Goal: Communication & Community: Answer question/provide support

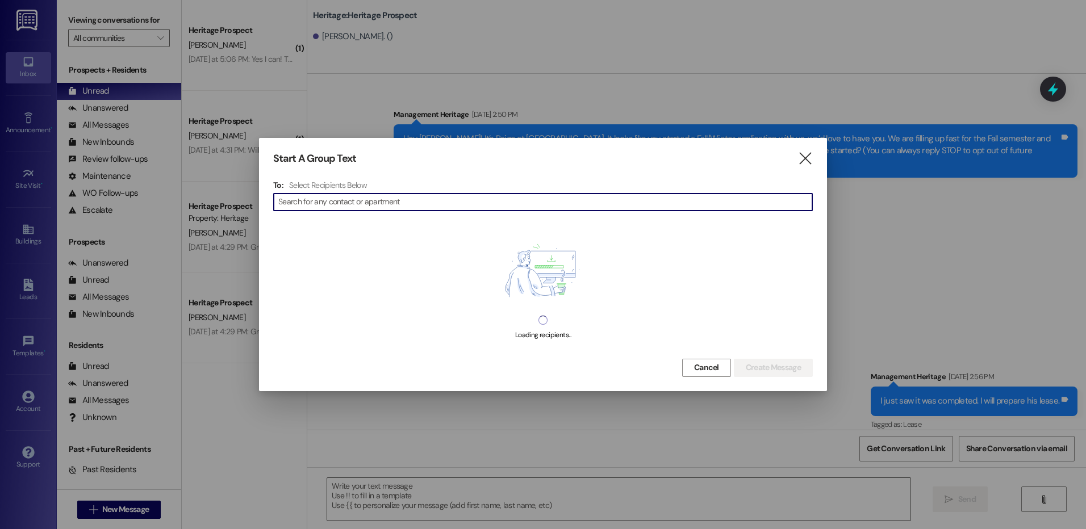
scroll to position [1113, 0]
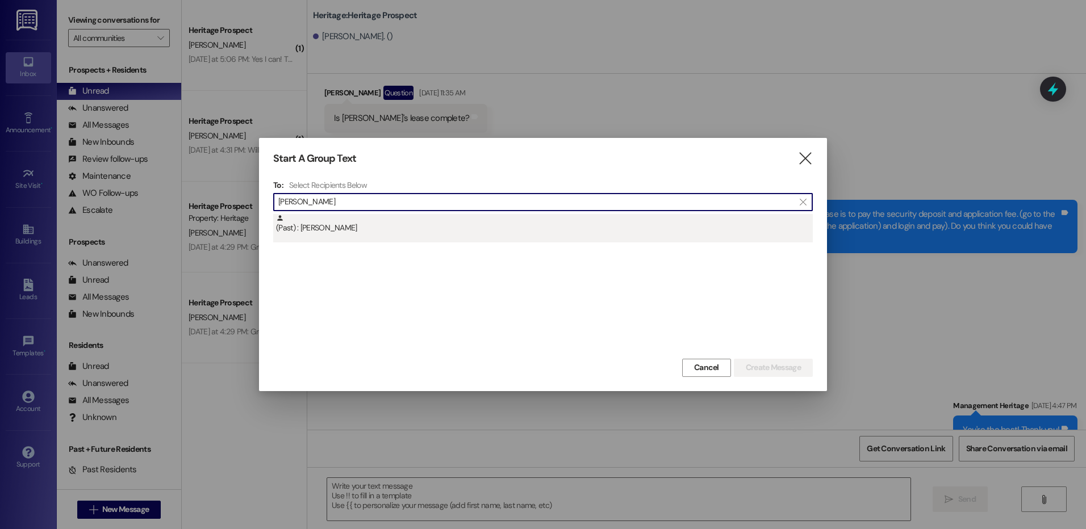
type input "hayden ash"
click at [500, 227] on div "(Past) : Hayden Ashton" at bounding box center [544, 224] width 537 height 20
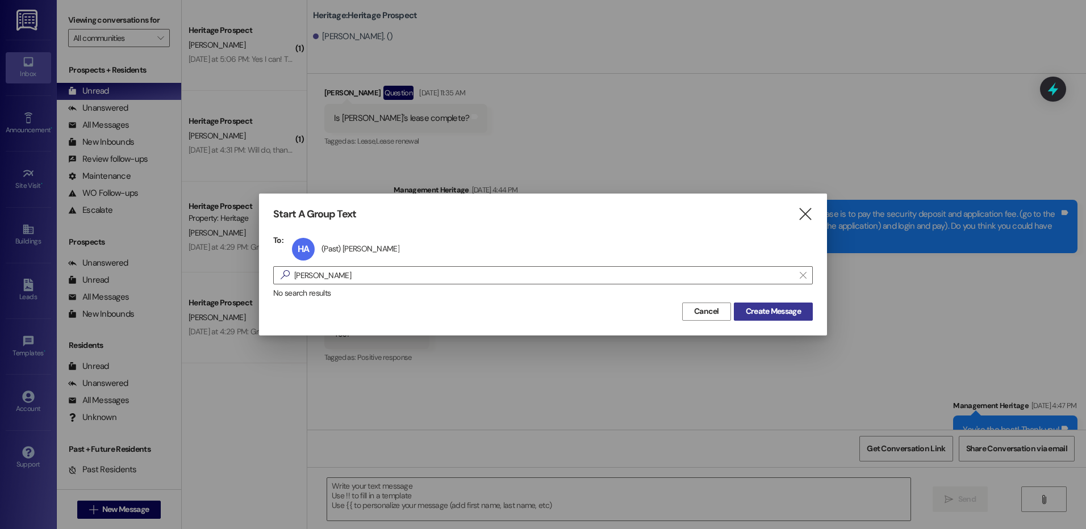
click at [762, 315] on span "Create Message" at bounding box center [773, 312] width 55 height 12
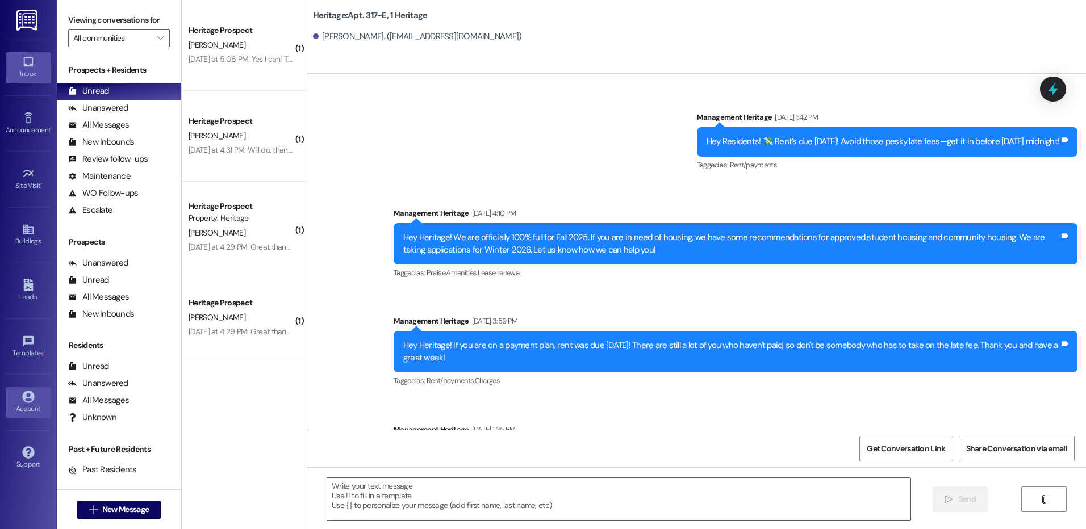
scroll to position [12891, 0]
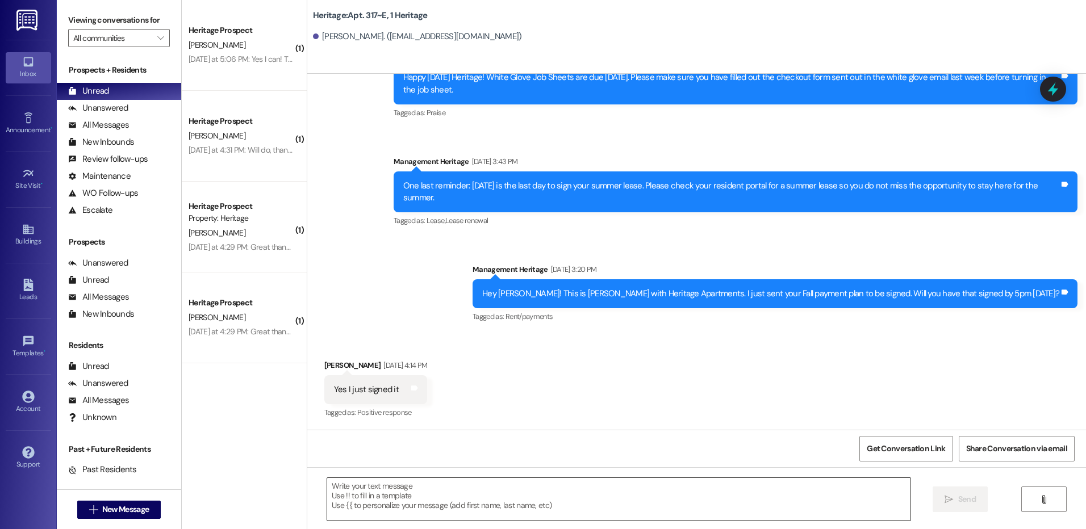
click at [370, 512] on textarea at bounding box center [618, 499] width 583 height 43
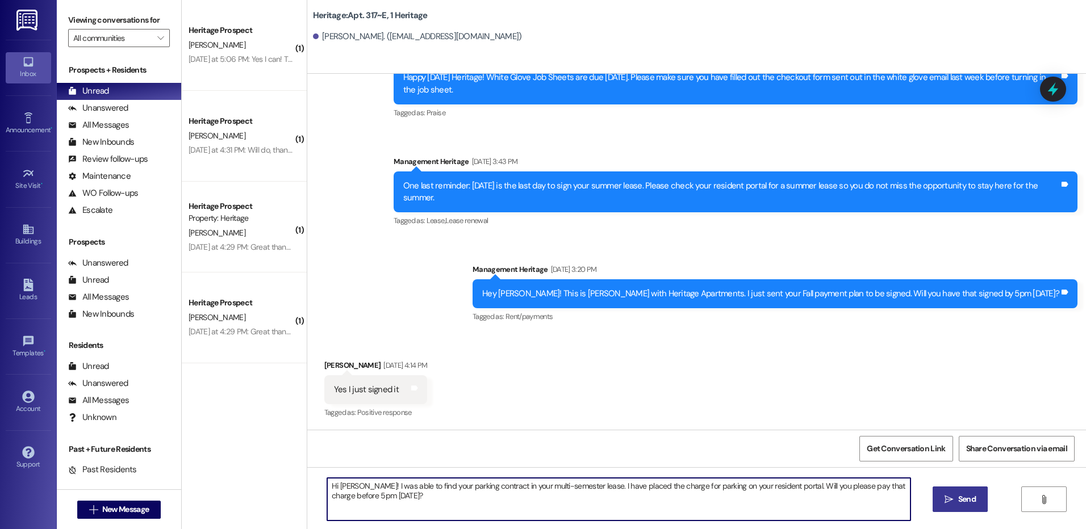
type textarea "Hi Hayden! I was able to find your parking contract in your multi-semester leas…"
click at [959, 500] on span "Send" at bounding box center [967, 500] width 18 height 12
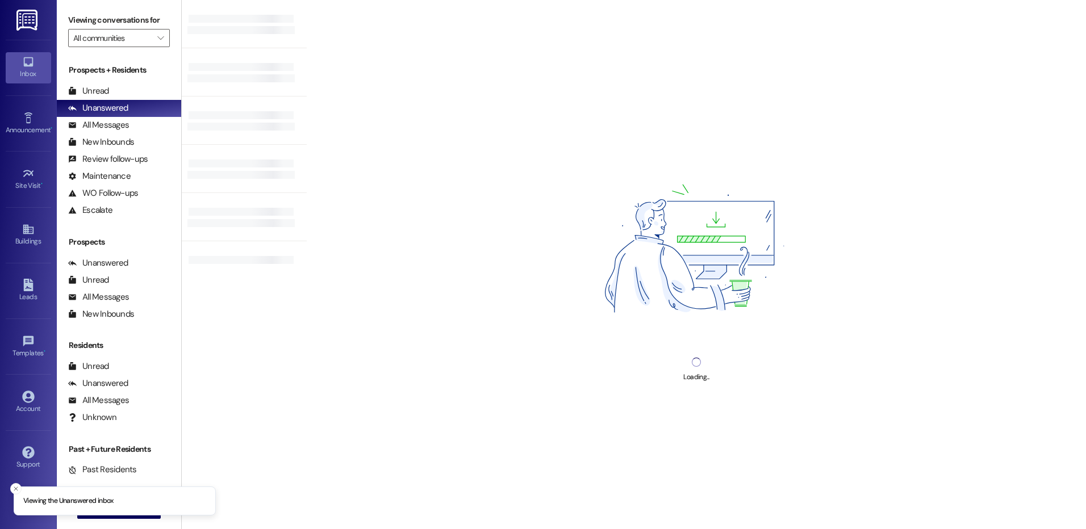
click at [89, 88] on div "Unread" at bounding box center [88, 91] width 41 height 12
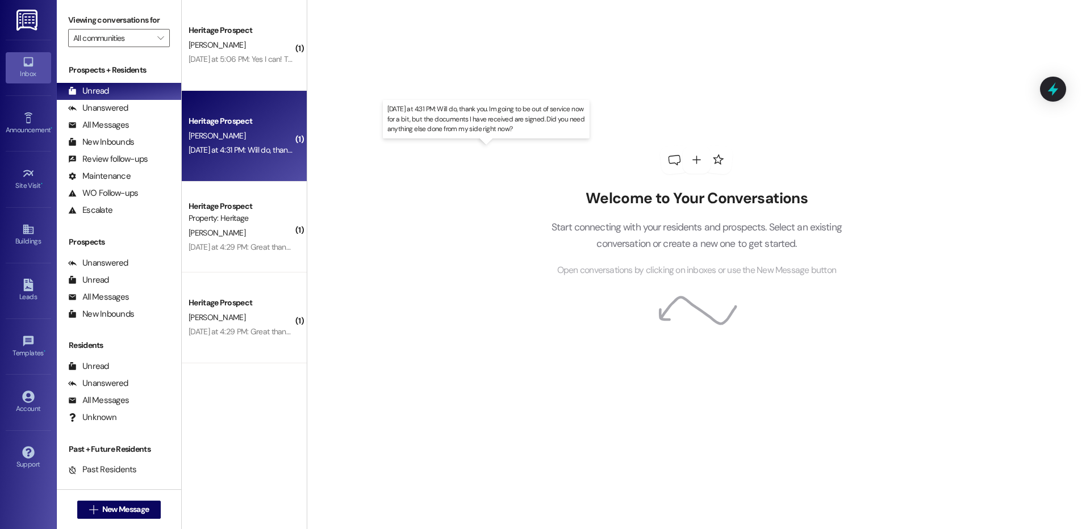
click at [251, 151] on div "Yesterday at 4:31 PM: Will do, thank you. Im going to be out of service now for…" at bounding box center [491, 150] width 605 height 10
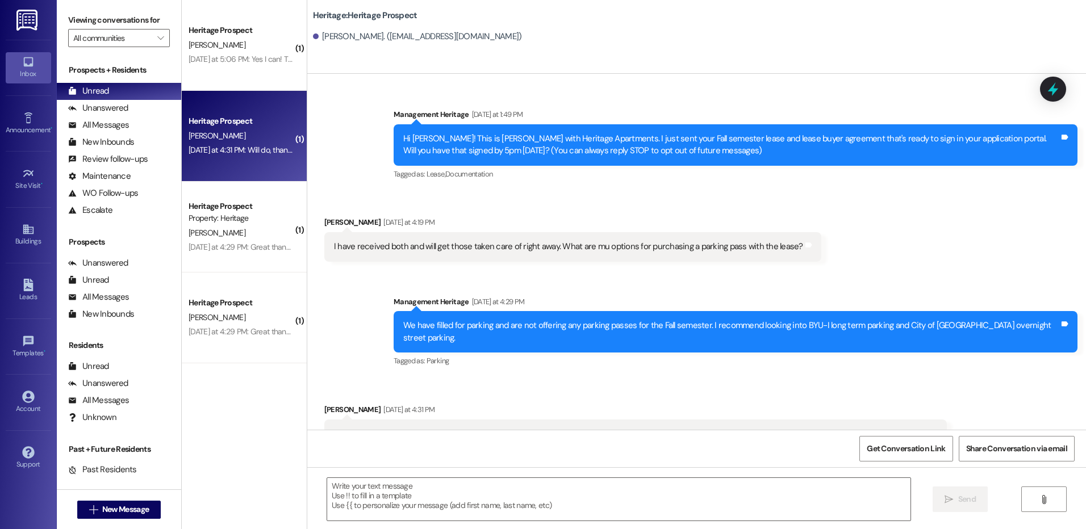
scroll to position [15, 0]
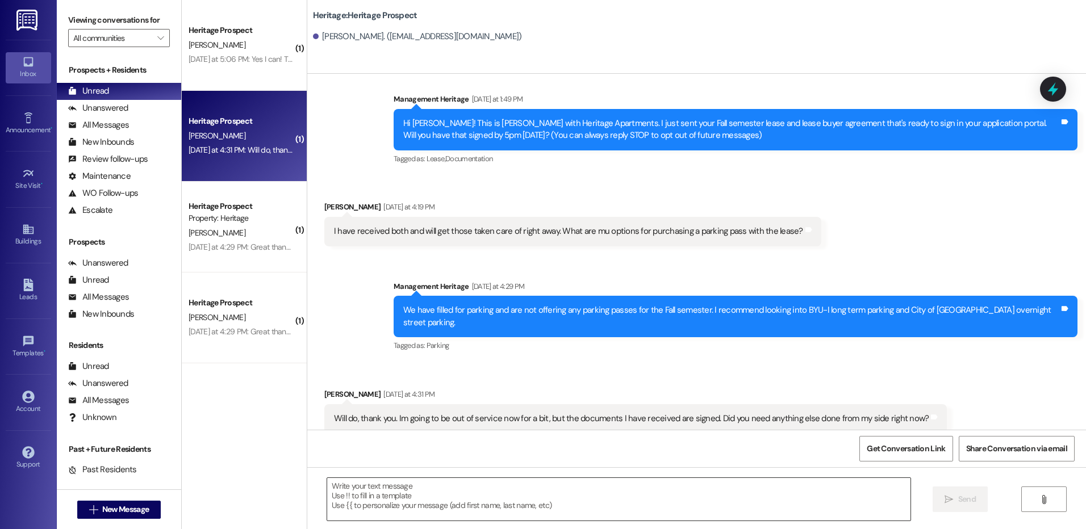
click at [382, 494] on textarea at bounding box center [618, 499] width 583 height 43
paste textarea "Hi ___! This is Paige with Heritage Apartments. Thanks for getting your lease s…"
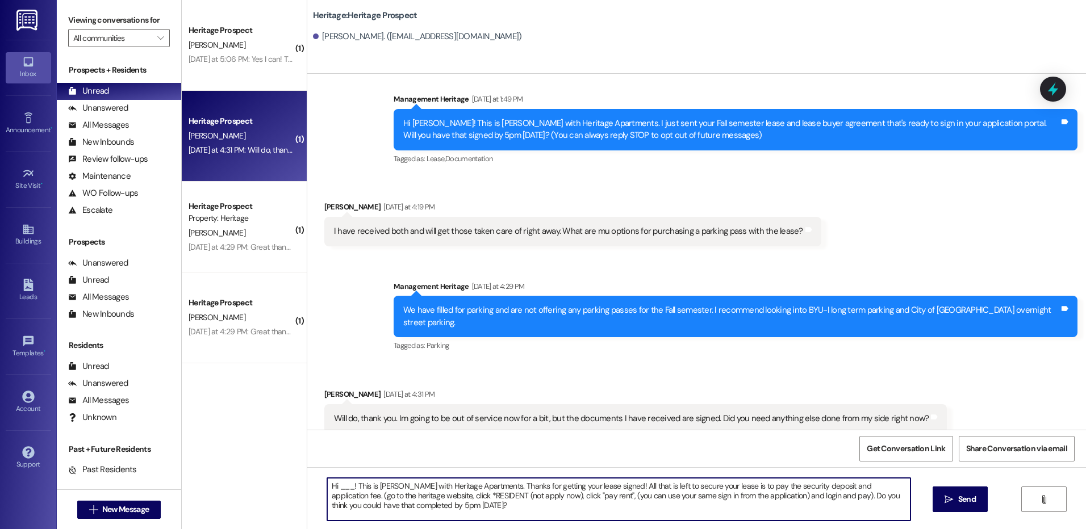
click at [339, 481] on textarea "Hi ___! This is Paige with Heritage Apartments. Thanks for getting your lease s…" at bounding box center [618, 499] width 583 height 43
click at [336, 489] on textarea "Hi ___! This is Paige with Heritage Apartments. Thanks for getting your lease s…" at bounding box center [618, 499] width 583 height 43
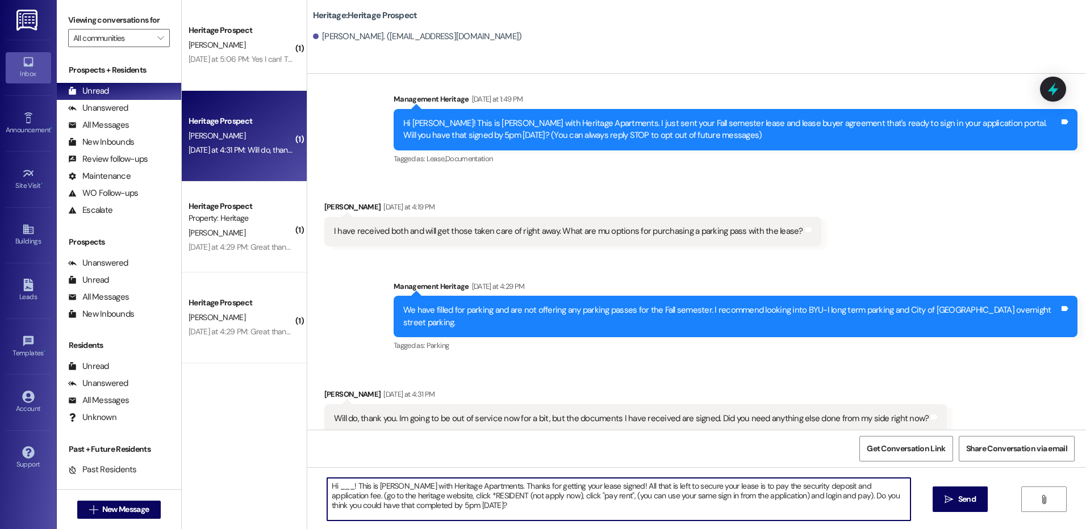
click at [422, 514] on textarea "Hi ___! This is Paige with Heritage Apartments. Thanks for getting your lease s…" at bounding box center [618, 499] width 583 height 43
click at [330, 482] on textarea "Hi ___! This is Paige with Heritage Apartments. Thanks for getting your lease s…" at bounding box center [618, 499] width 583 height 43
click at [348, 497] on textarea "Hi ___! This is Paige with Heritage Apartments. Thanks for getting your lease s…" at bounding box center [618, 499] width 583 height 43
click at [337, 489] on textarea "Hi ___! This is Paige with Heritage Apartments. Thanks for getting your lease s…" at bounding box center [618, 499] width 583 height 43
click at [339, 490] on textarea "Hi ___! This is Paige with Heritage Apartments. Thanks for getting your lease s…" at bounding box center [618, 499] width 583 height 43
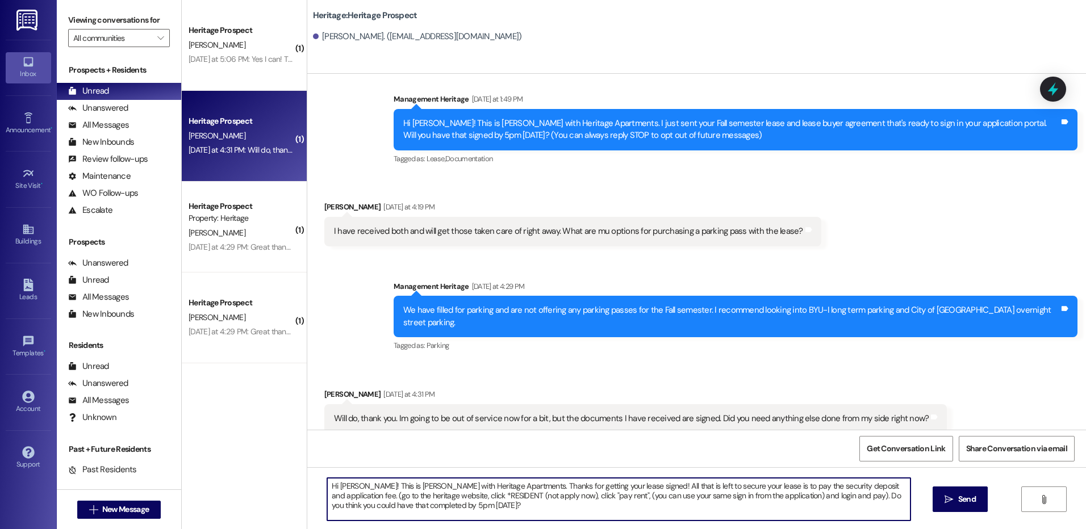
click at [658, 492] on textarea "Hi Genika! This is Paige with Heritage Apartments. Thanks for getting your leas…" at bounding box center [618, 499] width 583 height 43
type textarea "Hi Genika! This is Paige with Heritage Apartments. Thanks for getting your leas…"
click at [958, 501] on span "Send" at bounding box center [967, 500] width 18 height 12
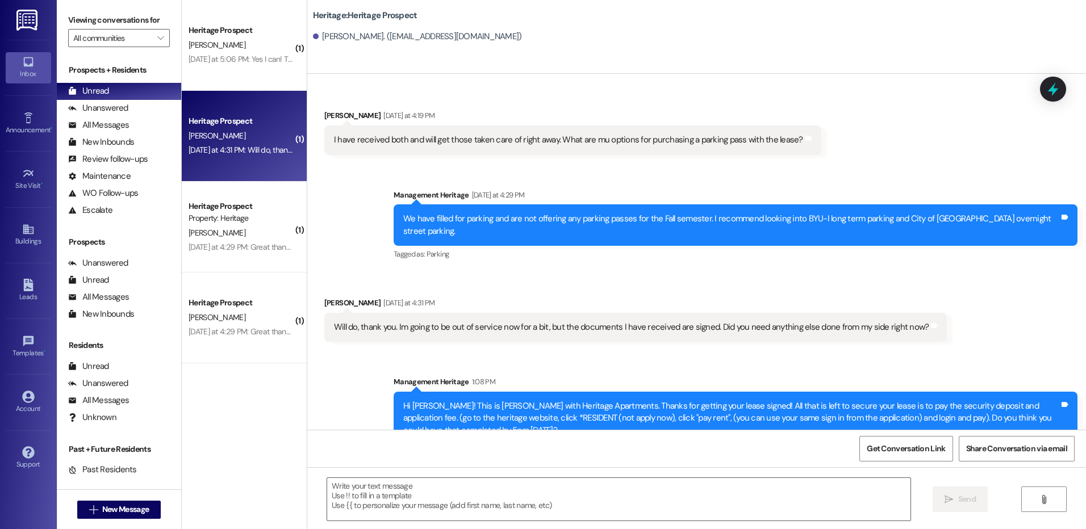
scroll to position [119, 0]
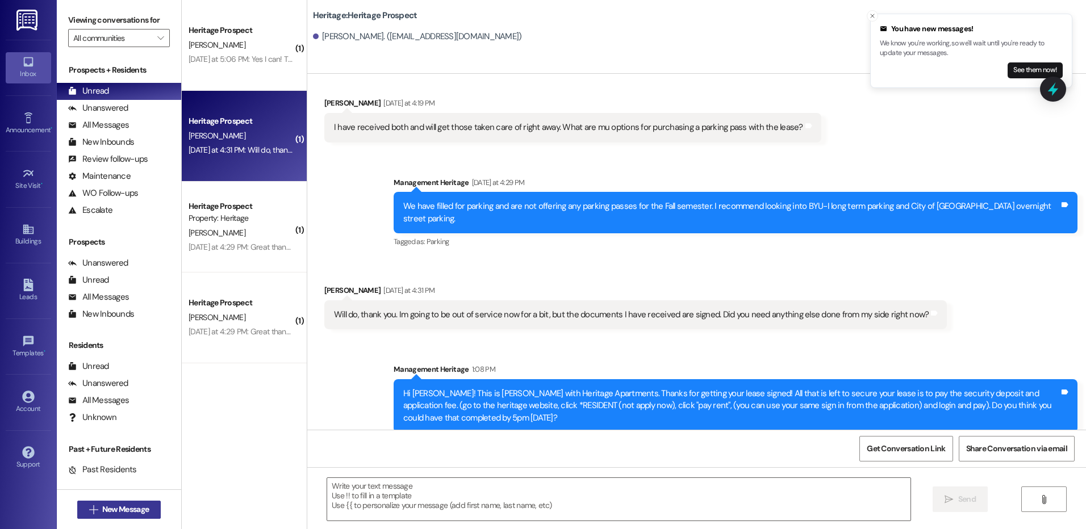
click at [128, 513] on span "New Message" at bounding box center [125, 510] width 47 height 12
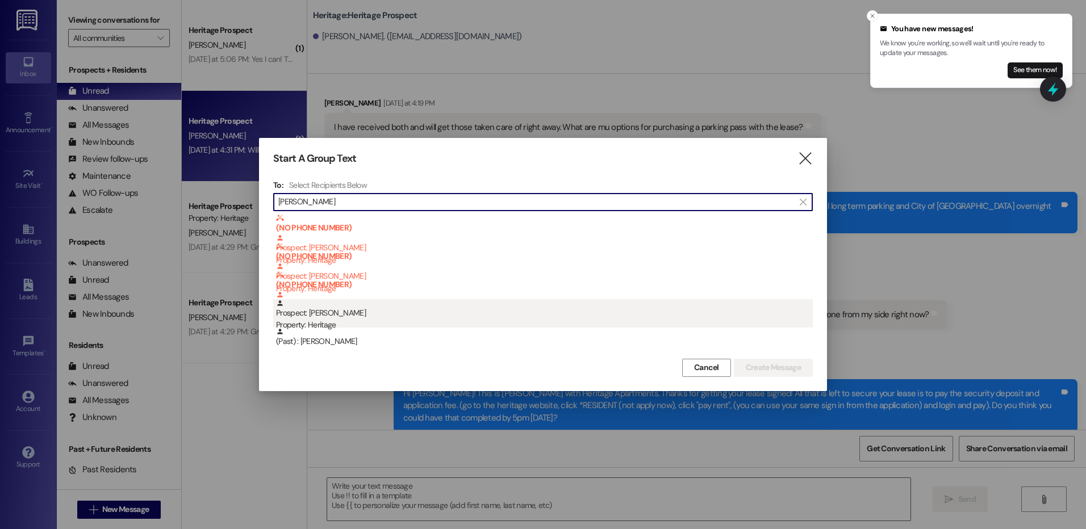
type input "nicole"
click at [352, 325] on div "Property: Heritage" at bounding box center [544, 325] width 537 height 12
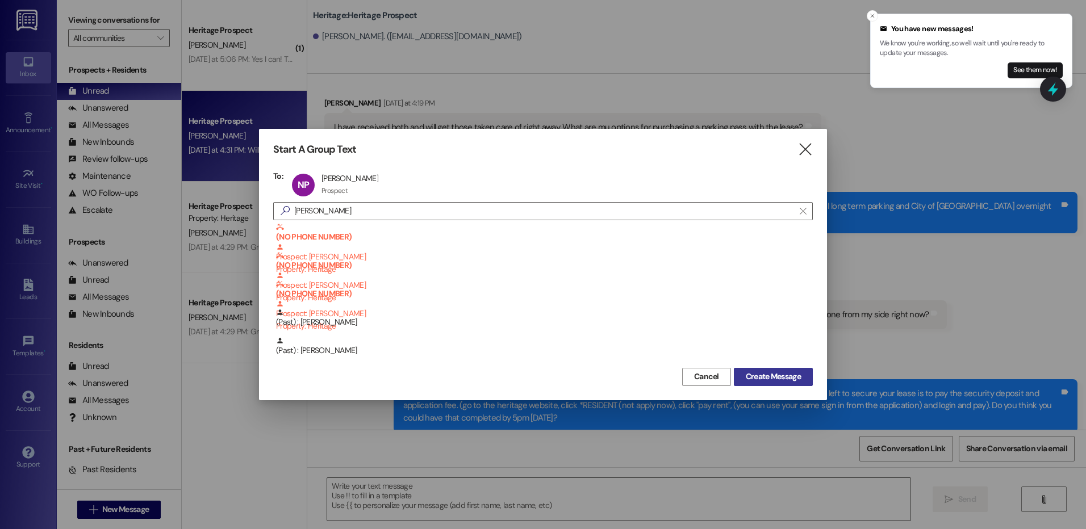
click at [758, 380] on span "Create Message" at bounding box center [773, 377] width 55 height 12
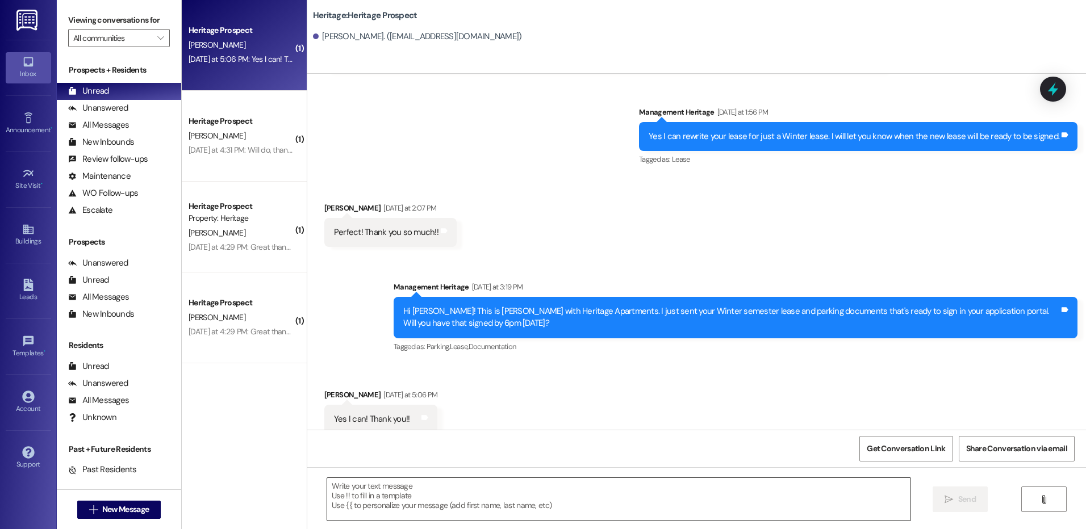
scroll to position [532, 0]
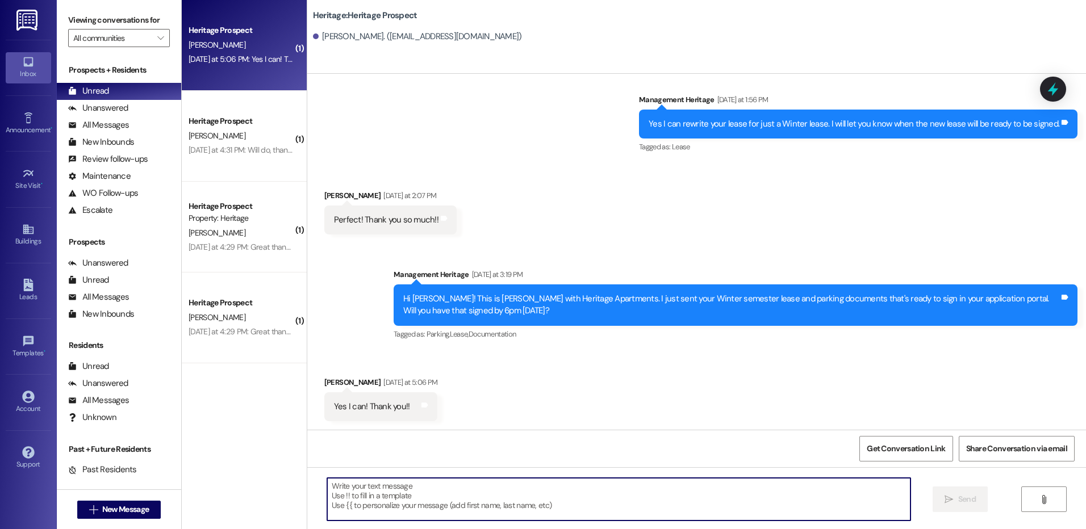
click at [385, 493] on textarea at bounding box center [618, 499] width 583 height 43
paste textarea "Hi Genika! This is Paige with Heritage Apartments. Thanks for getting your leas…"
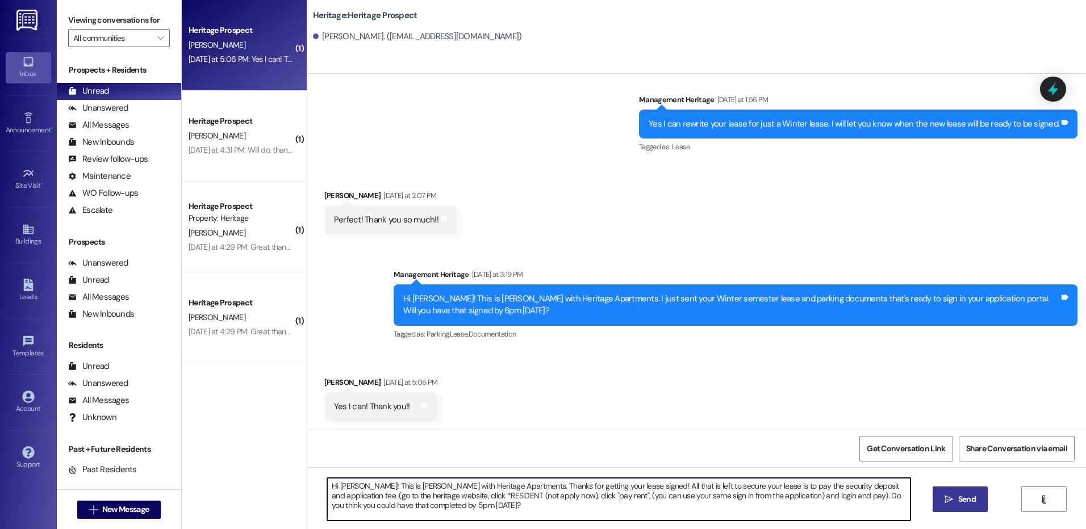
click at [341, 484] on textarea "Hi Genika! This is Paige with Heritage Apartments. Thanks for getting your leas…" at bounding box center [618, 499] width 583 height 43
click at [442, 484] on textarea "Hi Nicole! This is Paige with Heritage Apartments. Thanks for getting your leas…" at bounding box center [618, 499] width 583 height 43
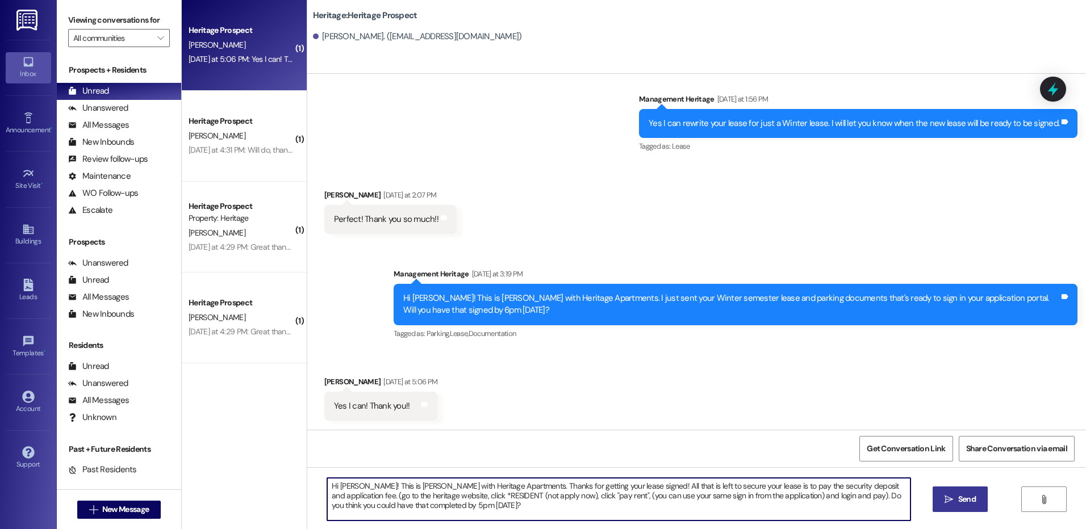
click at [442, 484] on textarea "Hi Nicole! This is Paige with Heritage Apartments. Thanks for getting your leas…" at bounding box center [618, 499] width 583 height 43
type textarea "Hi Nicole! This is Paige with Heritage Apartments. Thanks for getting your leas…"
click at [940, 505] on button " Send" at bounding box center [960, 500] width 55 height 26
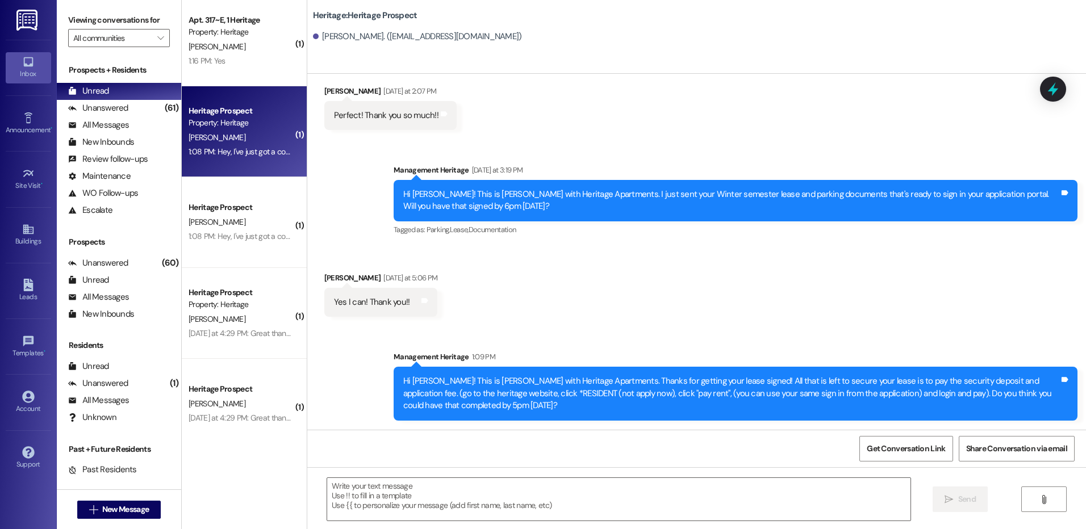
scroll to position [6, 0]
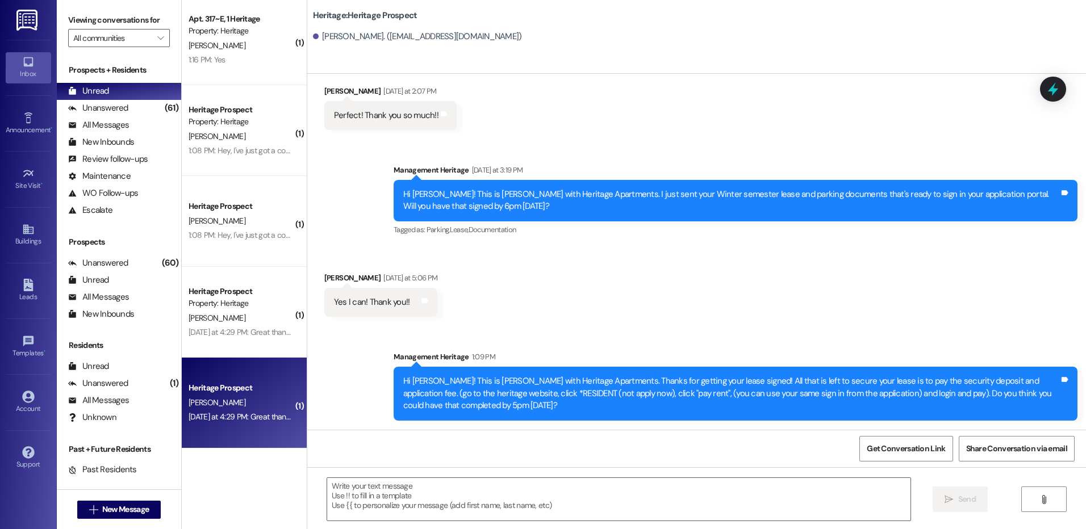
click at [229, 421] on div "Yesterday at 4:29 PM: Great thank you so much! Yesterday at 4:29 PM: Great than…" at bounding box center [262, 417] width 147 height 10
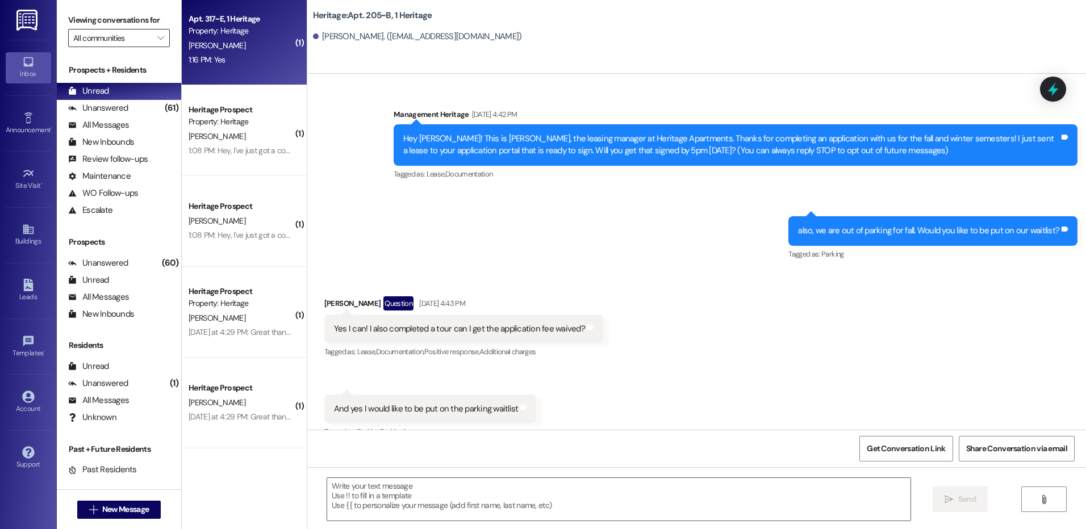
scroll to position [14467, 0]
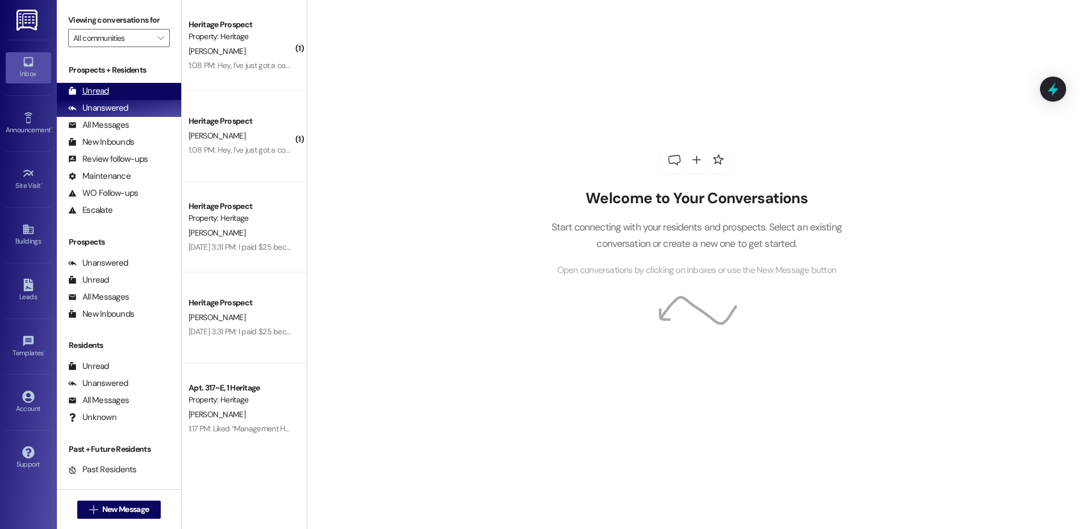
click at [134, 90] on div "Unread (0)" at bounding box center [119, 91] width 124 height 17
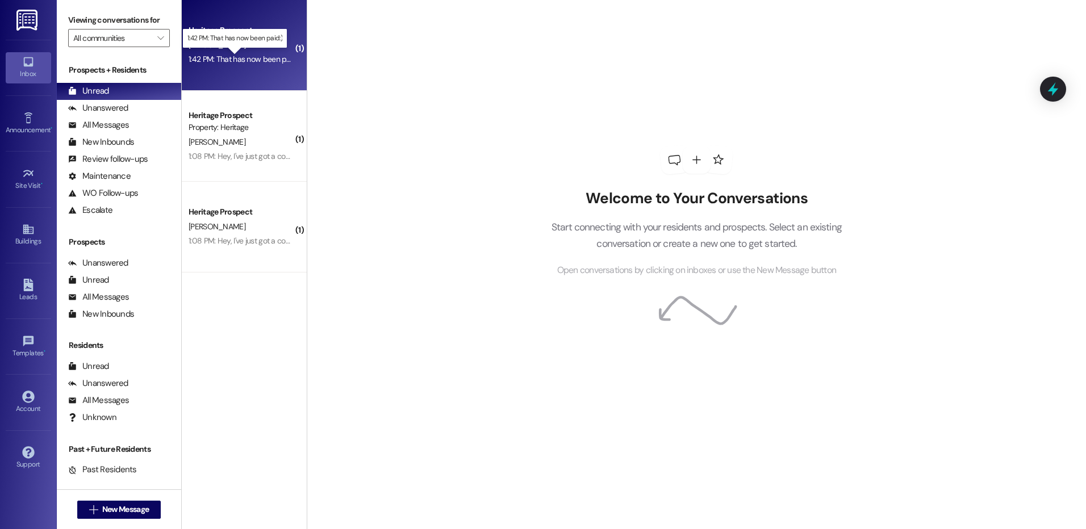
click at [265, 64] on div "1:42 PM: That has now been paid:) 1:42 PM: That has now been paid:)" at bounding box center [245, 59] width 112 height 10
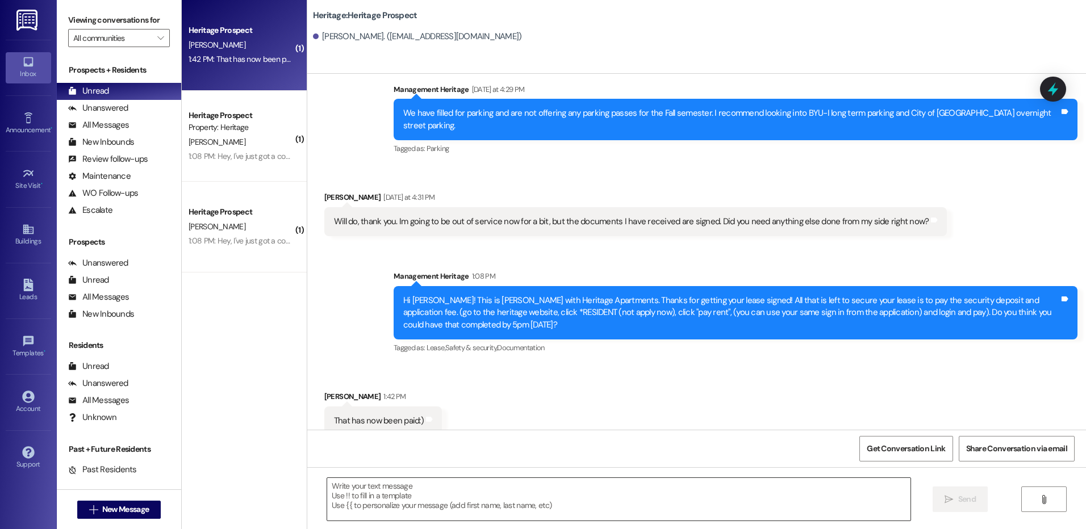
scroll to position [215, 0]
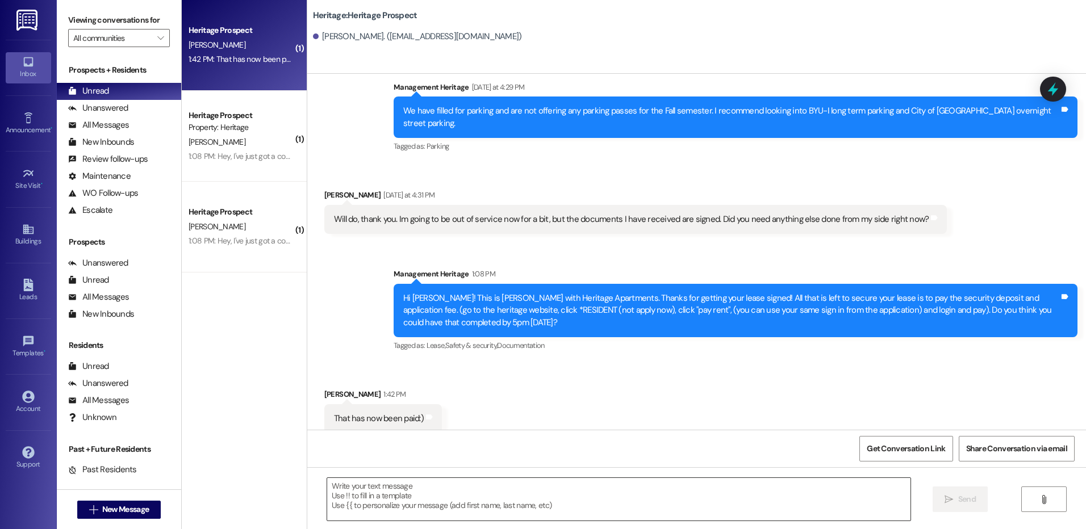
click at [415, 499] on textarea at bounding box center [618, 499] width 583 height 43
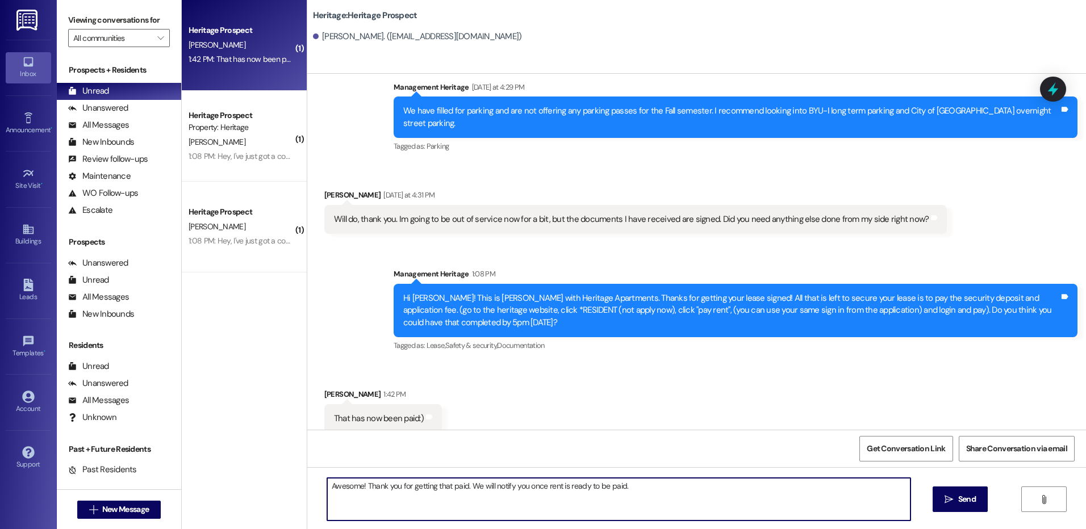
type textarea "Awesome! Thank you for getting that paid. We will notify you once rent is ready…"
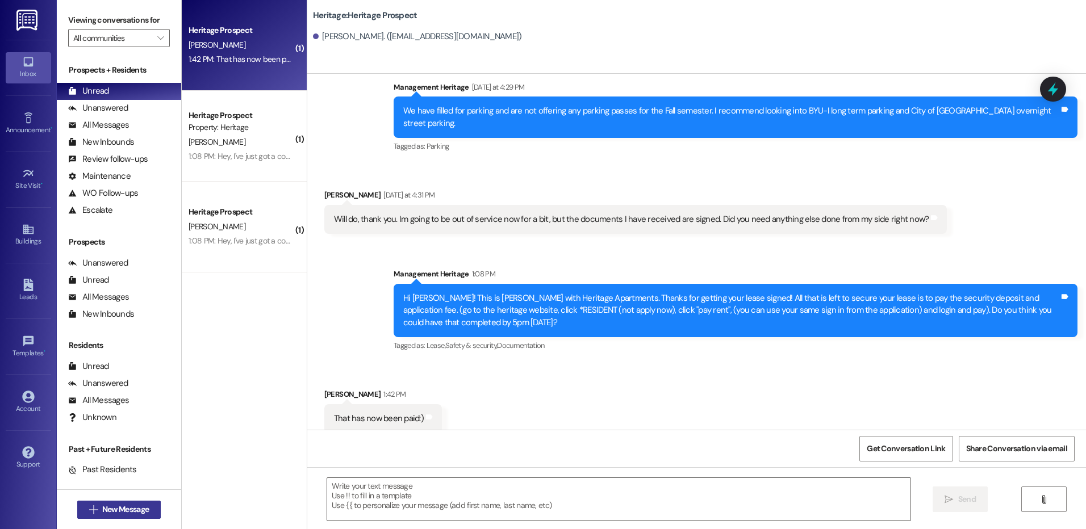
click at [124, 513] on span "New Message" at bounding box center [125, 510] width 47 height 12
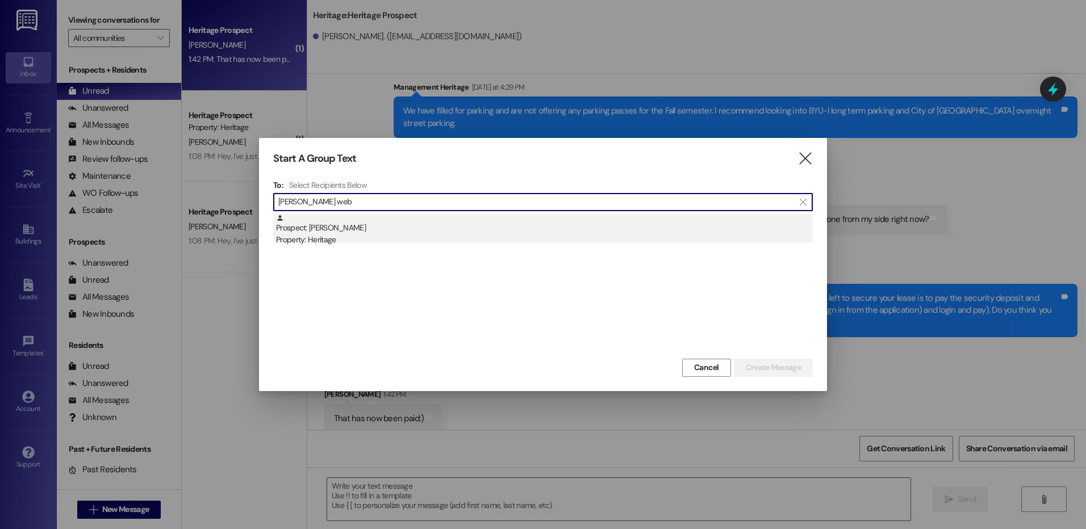
type input "kate web"
click at [519, 219] on div "Prospect: Kate Webster Property: Heritage" at bounding box center [544, 230] width 537 height 32
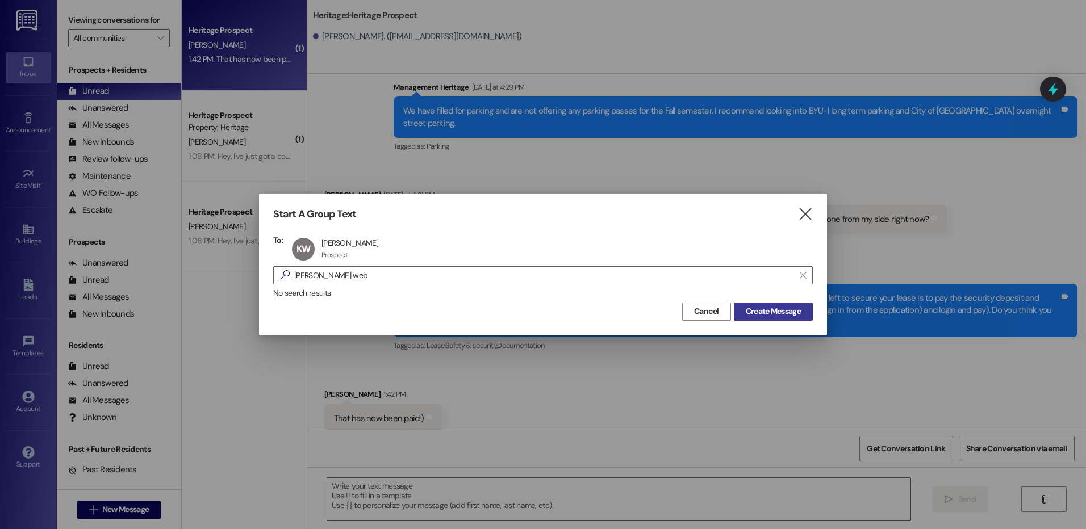
click at [756, 316] on span "Create Message" at bounding box center [773, 312] width 55 height 12
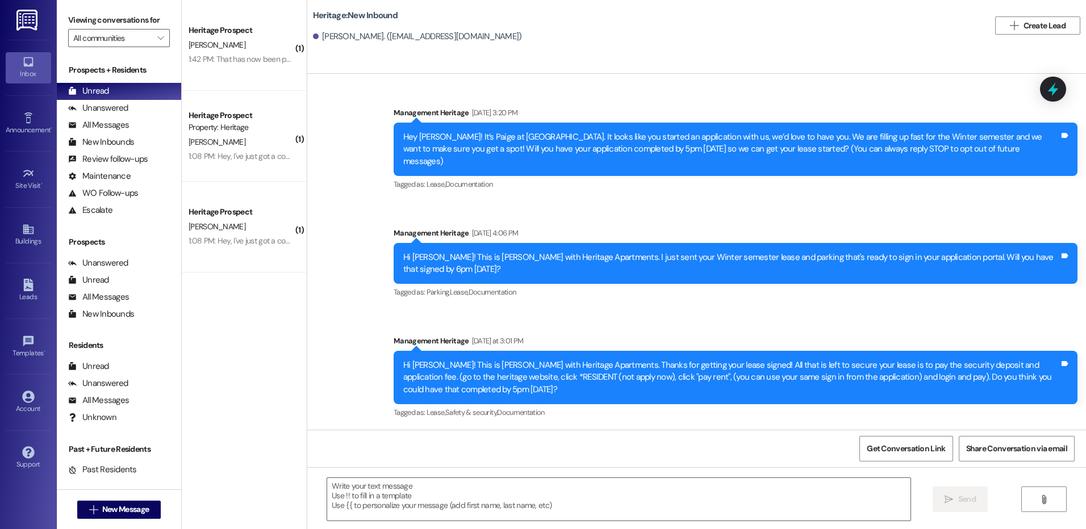
scroll to position [0, 0]
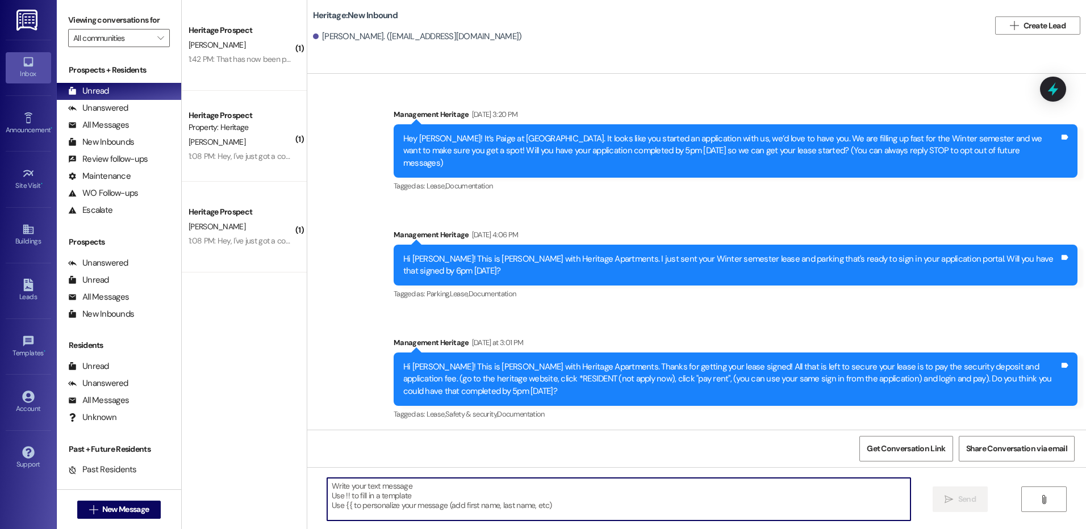
click at [365, 508] on textarea at bounding box center [618, 499] width 583 height 43
paste textarea "Hi ___! It's Paige with Heritage Apartments. I saw that you still haven't paid …"
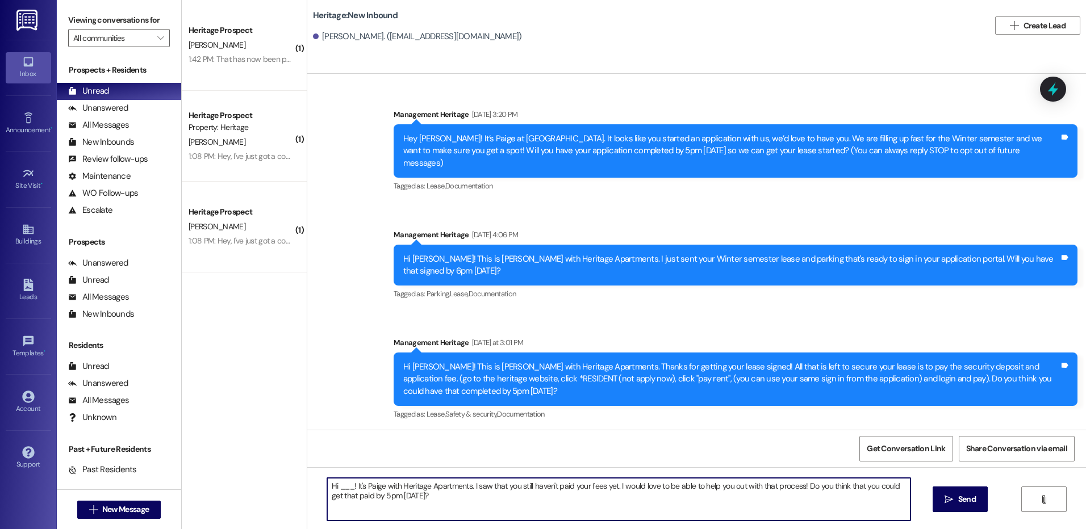
click at [340, 486] on textarea "Hi ___! It's Paige with Heritage Apartments. I saw that you still haven't paid …" at bounding box center [618, 499] width 583 height 43
click at [341, 486] on textarea "Hi ___! It's Paige with Heritage Apartments. I saw that you still haven't paid …" at bounding box center [618, 499] width 583 height 43
click at [337, 481] on textarea "Hi Kate! It's Paige with Heritage Apartments. I saw that you still haven't paid…" at bounding box center [618, 499] width 583 height 43
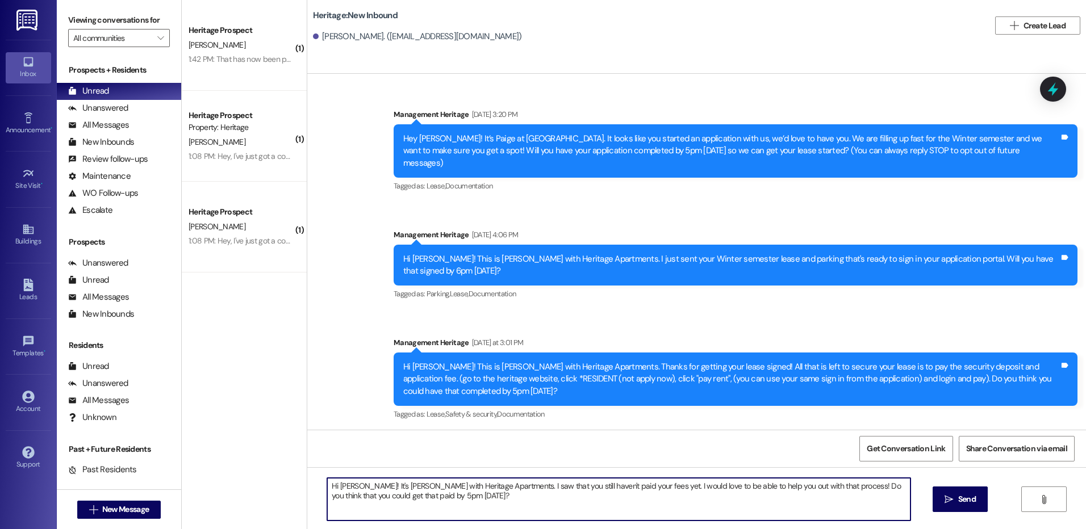
type textarea "Hi Kate! It's Paige with Heritage Apartments. I saw that you still haven't paid…"
click at [945, 510] on button " Send" at bounding box center [960, 500] width 55 height 26
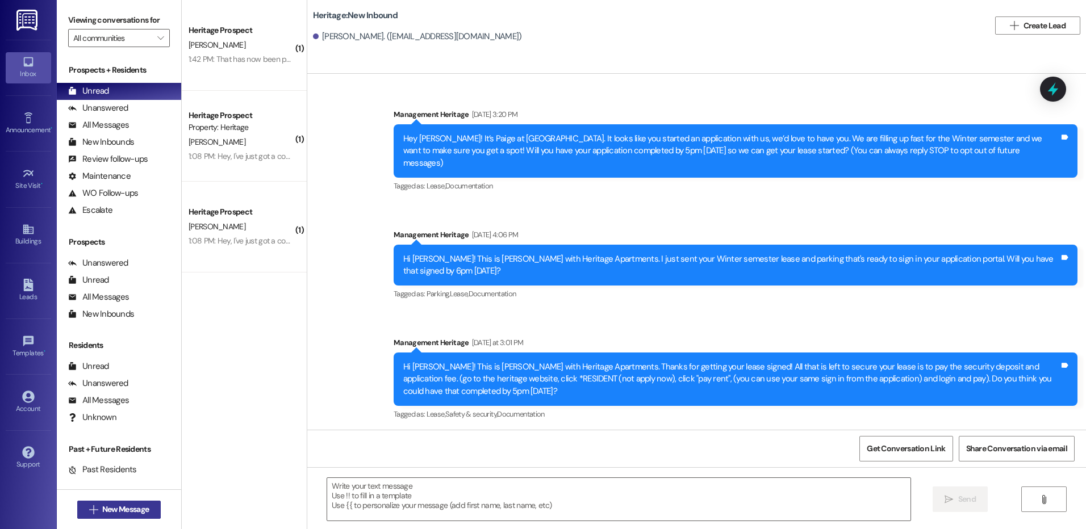
click at [137, 510] on span "New Message" at bounding box center [125, 510] width 47 height 12
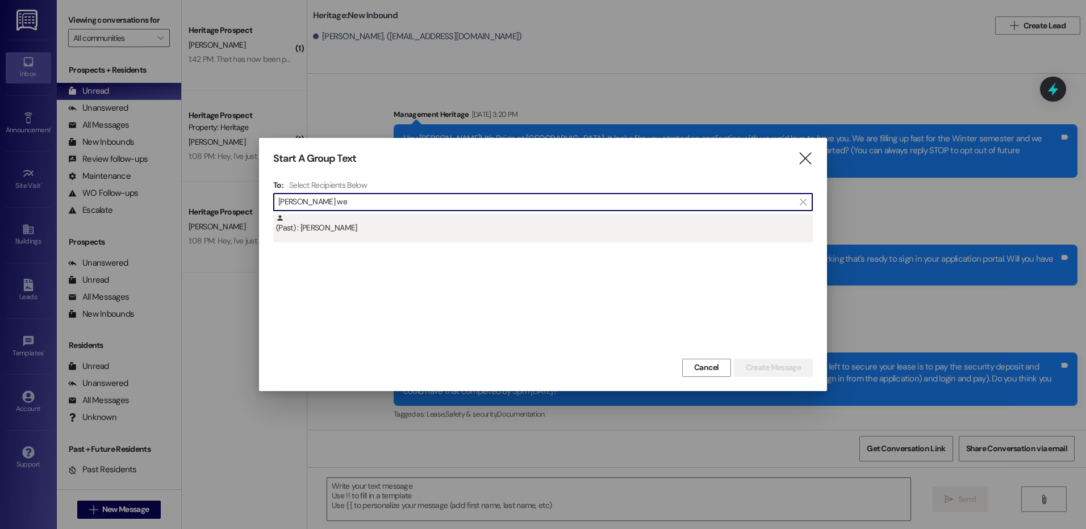
type input "lena we"
click at [359, 236] on div "(Past) : Lena Weaver" at bounding box center [543, 228] width 540 height 28
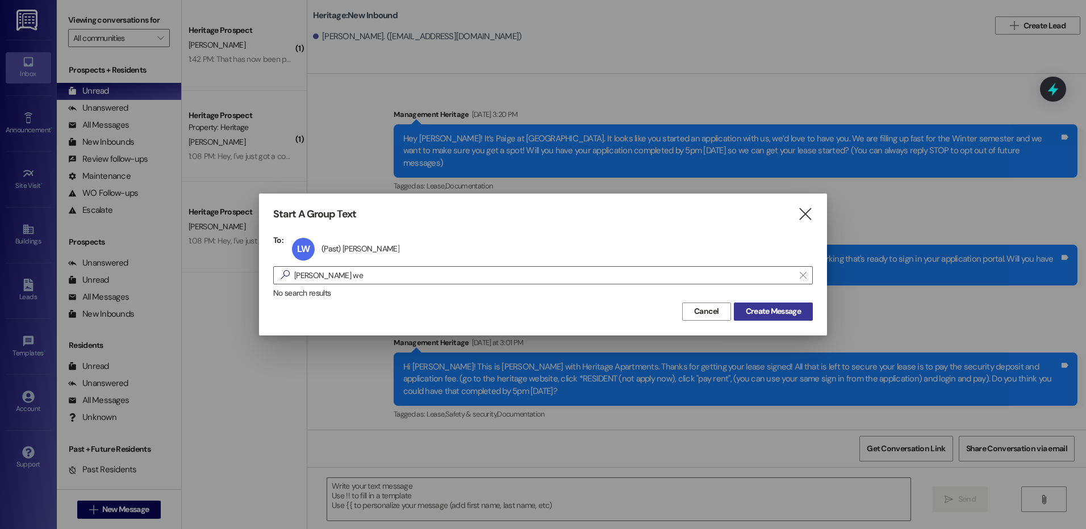
drag, startPoint x: 772, startPoint y: 312, endPoint x: 770, endPoint y: 318, distance: 6.6
click at [772, 311] on span "Create Message" at bounding box center [773, 312] width 55 height 12
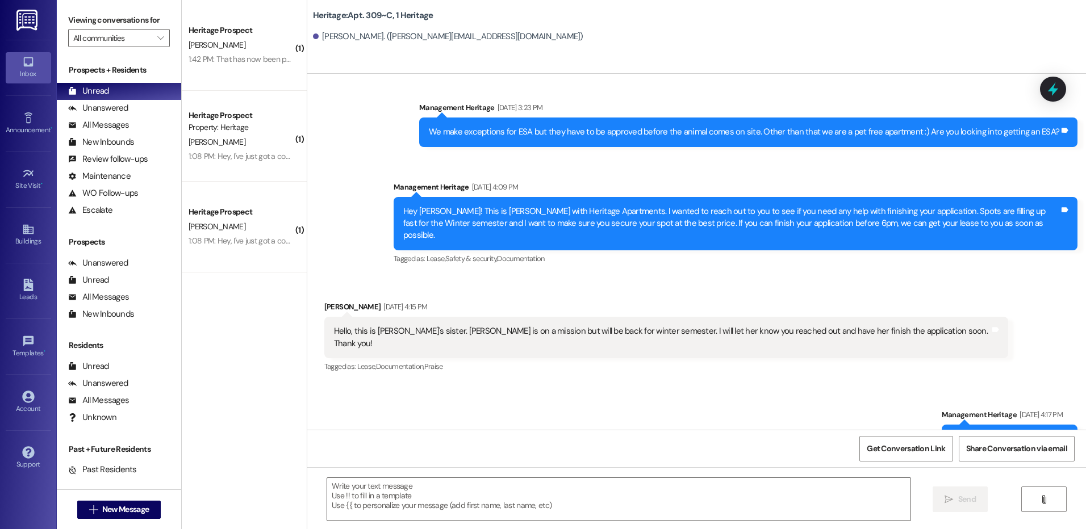
scroll to position [12241, 0]
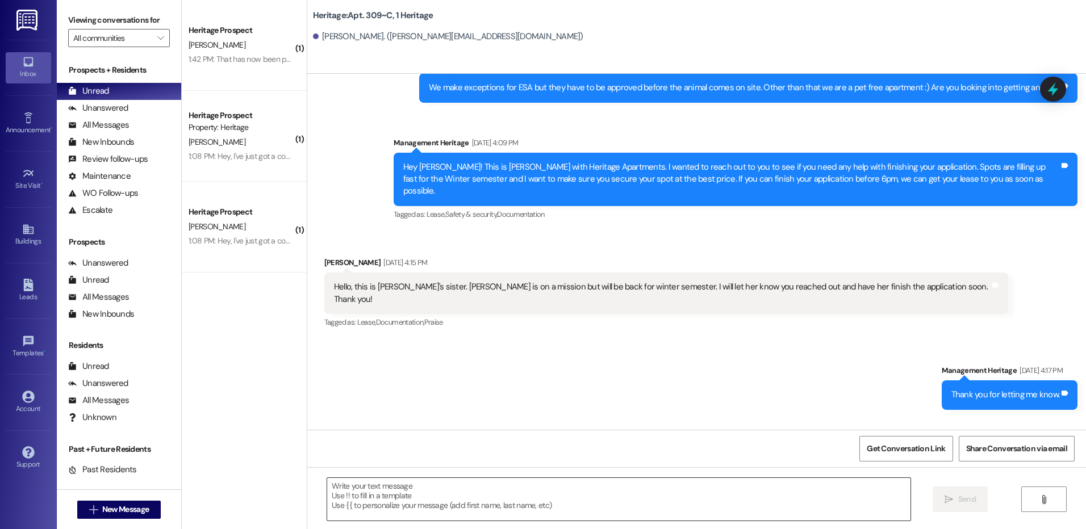
click at [463, 498] on textarea at bounding box center [618, 499] width 583 height 43
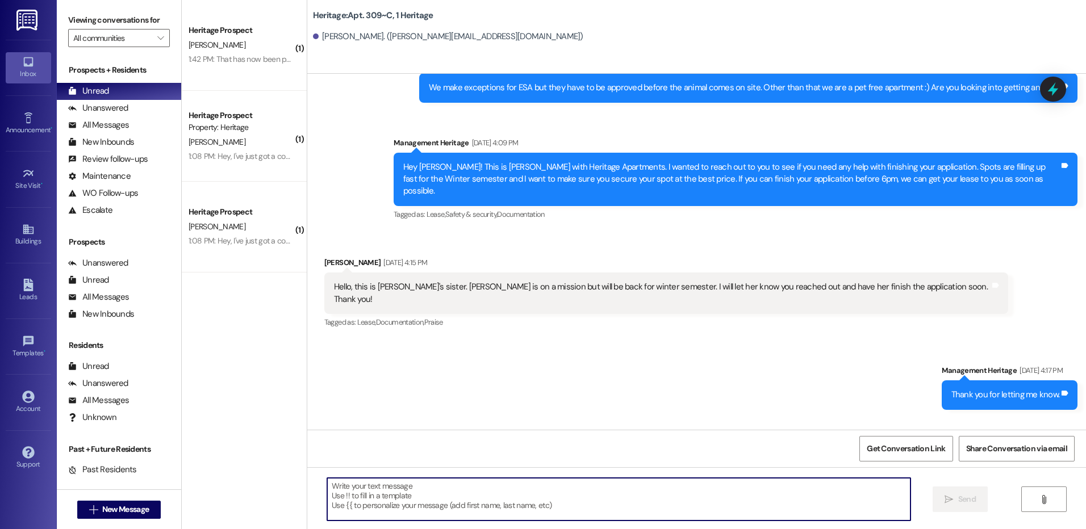
click at [401, 511] on textarea at bounding box center [618, 499] width 583 height 43
paste textarea "Hi ___! This is Paige with Heritage Apartments. Thanks for getting your lease s…"
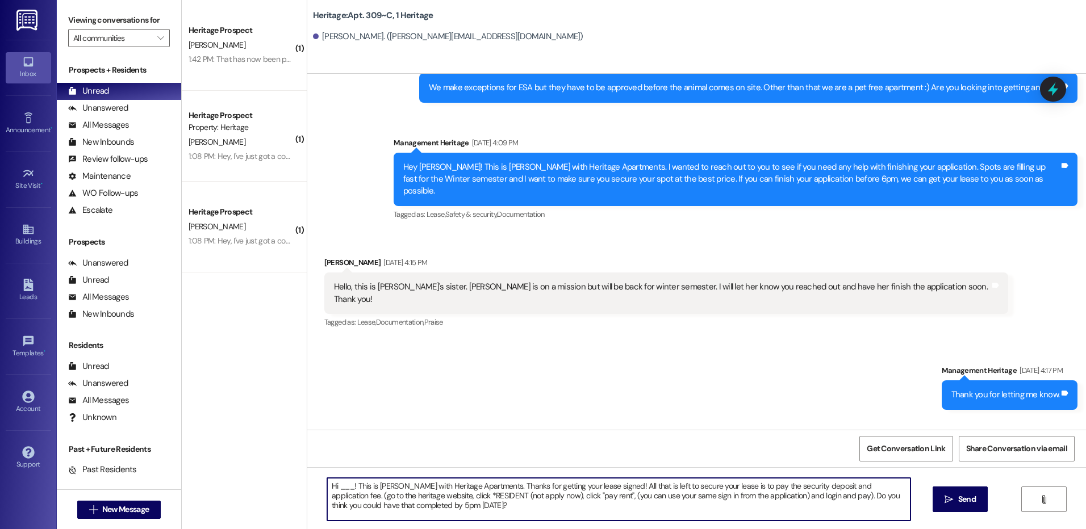
click at [338, 486] on textarea "Hi ___! This is Paige with Heritage Apartments. Thanks for getting your lease s…" at bounding box center [618, 499] width 583 height 43
click at [338, 486] on textarea "Hi Lena! This is Paige with Heritage Apartments. Thanks for getting your lease …" at bounding box center [618, 499] width 583 height 43
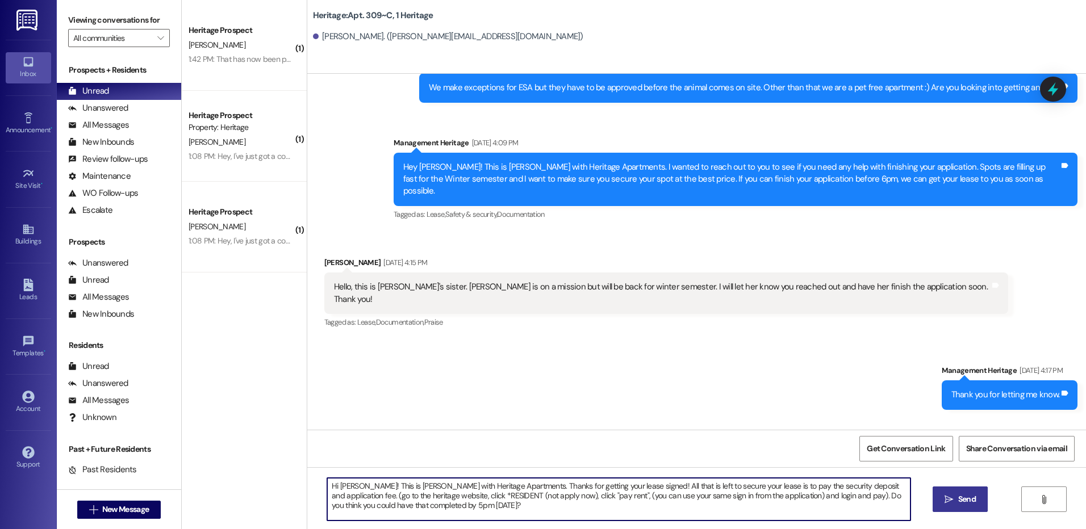
type textarea "Hi Lena! This is Paige with Heritage Apartments. Thanks for getting your lease …"
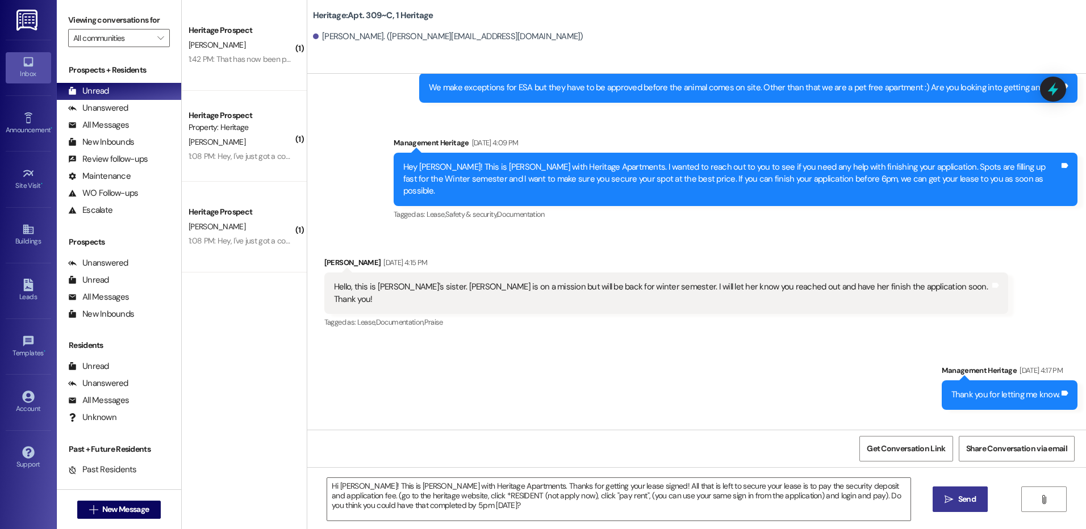
click at [965, 498] on span "Send" at bounding box center [967, 500] width 18 height 12
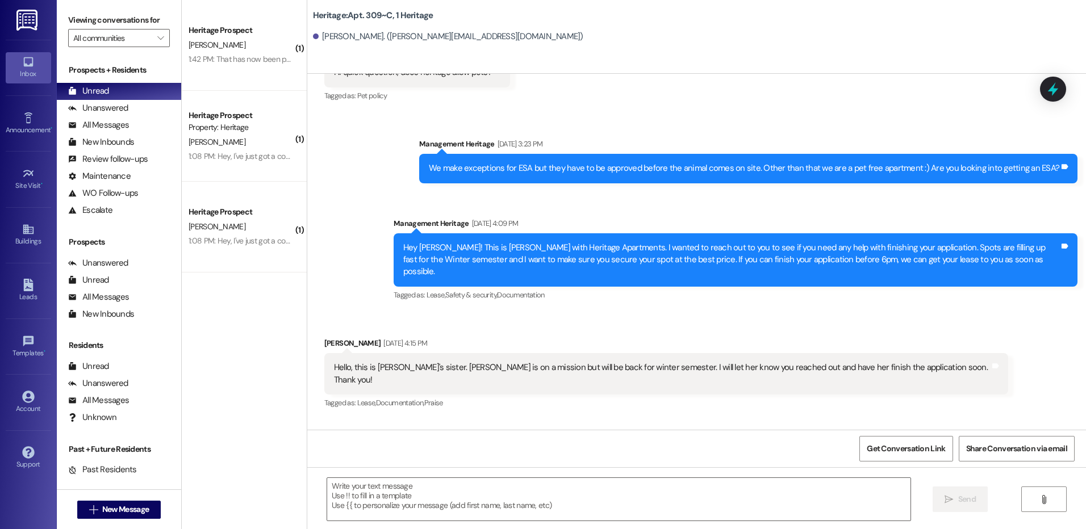
scroll to position [12344, 0]
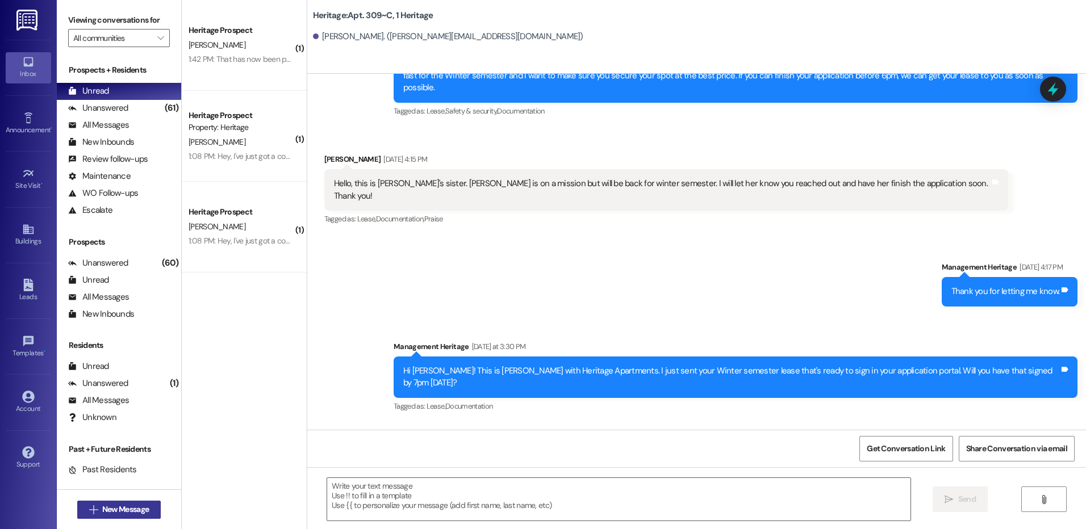
click at [102, 514] on span "New Message" at bounding box center [125, 510] width 47 height 12
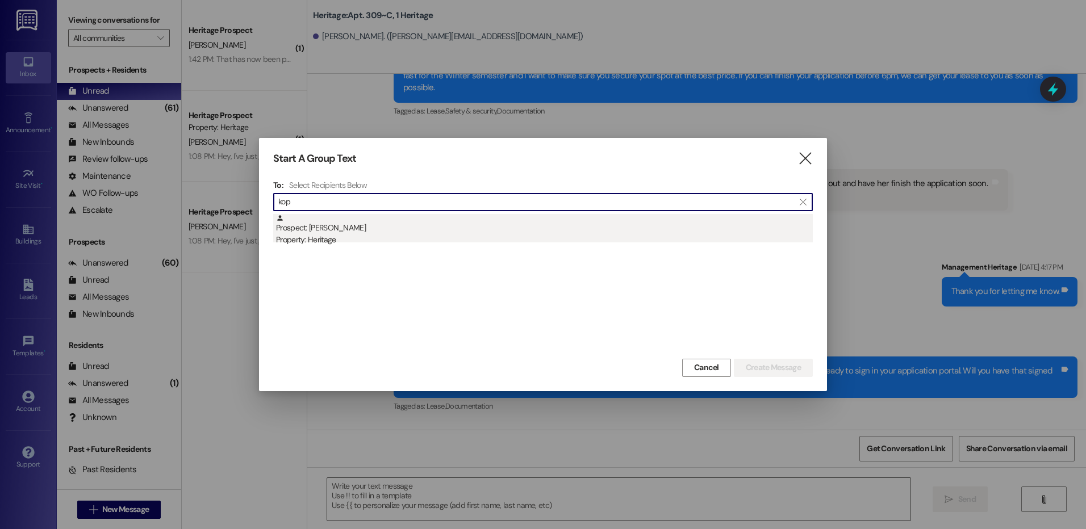
type input "kop"
click at [391, 232] on div "Prospect: Jaxon Kopp Property: Heritage" at bounding box center [544, 230] width 537 height 32
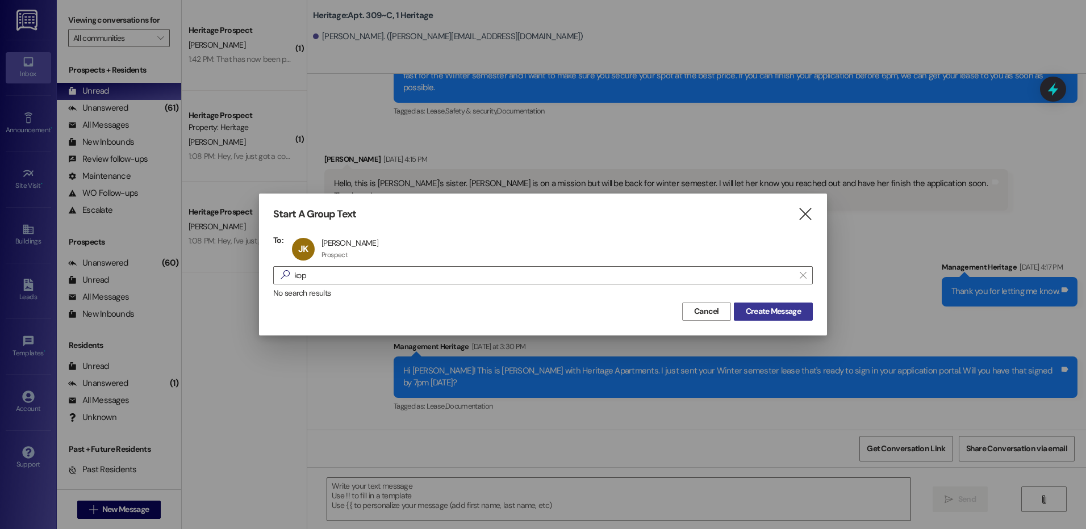
click at [809, 315] on button "Create Message" at bounding box center [773, 312] width 79 height 18
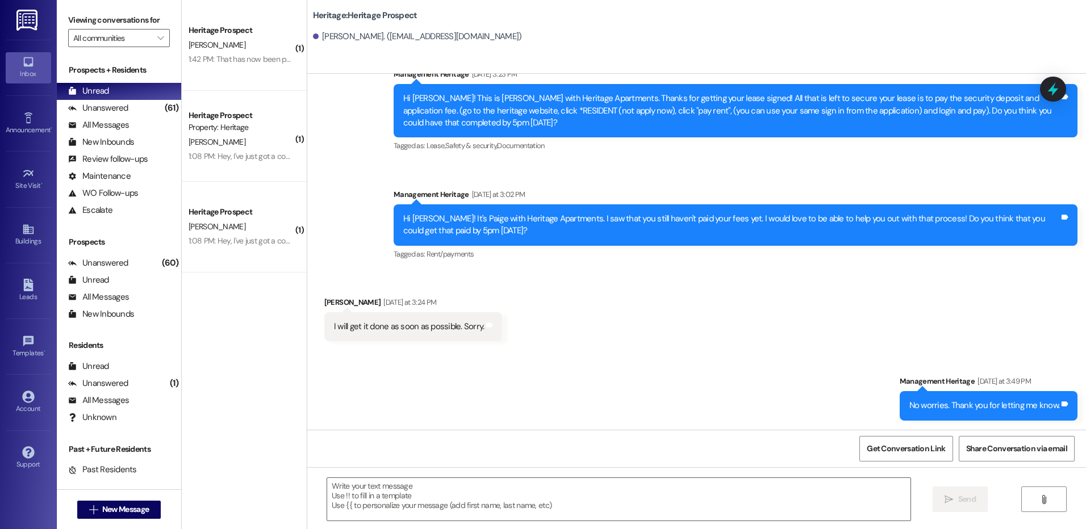
scroll to position [148, 0]
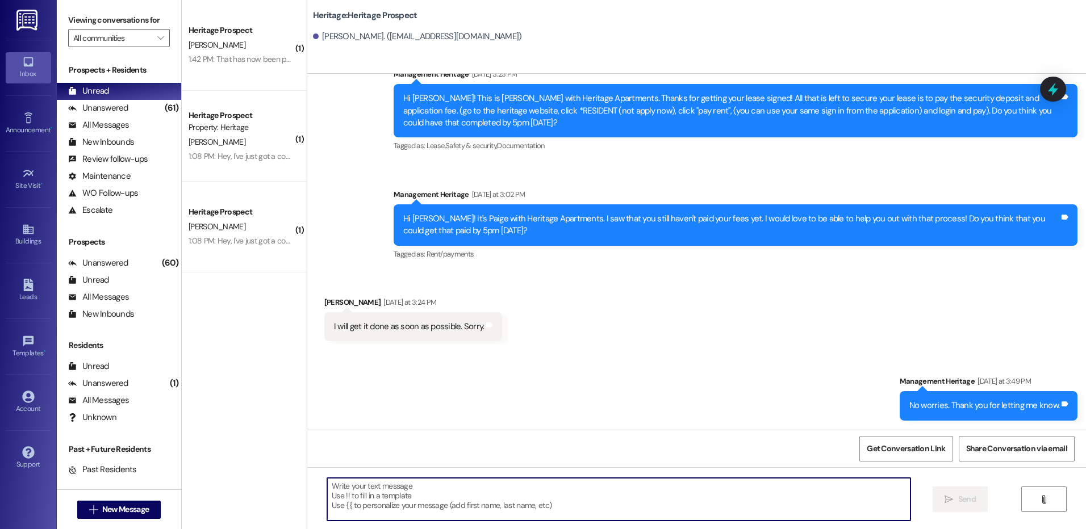
click at [428, 514] on textarea at bounding box center [618, 499] width 583 height 43
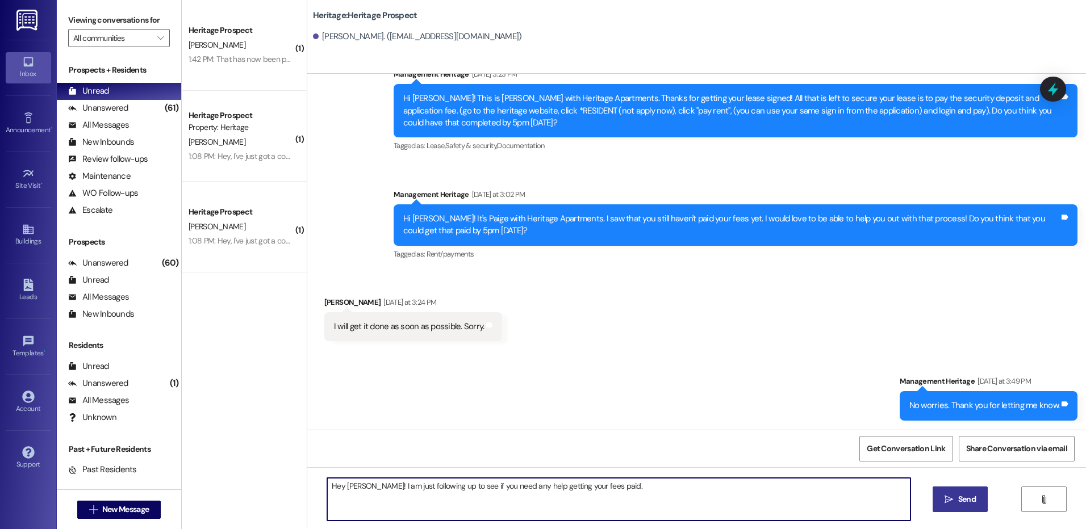
click at [428, 513] on textarea "Hey Jaxon! I am just following up to see if you need any help getting your fees…" at bounding box center [618, 499] width 583 height 43
type textarea "Hey Jaxon! I am just following up to see if you need any help getting your fees…"
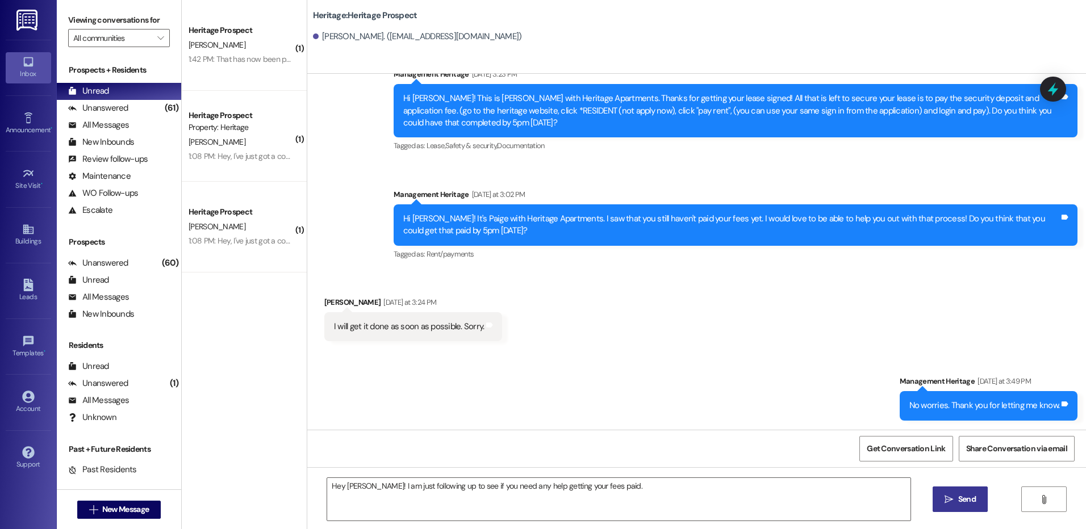
click at [963, 512] on button " Send" at bounding box center [960, 500] width 55 height 26
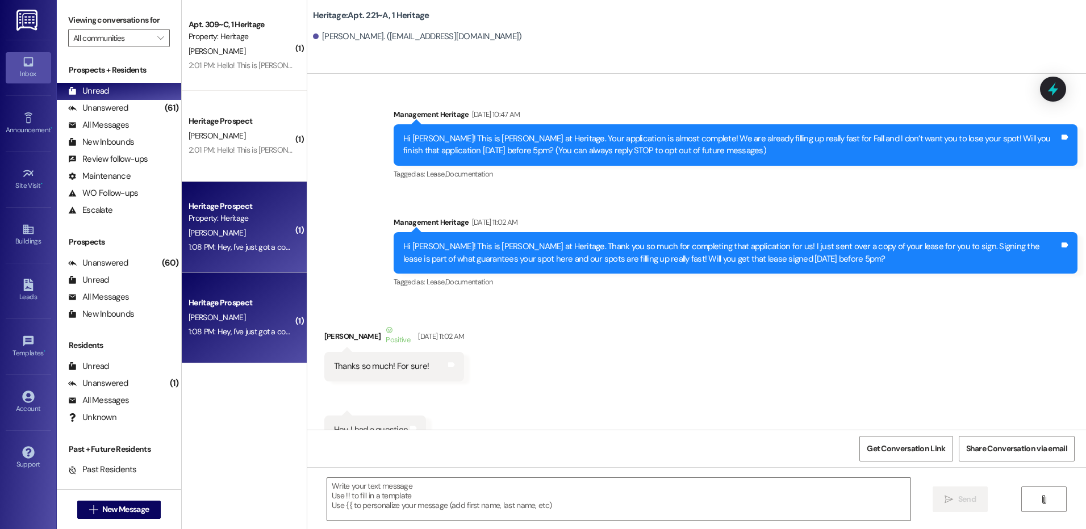
scroll to position [29810, 0]
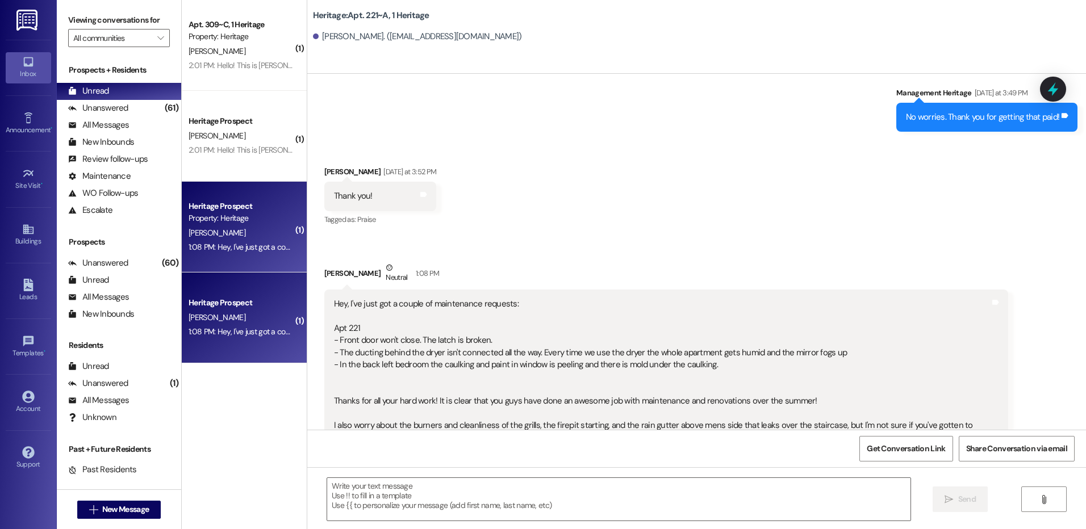
drag, startPoint x: 524, startPoint y: 293, endPoint x: 507, endPoint y: 293, distance: 17.0
click at [524, 298] on div "Hey, I've just got a couple of maintenance requests: Apt 221 - Front door won't…" at bounding box center [662, 371] width 656 height 146
click at [487, 298] on div "Hey, I've just got a couple of maintenance requests: Apt 221 - Front door won't…" at bounding box center [662, 371] width 656 height 146
drag, startPoint x: 445, startPoint y: 291, endPoint x: 331, endPoint y: 295, distance: 114.3
click at [334, 298] on div "Hey, I've just got a couple of maintenance requests: Apt 221 - Front door won't…" at bounding box center [662, 371] width 656 height 146
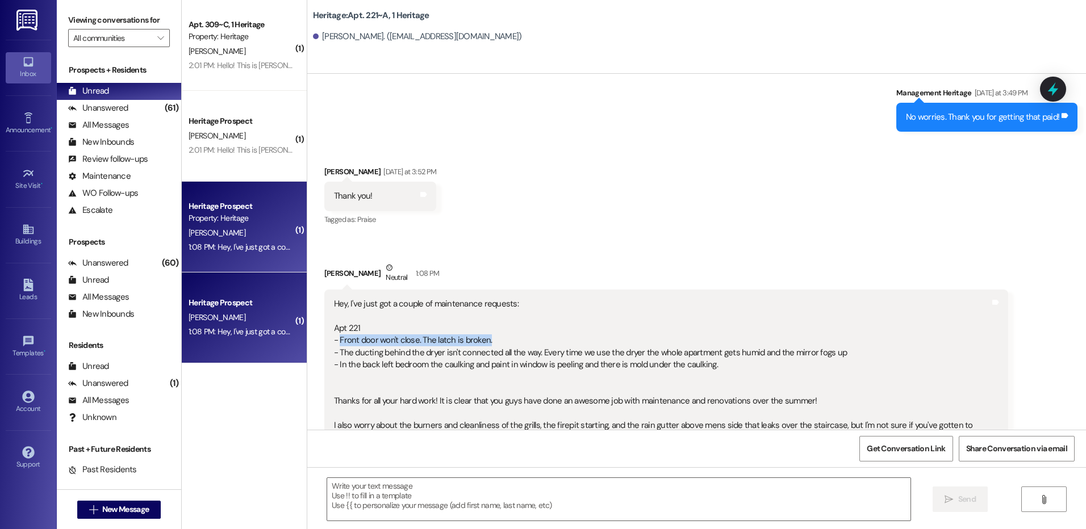
copy div "Front door won't close. The latch is broken."
click at [537, 316] on div "Hey, I've just got a couple of maintenance requests: Apt 221 - Front door won't…" at bounding box center [662, 371] width 656 height 146
click at [863, 304] on div "Hey, I've just got a couple of maintenance requests: Apt 221 - Front door won't…" at bounding box center [662, 371] width 656 height 146
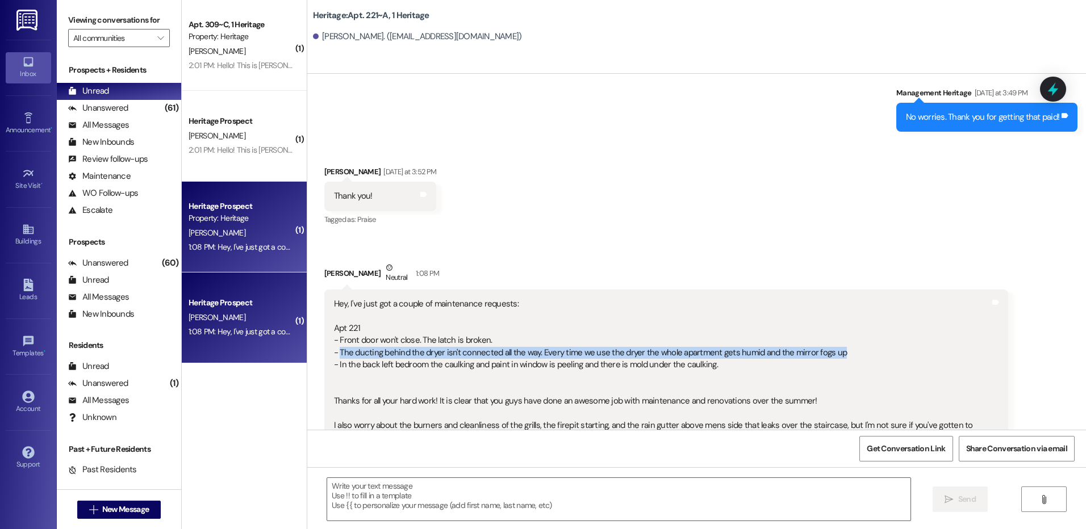
drag, startPoint x: 828, startPoint y: 302, endPoint x: 331, endPoint y: 301, distance: 497.1
click at [334, 301] on div "Hey, I've just got a couple of maintenance requests: Apt 221 - Front door won't…" at bounding box center [662, 371] width 656 height 146
copy div "The ducting behind the dryer isn't connected all the way. Every time we use the…"
click at [653, 340] on div "Hey, I've just got a couple of maintenance requests: Apt 221 - Front door won't…" at bounding box center [662, 371] width 656 height 146
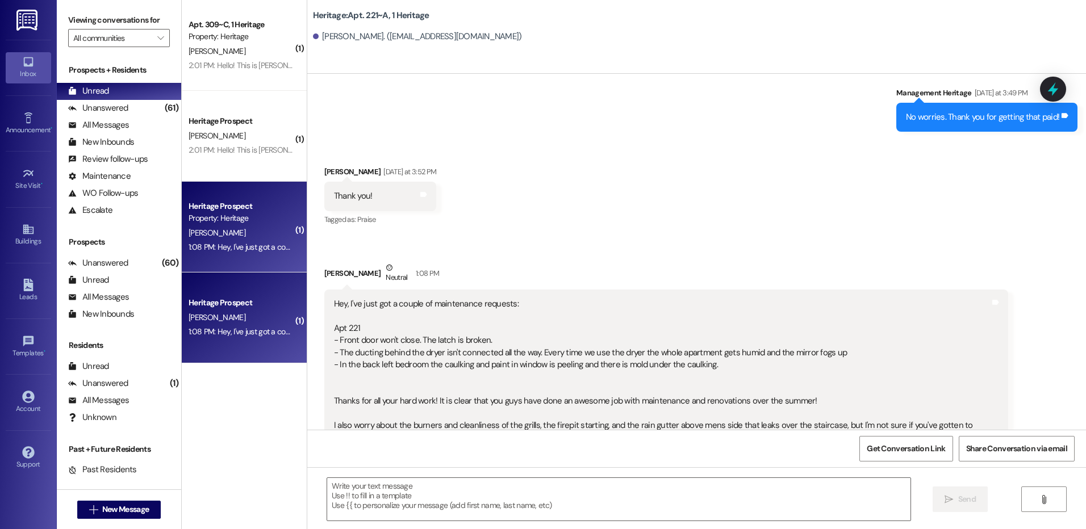
click at [731, 325] on div "Hey, I've just got a couple of maintenance requests: Apt 221 - Front door won't…" at bounding box center [662, 371] width 656 height 146
drag, startPoint x: 715, startPoint y: 317, endPoint x: 333, endPoint y: 322, distance: 382.3
click at [334, 322] on div "Hey, I've just got a couple of maintenance requests: Apt 221 - Front door won't…" at bounding box center [662, 371] width 656 height 146
drag, startPoint x: 331, startPoint y: 320, endPoint x: 703, endPoint y: 319, distance: 372.1
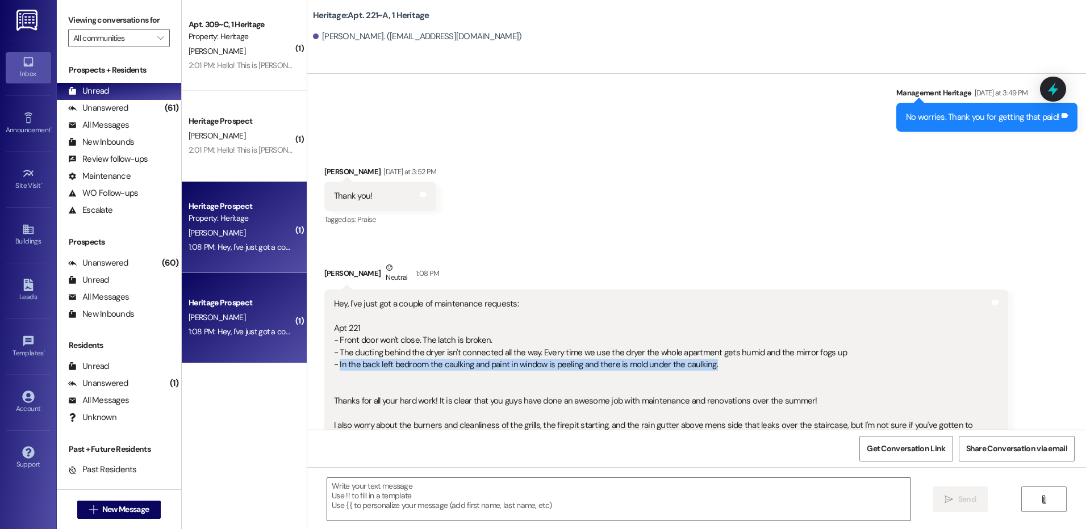
click at [703, 319] on div "Hey, I've just got a couple of maintenance requests: Apt 221 - Front door won't…" at bounding box center [662, 371] width 656 height 146
copy div "In the back left bedroom the caulking and paint in window is peeling and there …"
click at [422, 506] on textarea at bounding box center [618, 499] width 583 height 43
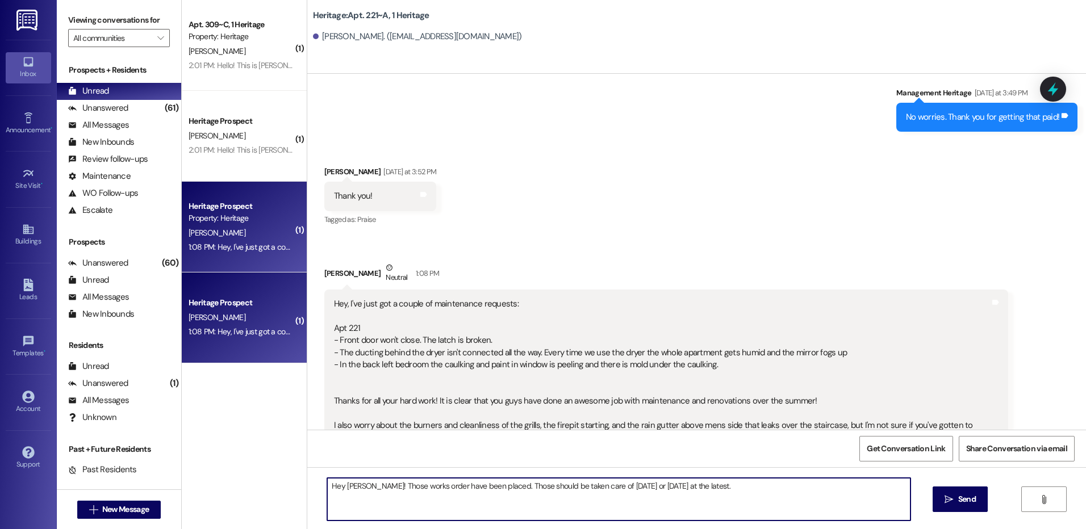
type textarea "Hey Tyler! Those works order have been placed. Those should be taken care of to…"
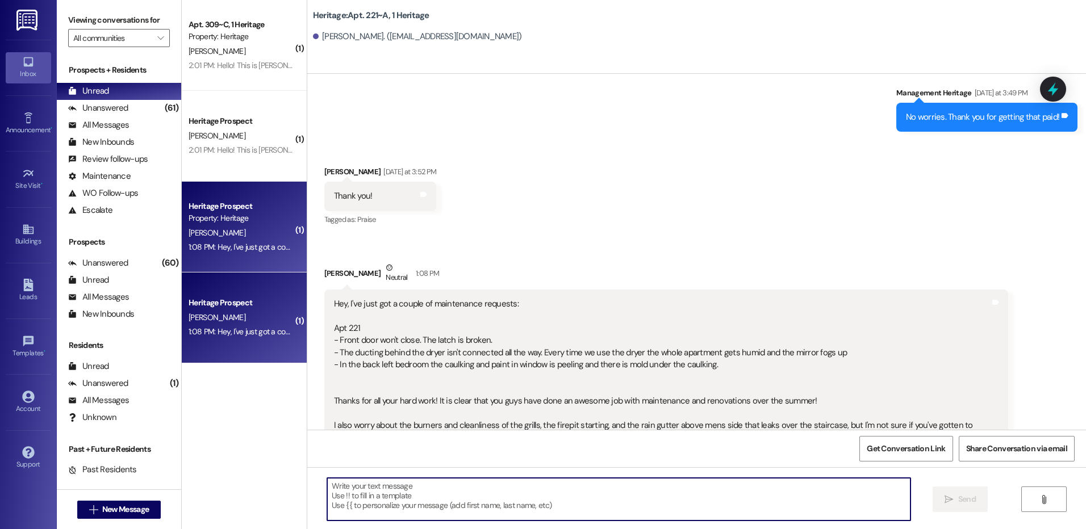
scroll to position [29809, 0]
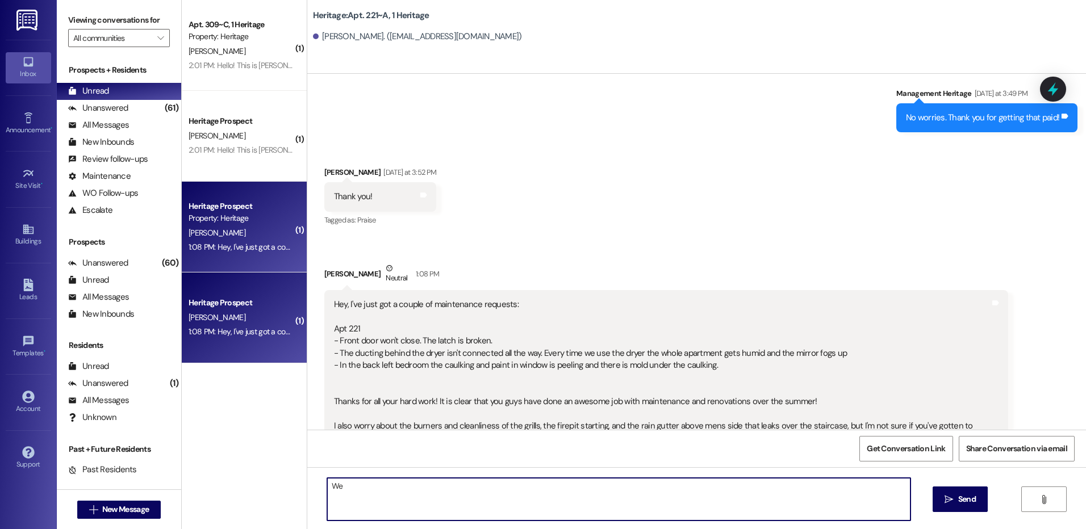
type textarea "W"
type textarea "Thank you for reminding us about the grills, fire pit, and rain gutter. We will…"
click at [237, 152] on div "2:01 PM: Hello! This is Lena’s sister again. Would it be possible to wait to pa…" at bounding box center [572, 150] width 767 height 10
click textarea
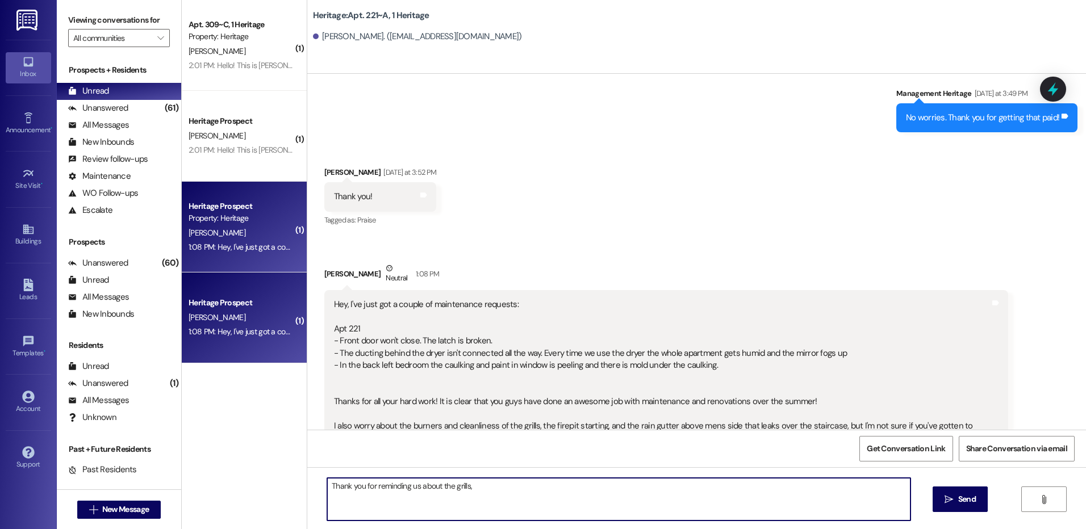
type textarea "Yeah. That is totally okay. Thank you for letting me know. I will follow up wit…"
click at [270, 228] on div "T. Cheney" at bounding box center [240, 233] width 107 height 14
click textarea
type textarea "Of course!"
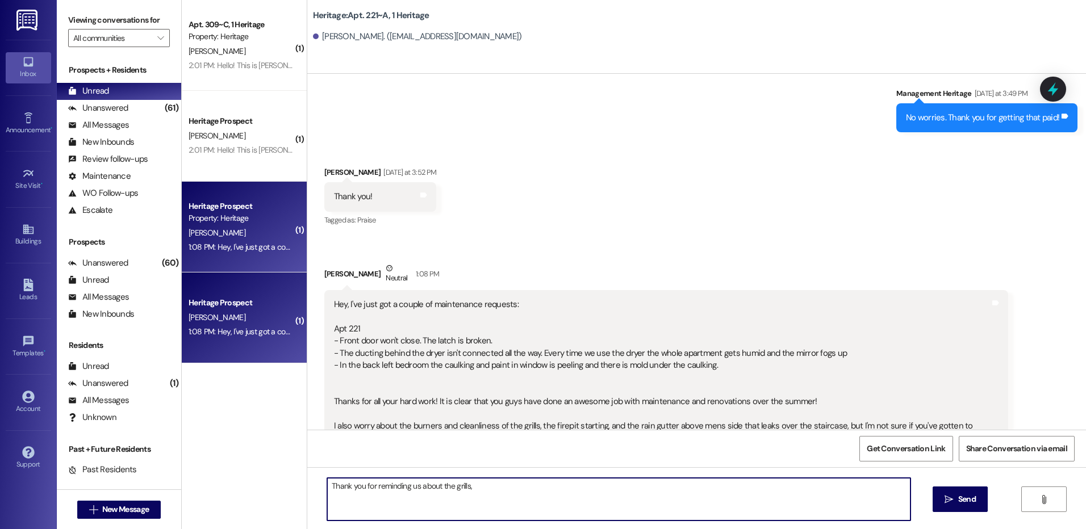
scroll to position [30064, 0]
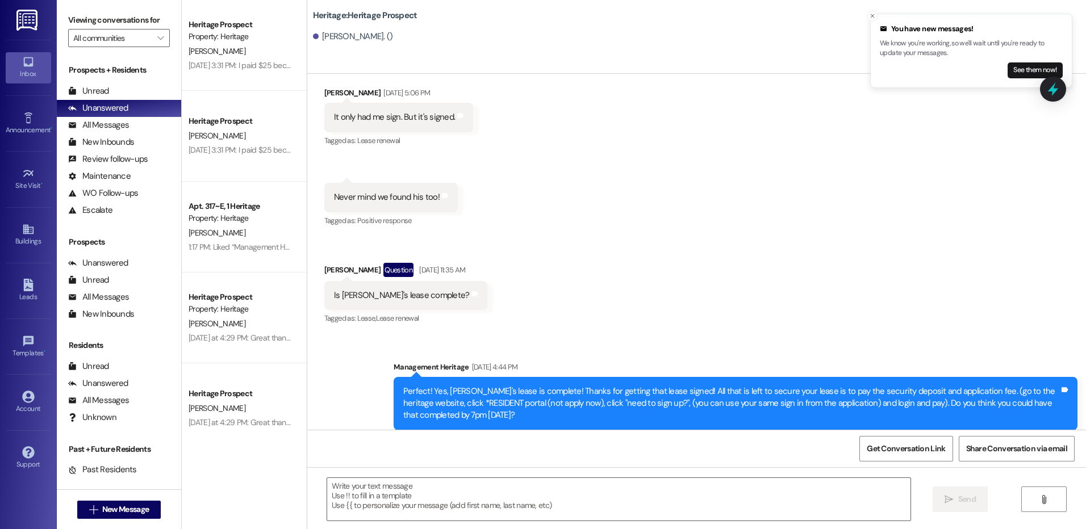
scroll to position [1033, 0]
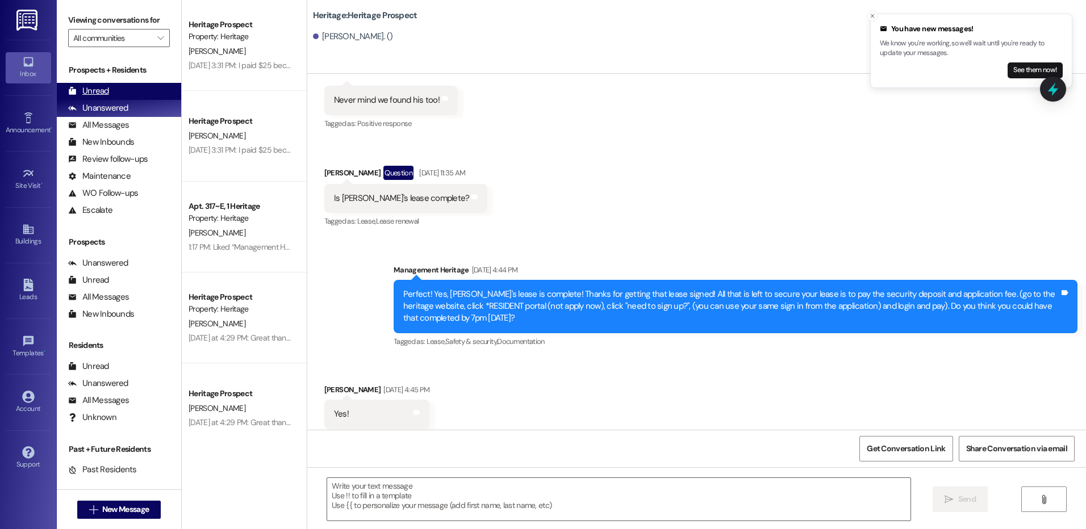
click at [100, 86] on div "Unread" at bounding box center [88, 91] width 41 height 12
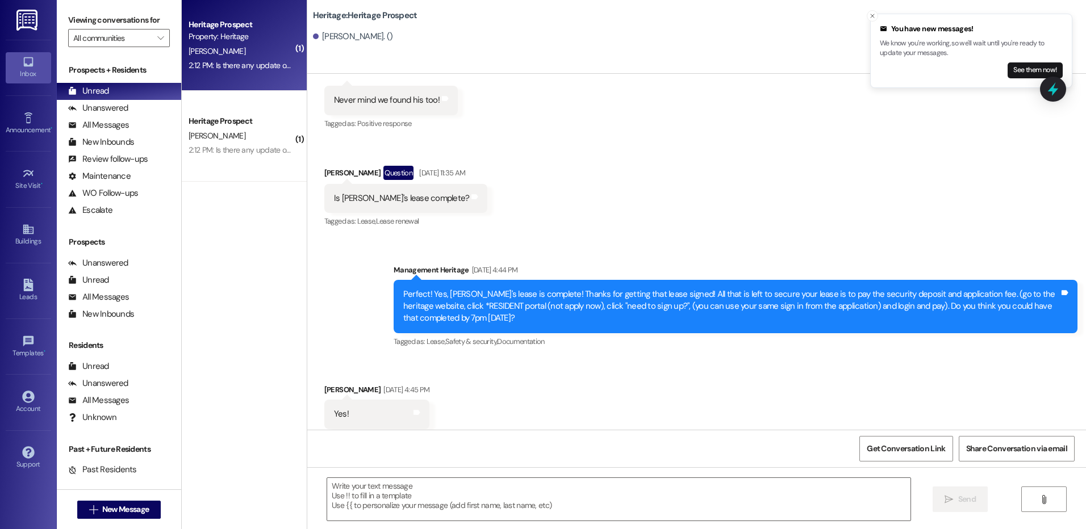
click at [222, 51] on div "[PERSON_NAME]" at bounding box center [240, 51] width 107 height 14
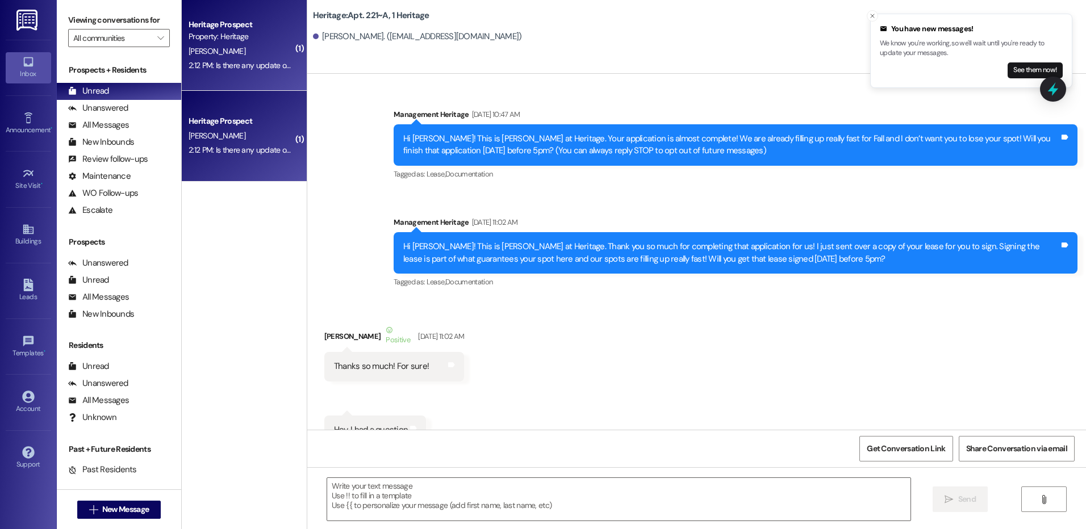
scroll to position [30242, 0]
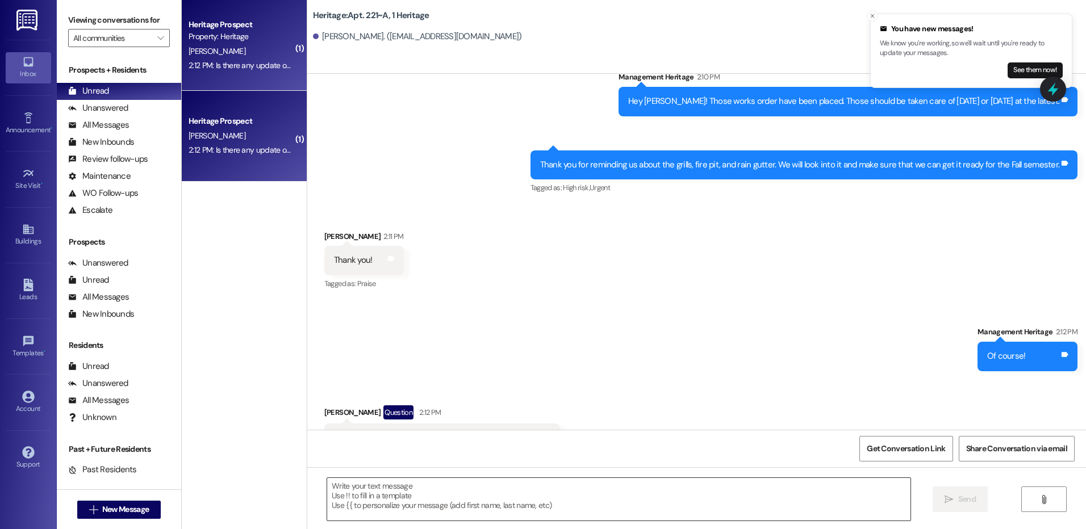
click at [382, 503] on textarea at bounding box center [618, 499] width 583 height 43
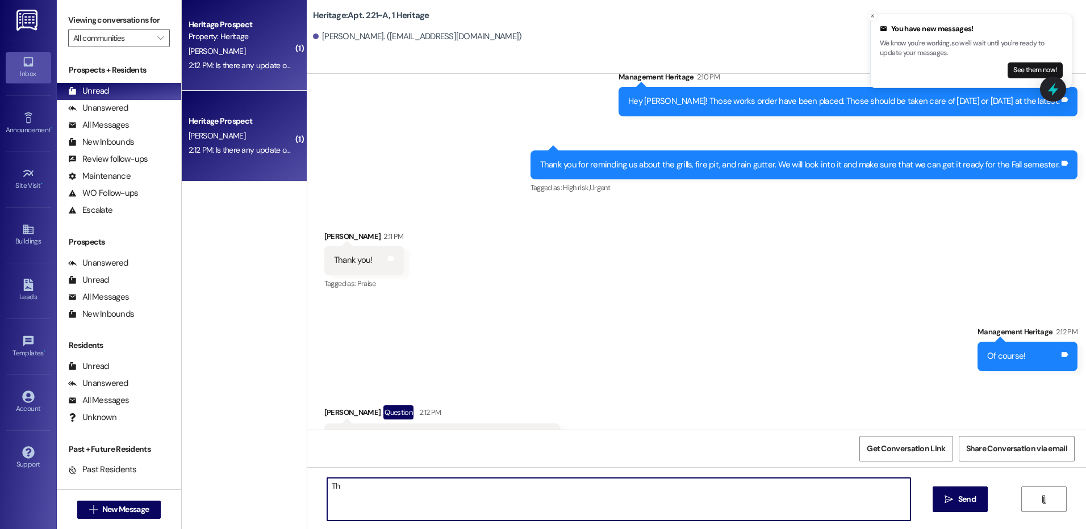
type textarea "T"
type textarea "The owner was super supportive of the idea, but I have not heard any updates re…"
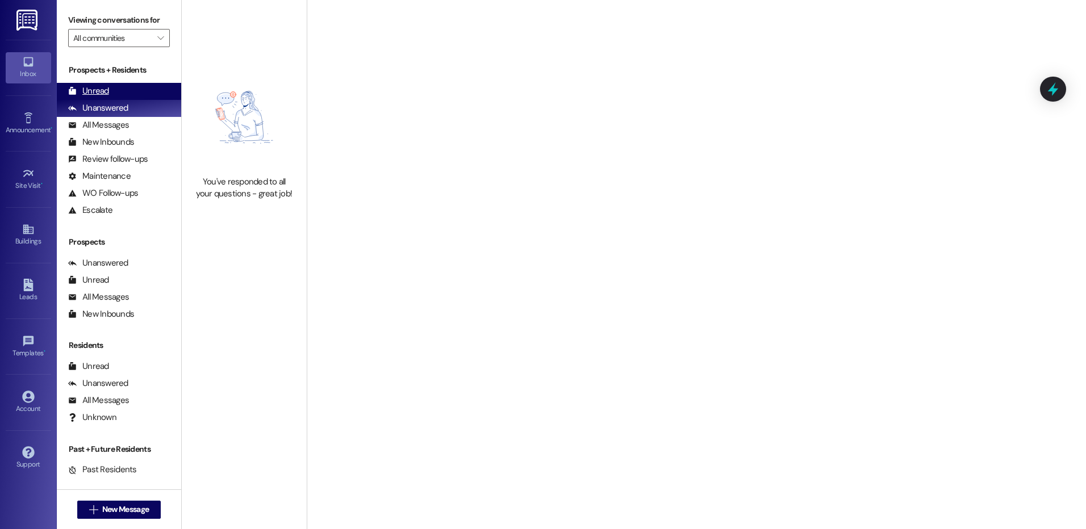
click at [134, 87] on div "Unread (0)" at bounding box center [119, 91] width 124 height 17
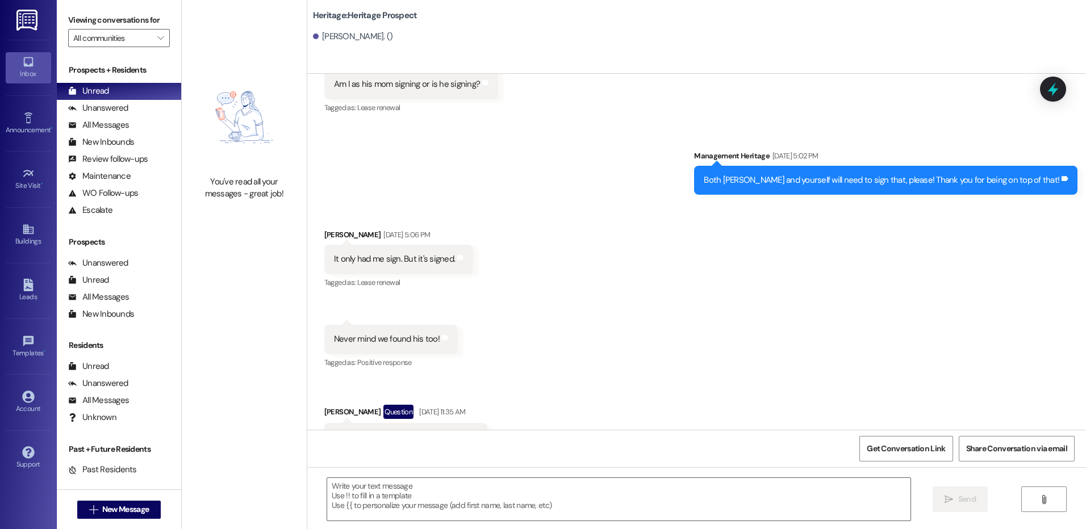
scroll to position [1033, 0]
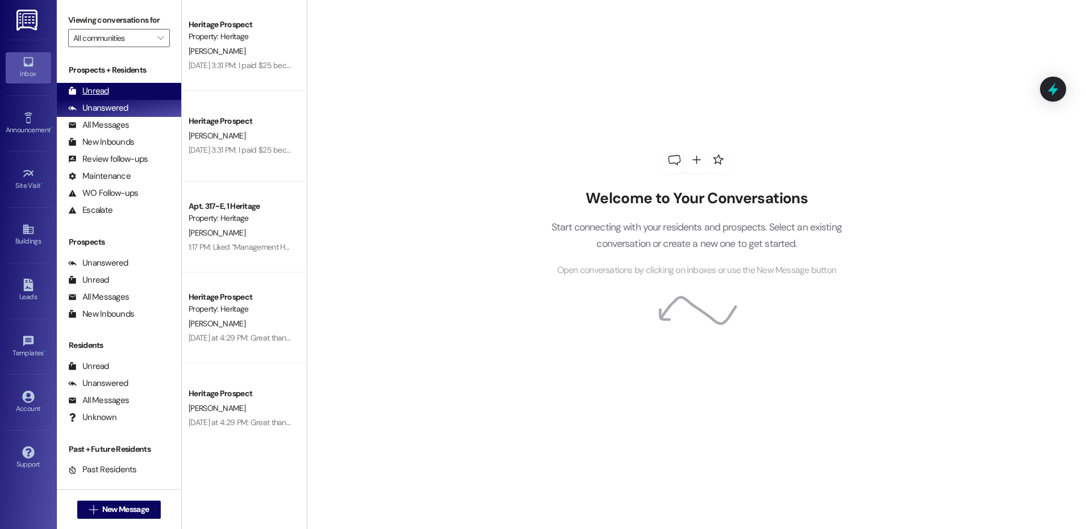
click at [124, 88] on div "Unread (0)" at bounding box center [119, 91] width 124 height 17
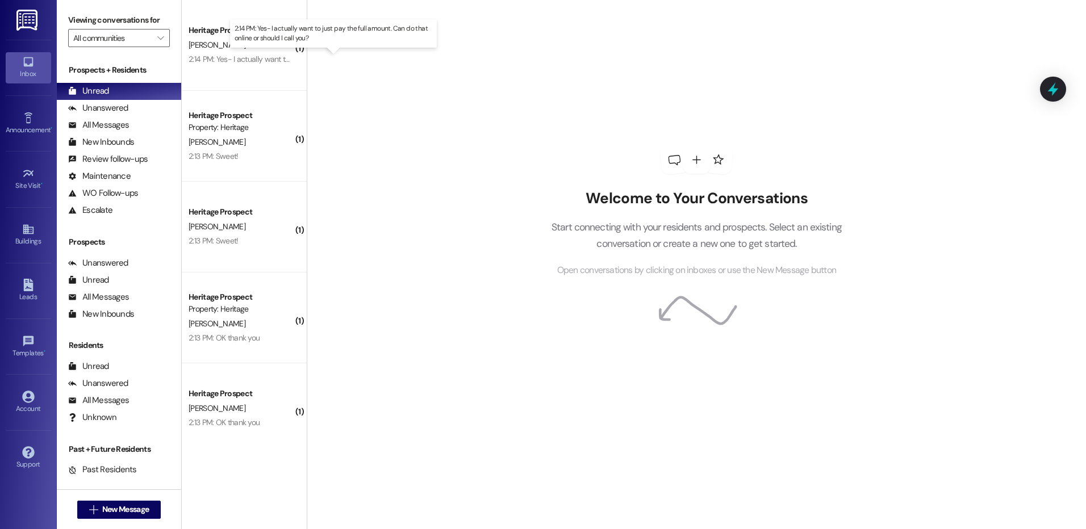
click at [243, 59] on div "2:14 PM: Yes- I actually want to just pay the full amount. Can do that online o…" at bounding box center [344, 59] width 310 height 10
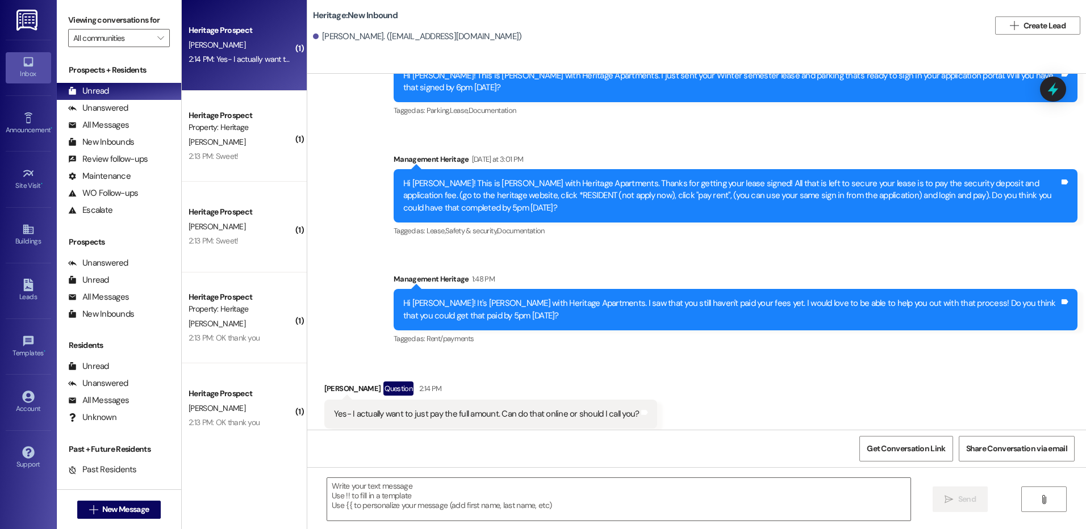
scroll to position [184, 0]
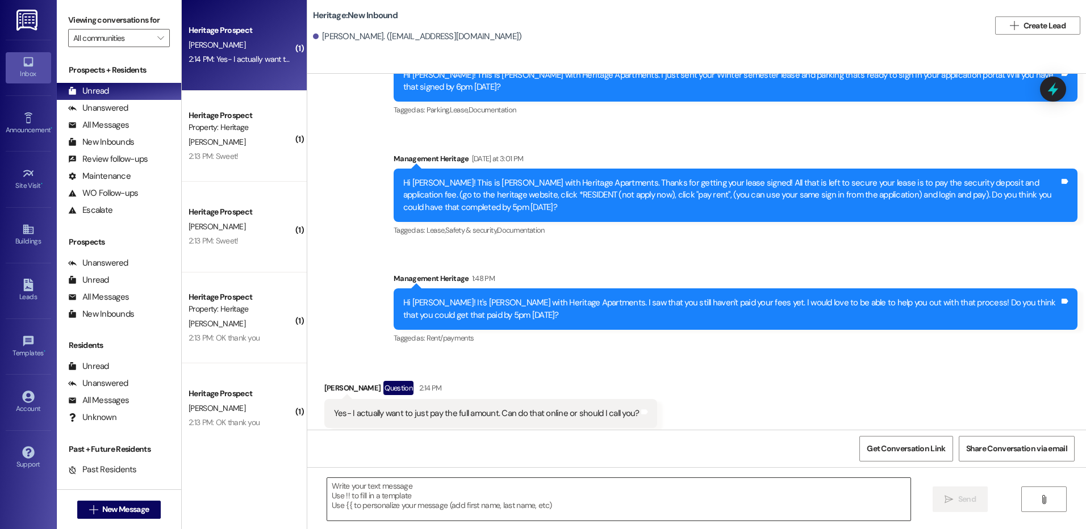
click at [438, 504] on textarea at bounding box center [618, 499] width 583 height 43
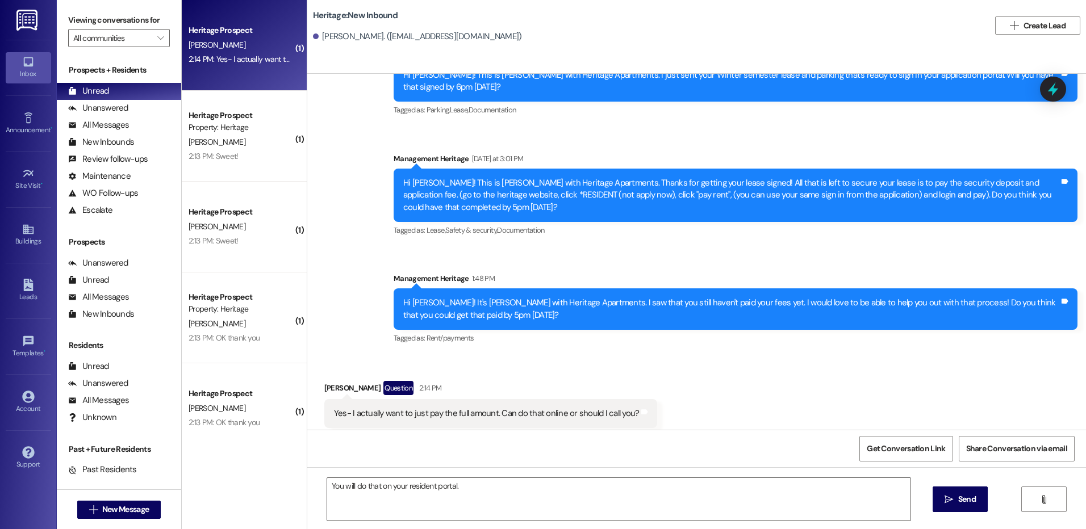
click at [652, 189] on div "Hi [PERSON_NAME]! This is [PERSON_NAME] with Heritage Apartments. Thanks for ge…" at bounding box center [731, 195] width 656 height 36
click at [990, 177] on div "Hi [PERSON_NAME]! This is [PERSON_NAME] with Heritage Apartments. Thanks for ge…" at bounding box center [731, 195] width 656 height 36
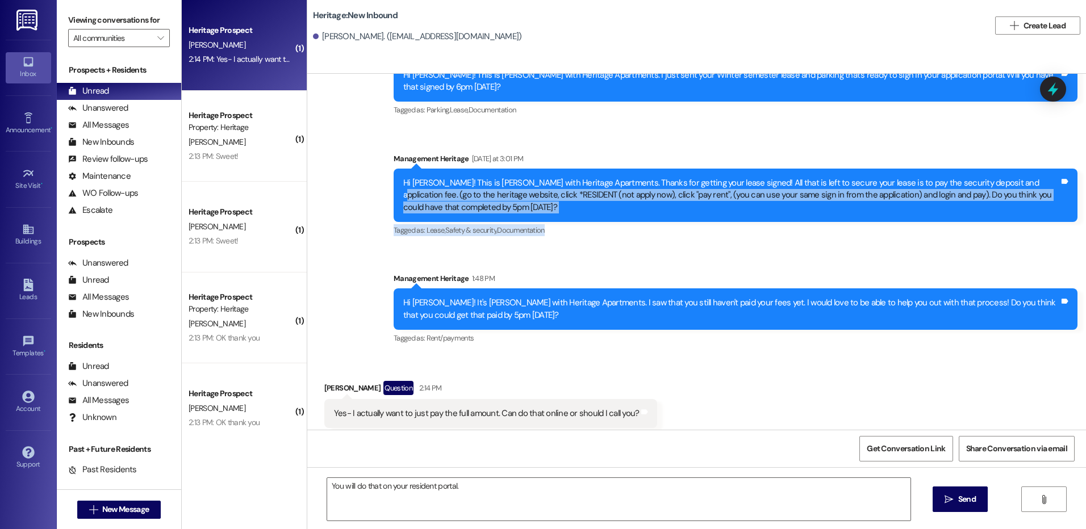
drag, startPoint x: 988, startPoint y: 158, endPoint x: 810, endPoint y: 198, distance: 183.3
click at [810, 198] on div "Management Heritage Yesterday at 3:01 PM Hi Kate! This is Paige with Heritage A…" at bounding box center [736, 196] width 684 height 86
copy div "go to the heritage website, click *RESIDENT (not apply now), click "pay rent", …"
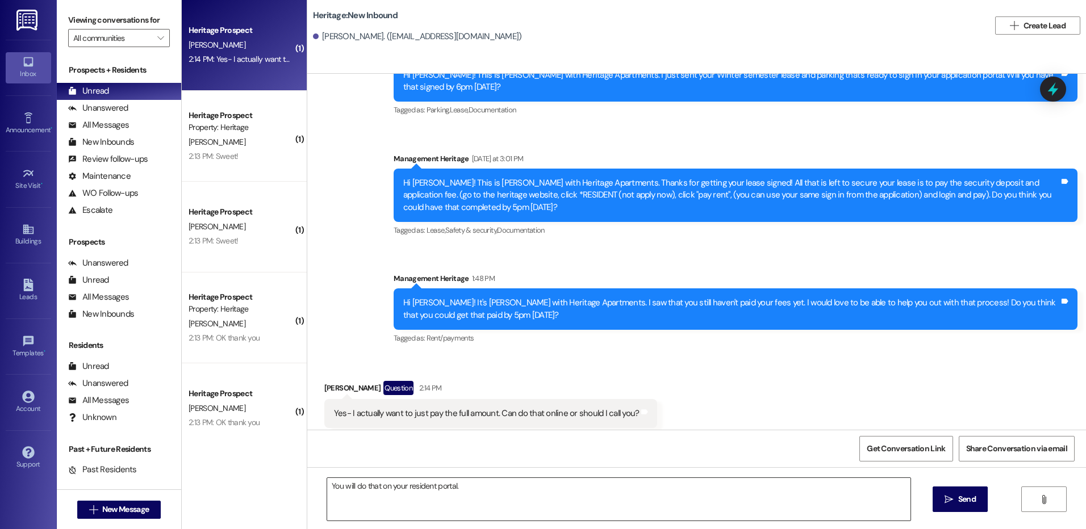
click at [490, 480] on textarea "You will do that on your resident portal." at bounding box center [618, 499] width 583 height 43
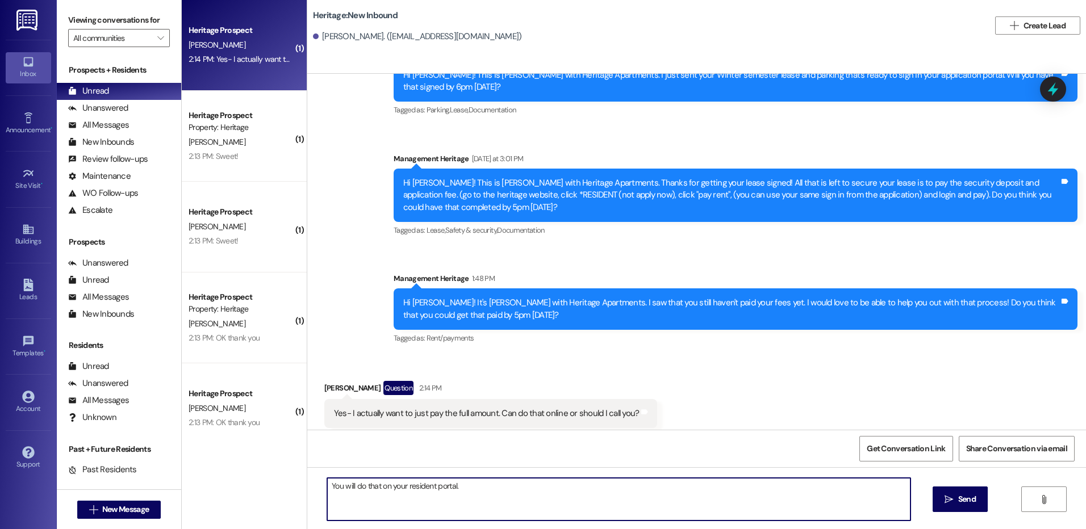
paste textarea "go to the heritage website, click *RESIDENT (not apply now), click "pay rent", …"
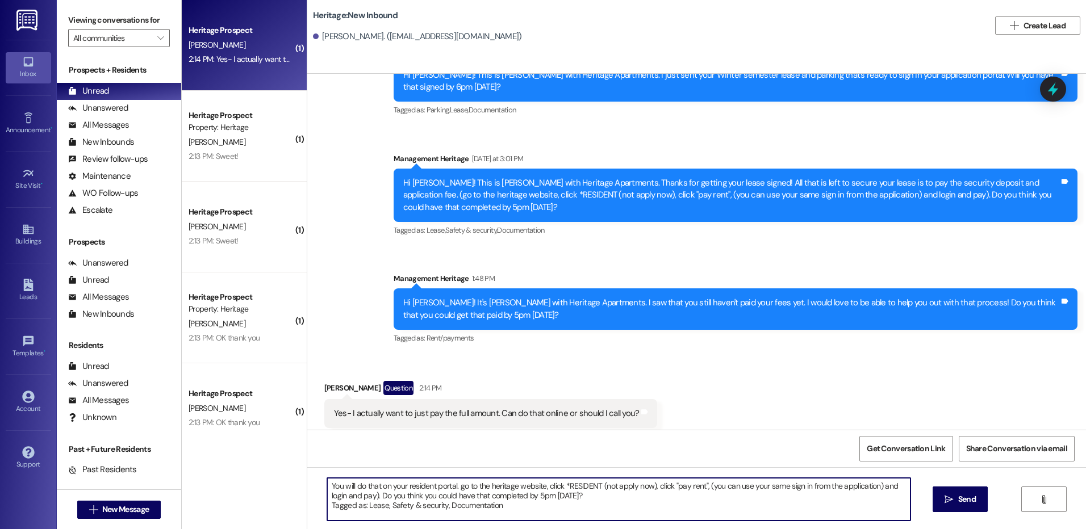
click at [459, 488] on textarea "You will do that on your resident portal. go to the heritage website, click *RE…" at bounding box center [618, 499] width 583 height 43
click at [456, 488] on textarea "You will do that on your resident portal. go to the heritage website, click *RE…" at bounding box center [618, 499] width 583 height 43
click at [368, 497] on textarea "You will do that on your resident portal. Go to the heritage website, click *RE…" at bounding box center [618, 499] width 583 height 43
drag, startPoint x: 489, startPoint y: 510, endPoint x: 235, endPoint y: 538, distance: 255.5
click at [235, 529] on html "Inbox Go to Inbox Announcement • Send A Text Announcement Site Visit • Go to Si…" at bounding box center [543, 264] width 1086 height 529
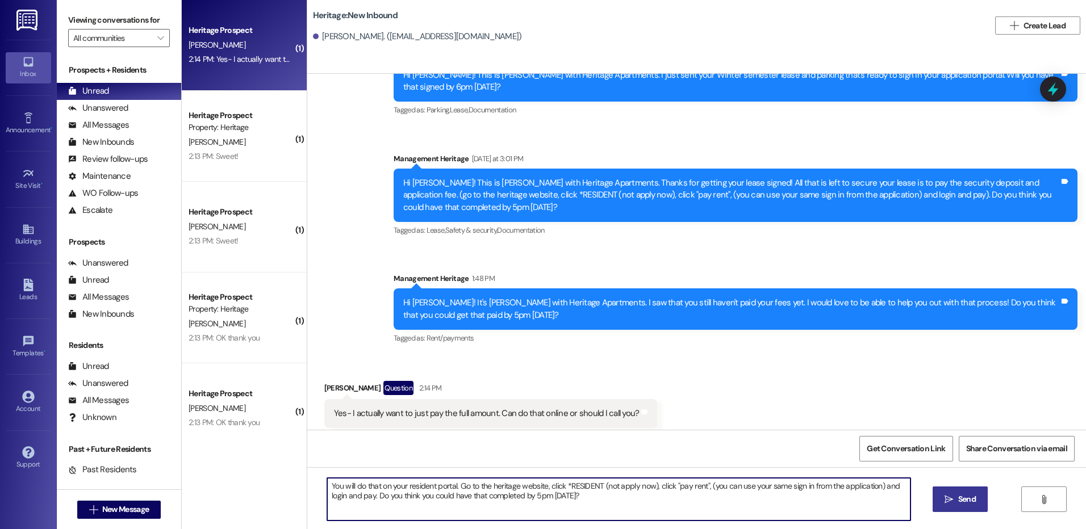
type textarea "You will do that on your resident portal. Go to the heritage website, click *RE…"
click at [967, 500] on span "Send" at bounding box center [967, 500] width 18 height 12
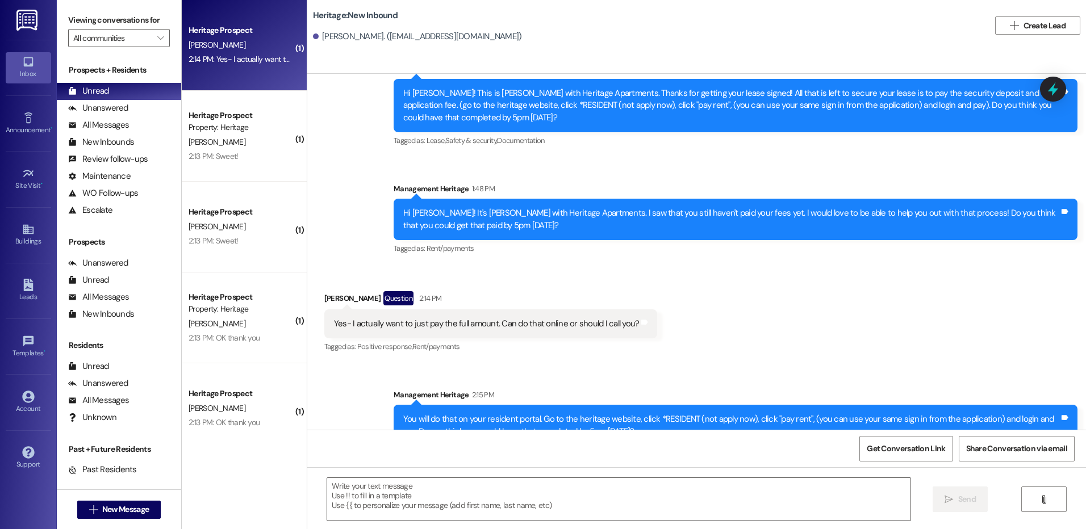
scroll to position [275, 0]
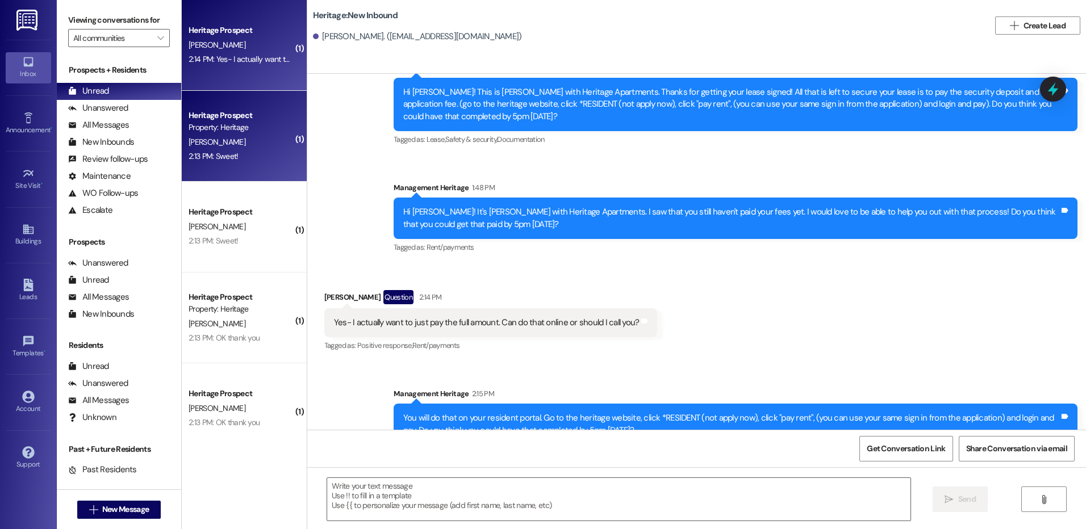
click at [262, 143] on div "T. Cheney" at bounding box center [240, 142] width 107 height 14
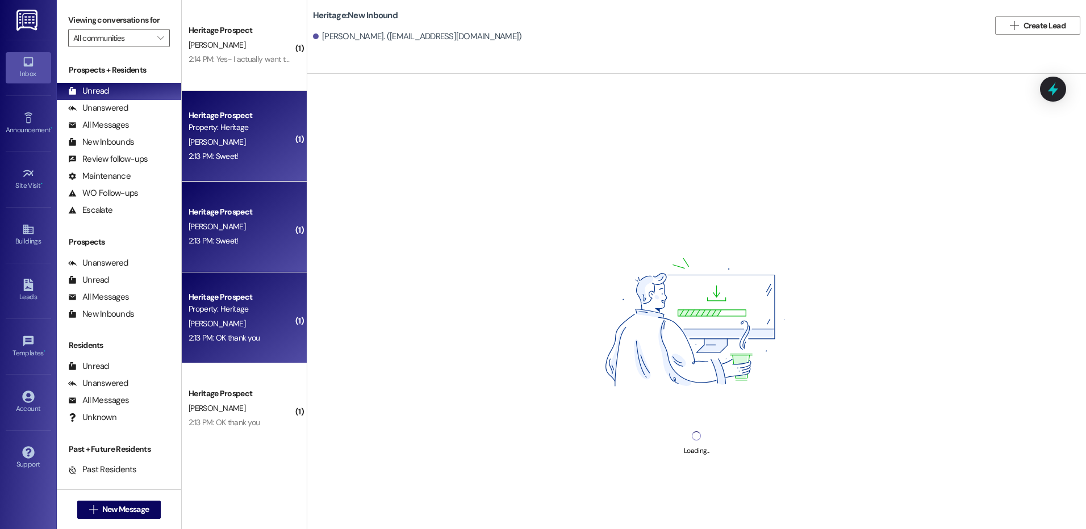
click at [240, 323] on div "L. Weaver" at bounding box center [240, 324] width 107 height 14
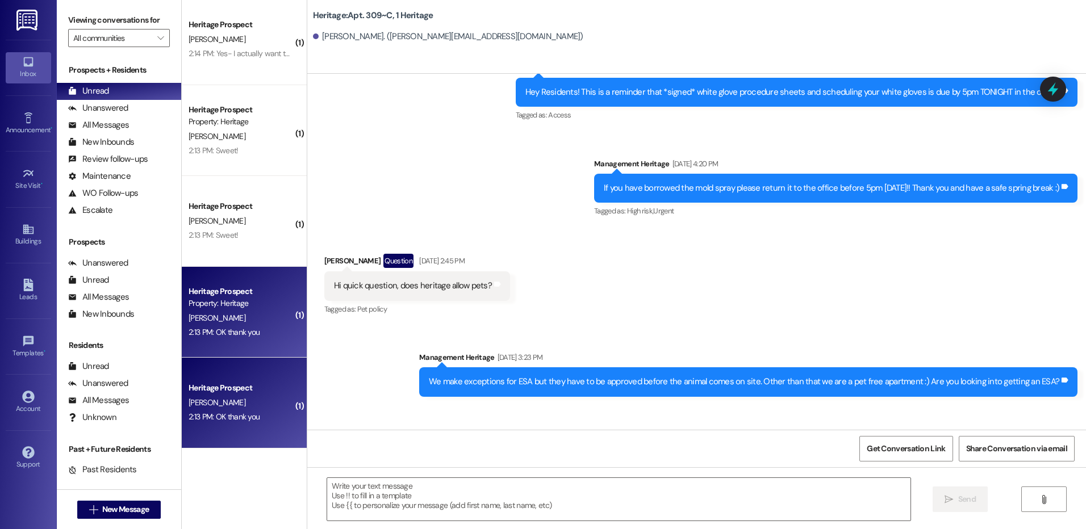
scroll to position [12655, 0]
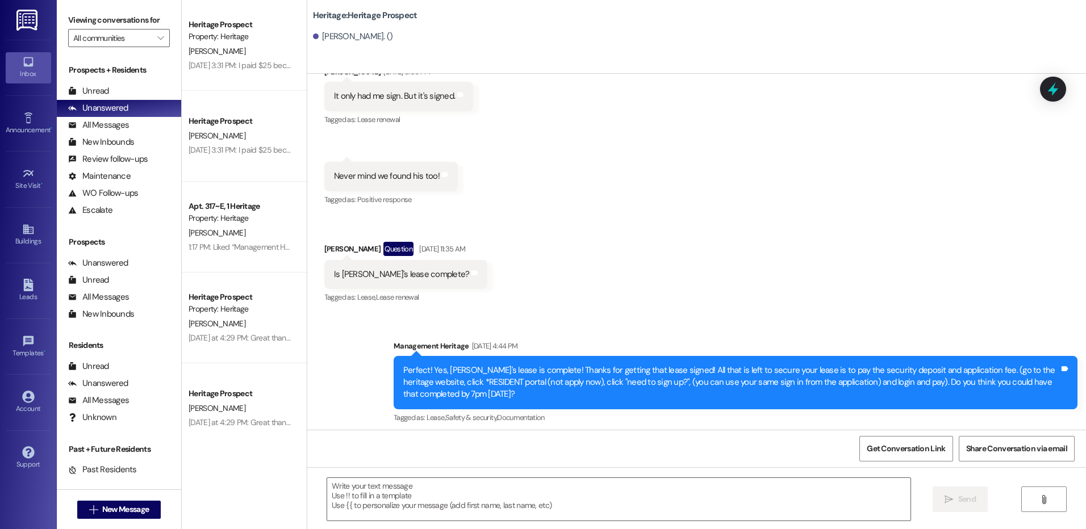
scroll to position [1033, 0]
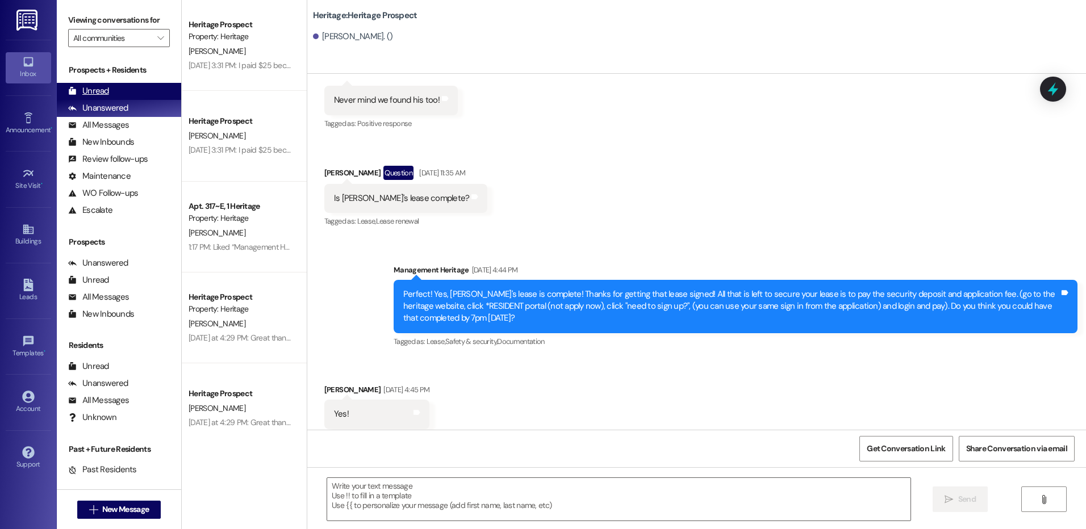
click at [137, 87] on div "Unread (0)" at bounding box center [119, 91] width 124 height 17
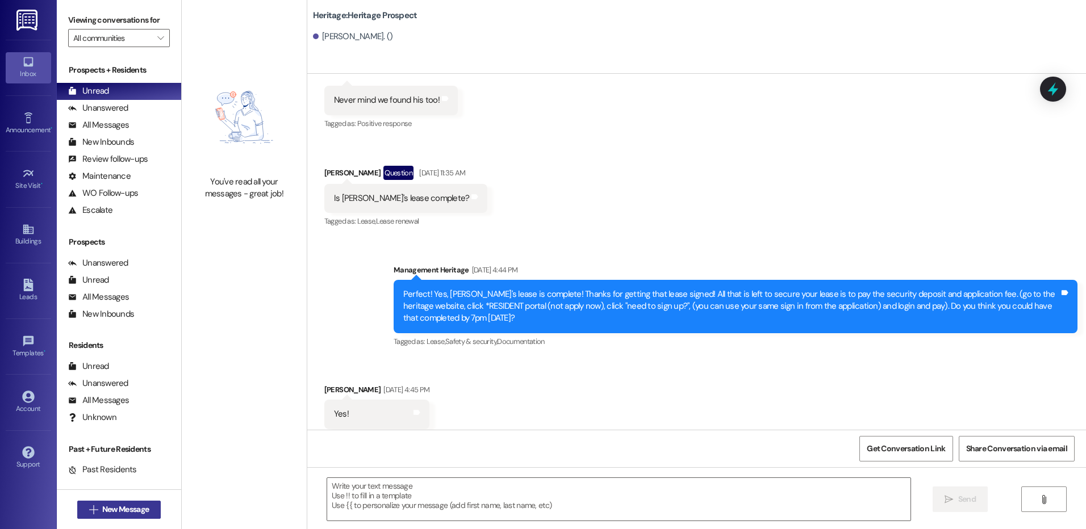
click at [102, 515] on span "New Message" at bounding box center [125, 510] width 47 height 12
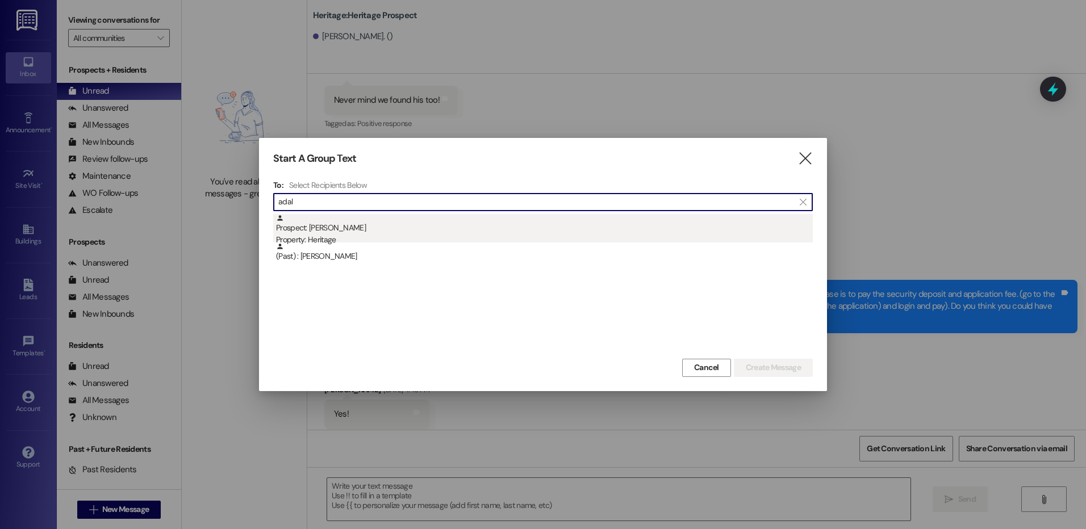
type input "adal"
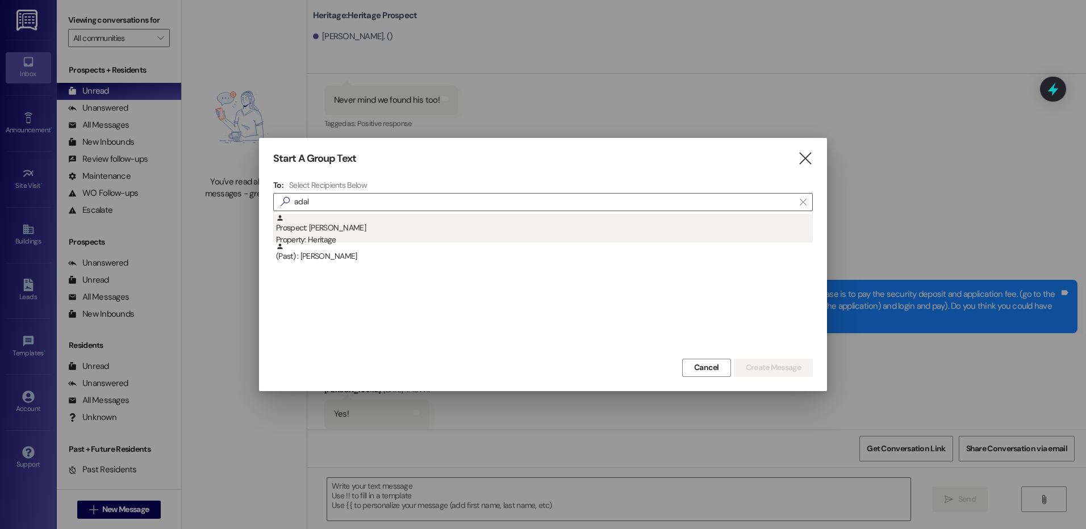
click at [322, 226] on div "Prospect: [PERSON_NAME] Property: Heritage" at bounding box center [544, 230] width 537 height 32
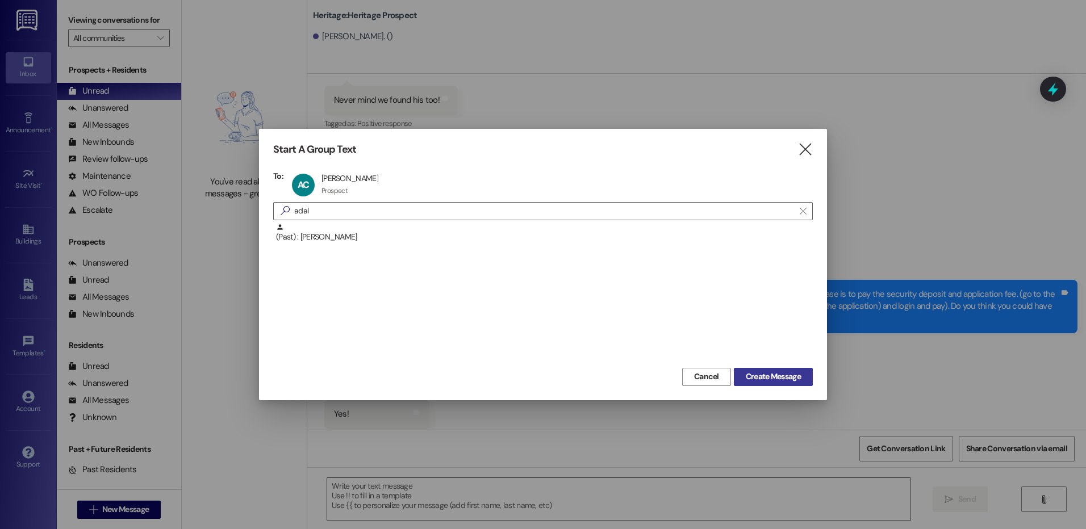
click at [750, 379] on span "Create Message" at bounding box center [773, 377] width 55 height 12
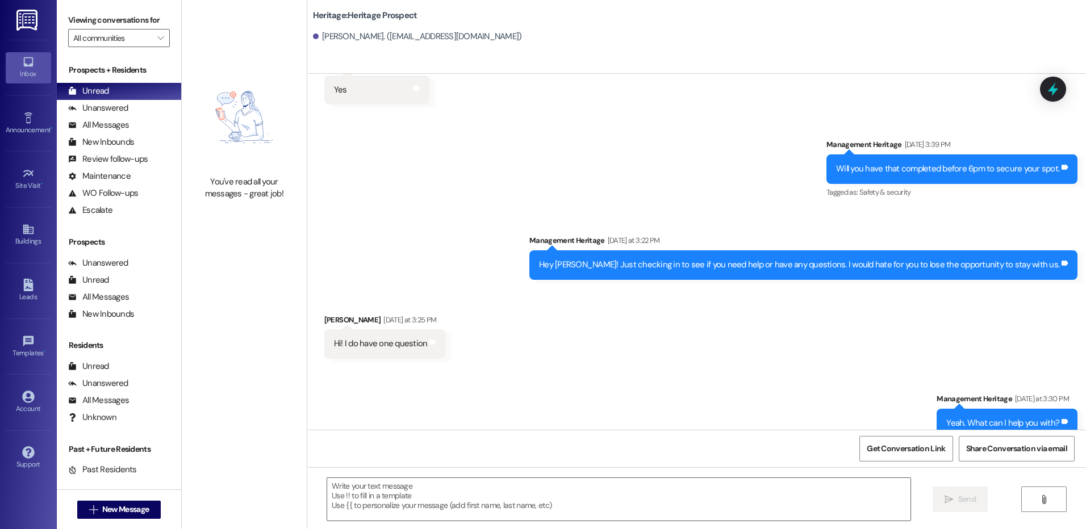
scroll to position [1368, 0]
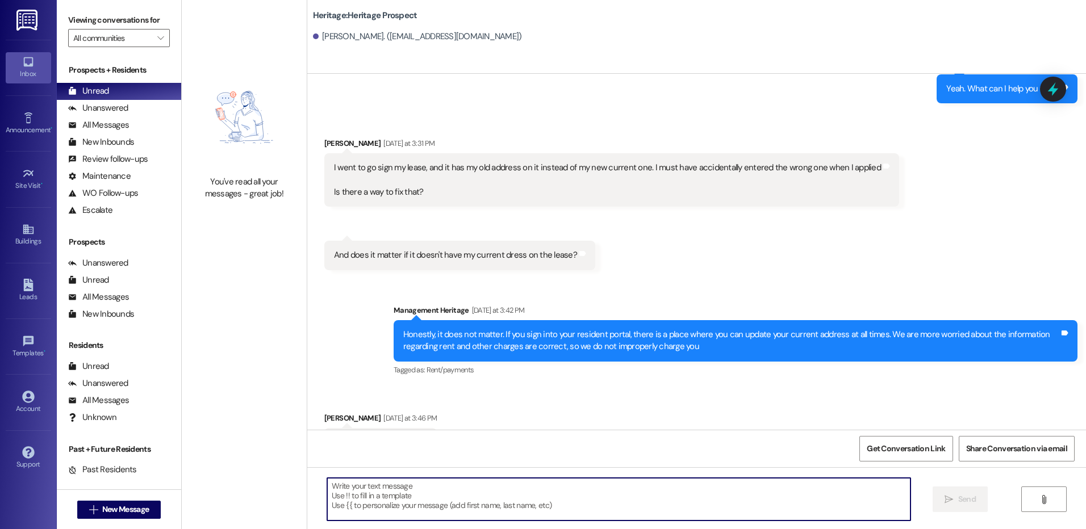
click at [342, 497] on textarea at bounding box center [618, 499] width 583 height 43
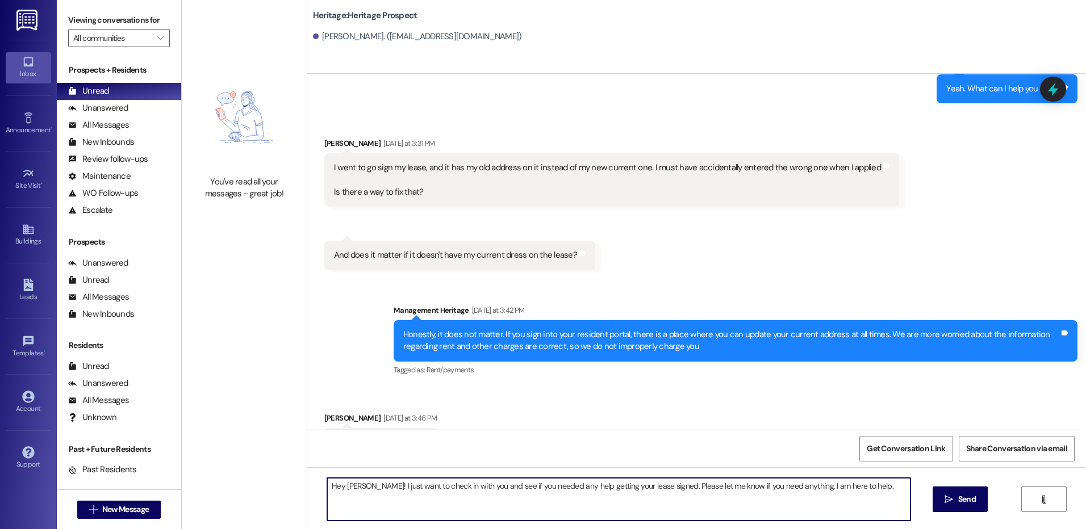
click at [417, 503] on textarea "Hey [PERSON_NAME]! I just want to check in with you and see if you needed any h…" at bounding box center [618, 499] width 583 height 43
type textarea "Hey [PERSON_NAME]! I just want to check in with you and see if you needed any h…"
click at [950, 503] on icon "" at bounding box center [949, 499] width 9 height 9
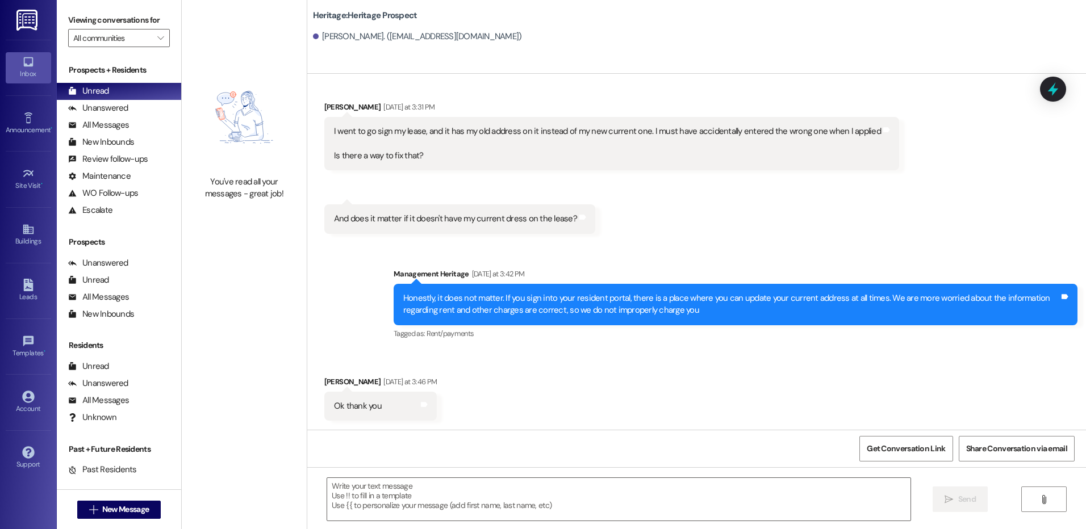
scroll to position [1447, 0]
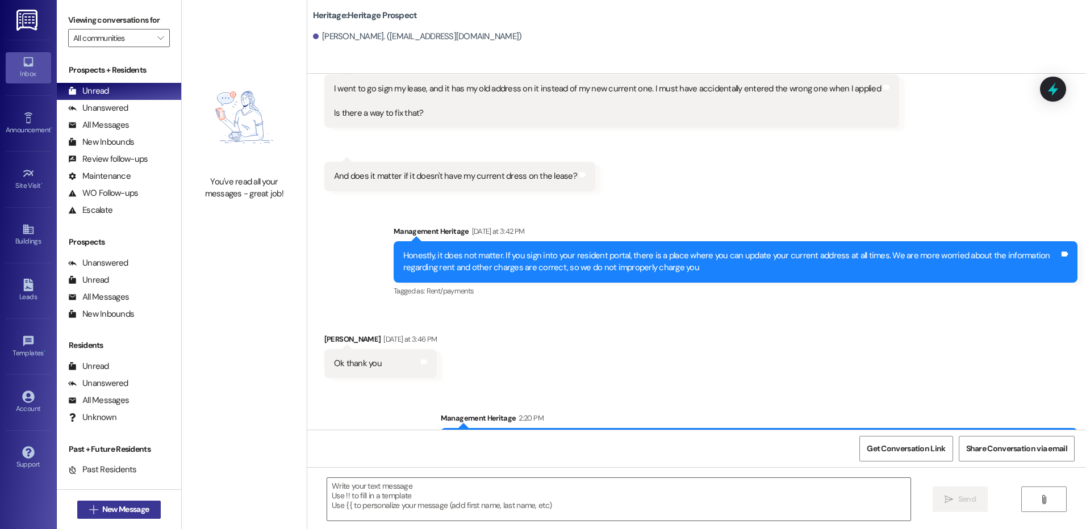
click at [130, 510] on span "New Message" at bounding box center [125, 510] width 47 height 12
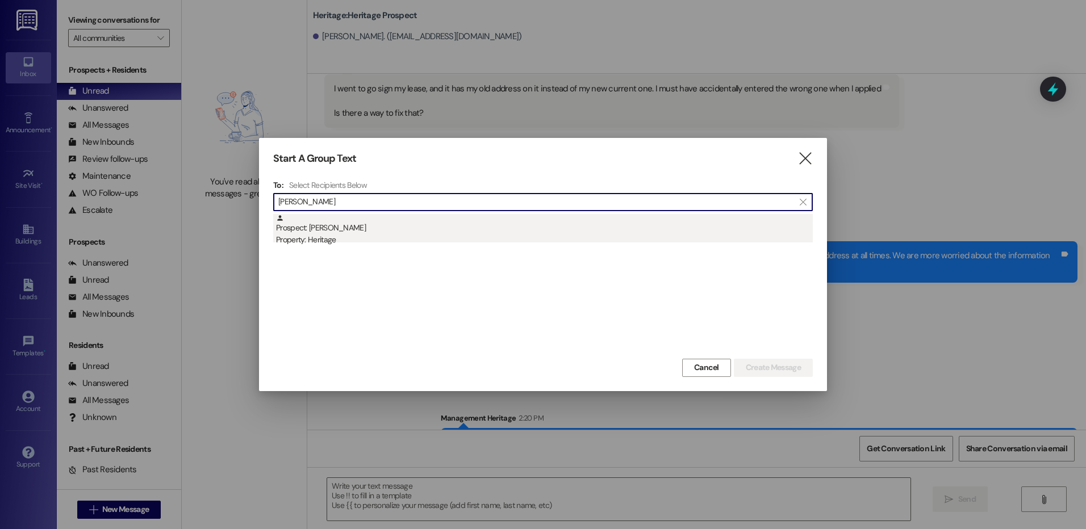
type input "emma sch"
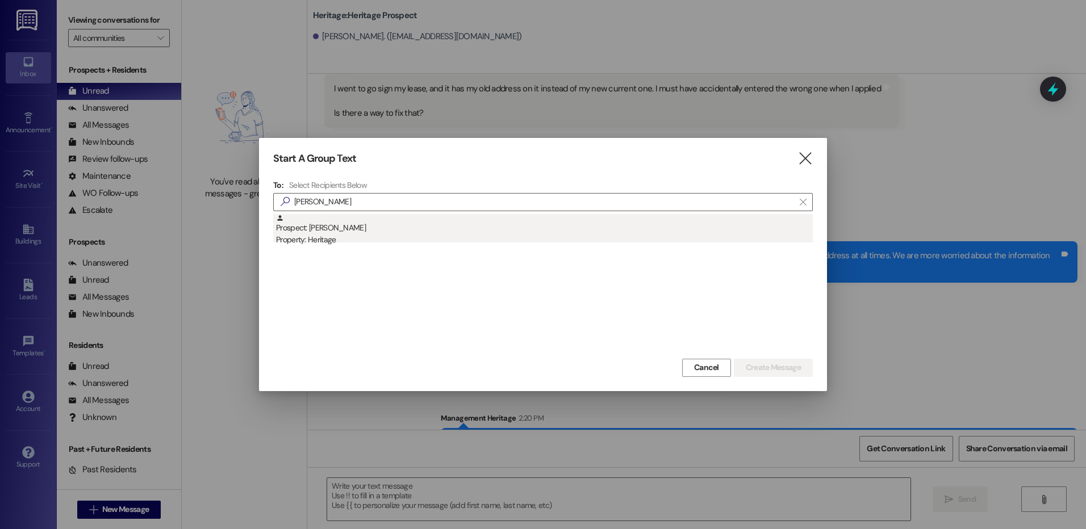
click at [374, 245] on div "Property: Heritage" at bounding box center [544, 240] width 537 height 12
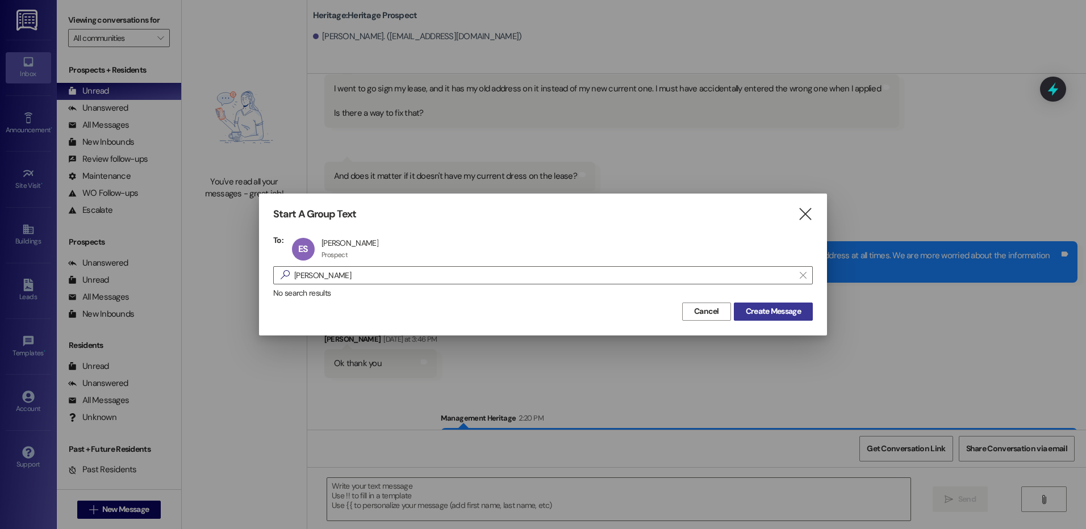
click at [782, 315] on span "Create Message" at bounding box center [773, 312] width 55 height 12
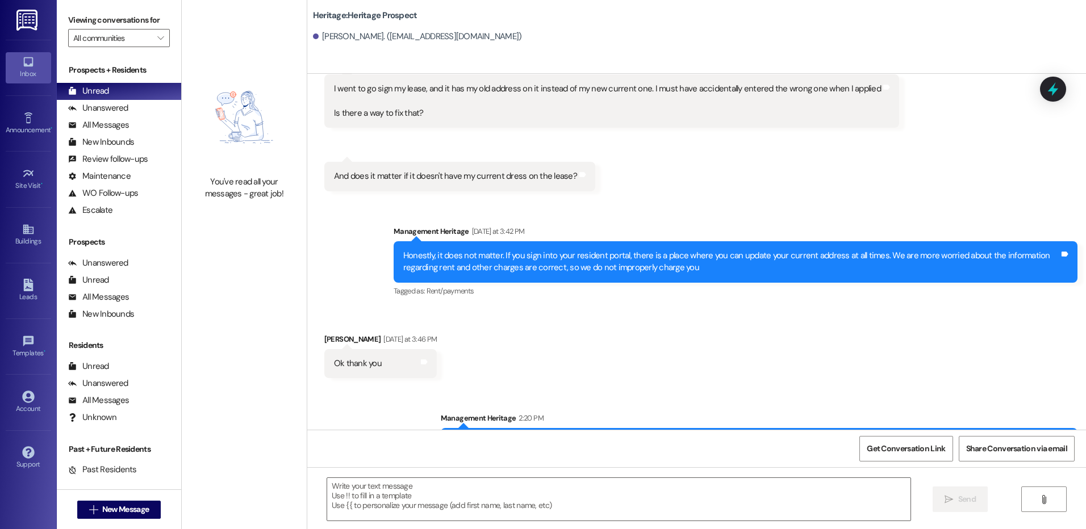
scroll to position [0, 0]
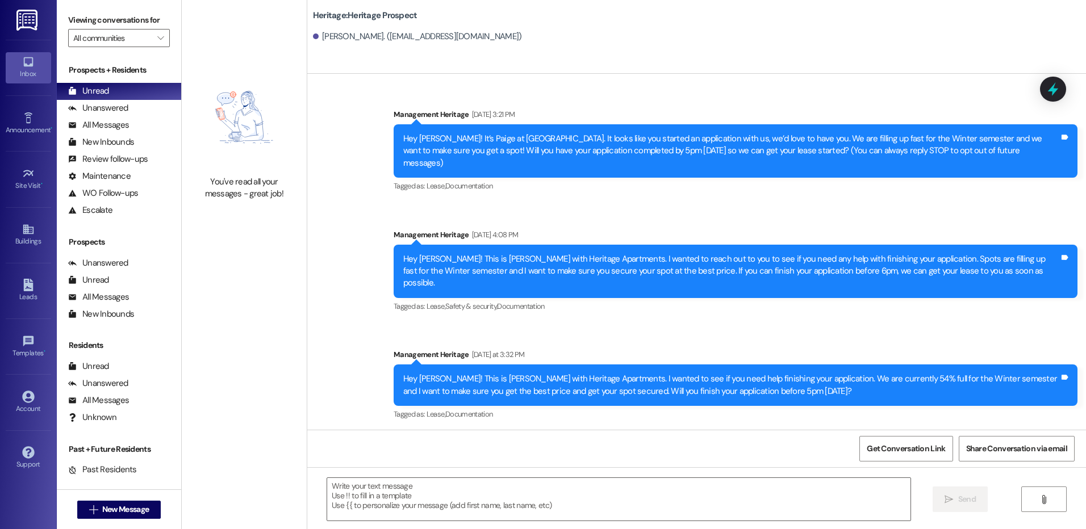
click at [555, 253] on div "Hey Emma! This is Paige with Heritage Apartments. I wanted to reach out to you …" at bounding box center [731, 271] width 656 height 36
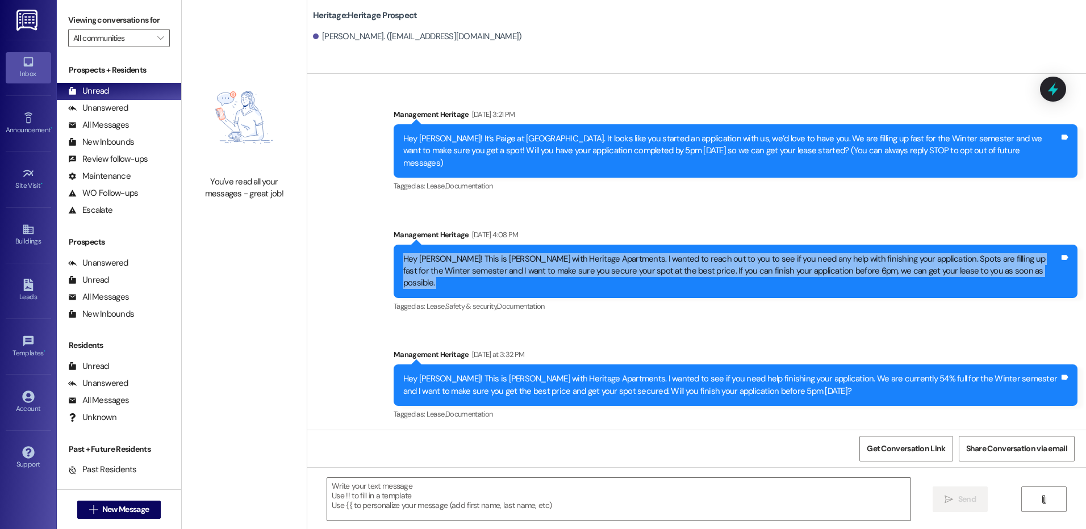
click at [555, 253] on div "Hey Emma! This is Paige with Heritage Apartments. I wanted to reach out to you …" at bounding box center [731, 271] width 656 height 36
copy div "Hey Emma! This is Paige with Heritage Apartments. I wanted to reach out to you …"
click at [125, 505] on span "New Message" at bounding box center [125, 510] width 47 height 12
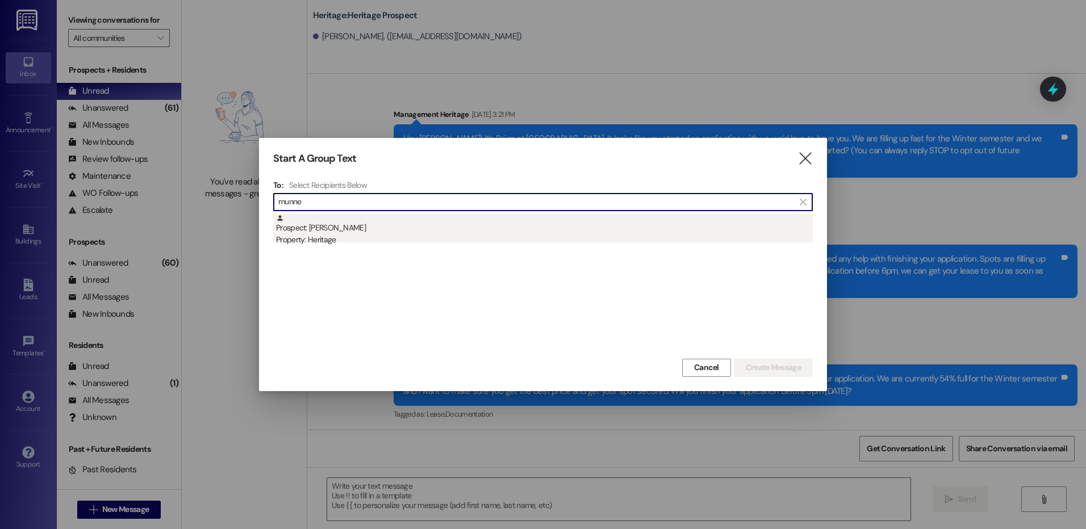
type input "munne"
click at [364, 240] on div "Property: Heritage" at bounding box center [544, 240] width 537 height 12
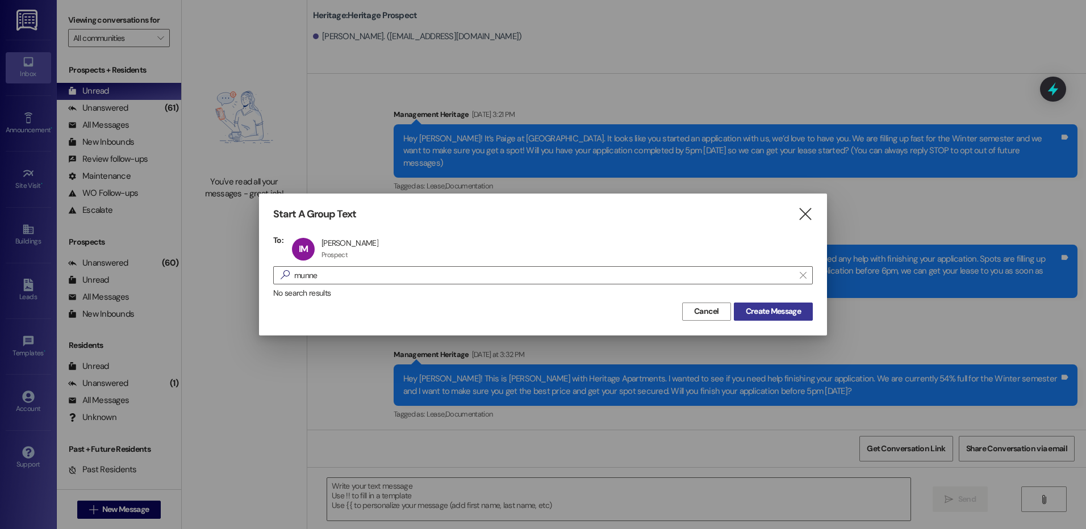
click at [771, 309] on span "Create Message" at bounding box center [773, 312] width 55 height 12
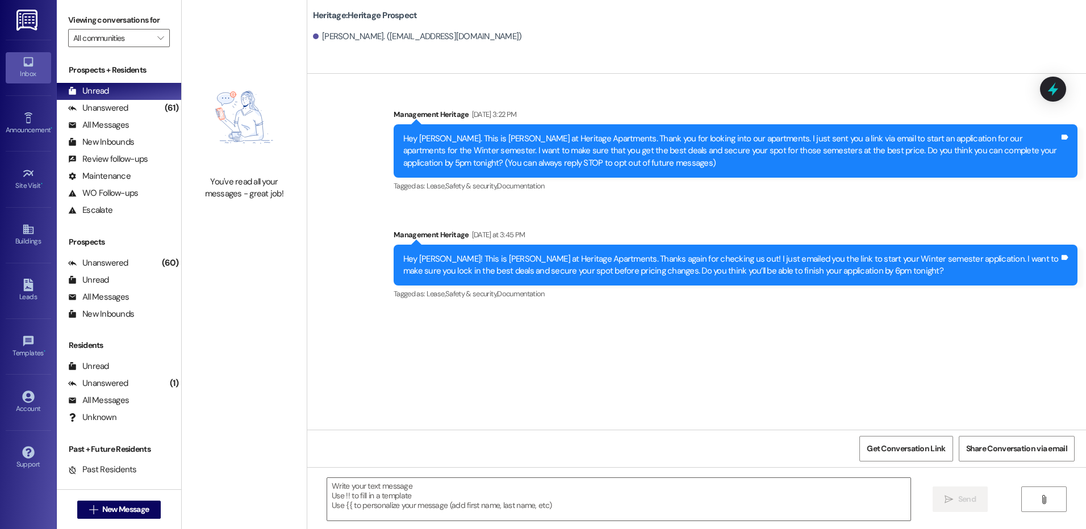
click at [443, 523] on div " Send " at bounding box center [696, 510] width 779 height 85
click at [431, 512] on textarea at bounding box center [618, 499] width 583 height 43
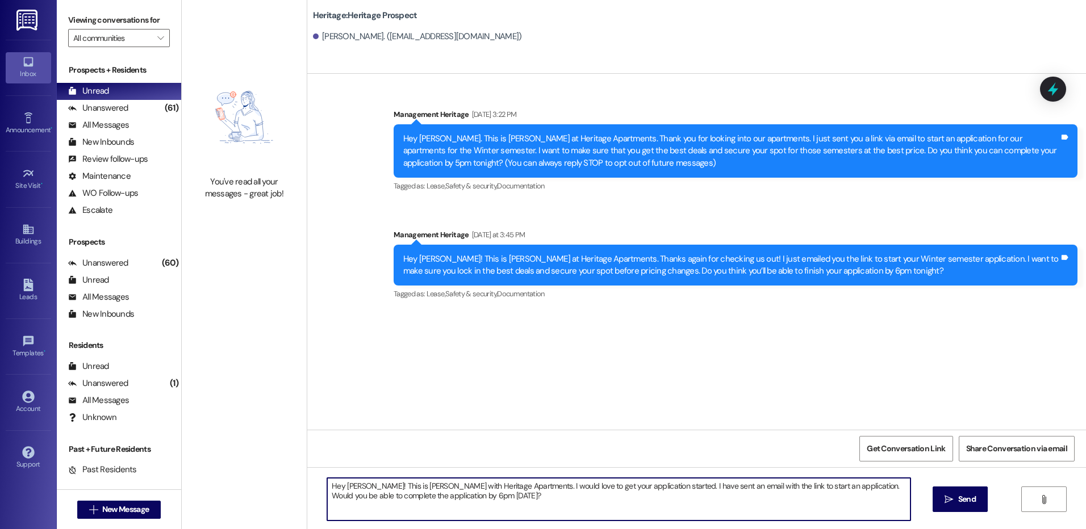
click at [452, 495] on textarea "Hey [PERSON_NAME]! This is [PERSON_NAME] with Heritage Apartments. I would love…" at bounding box center [618, 499] width 583 height 43
click at [452, 494] on textarea "Hey [PERSON_NAME]! This is [PERSON_NAME] with Heritage Apartments. I would love…" at bounding box center [618, 499] width 583 height 43
type textarea "Hey [PERSON_NAME]! This is [PERSON_NAME] with Heritage Apartments. I would love…"
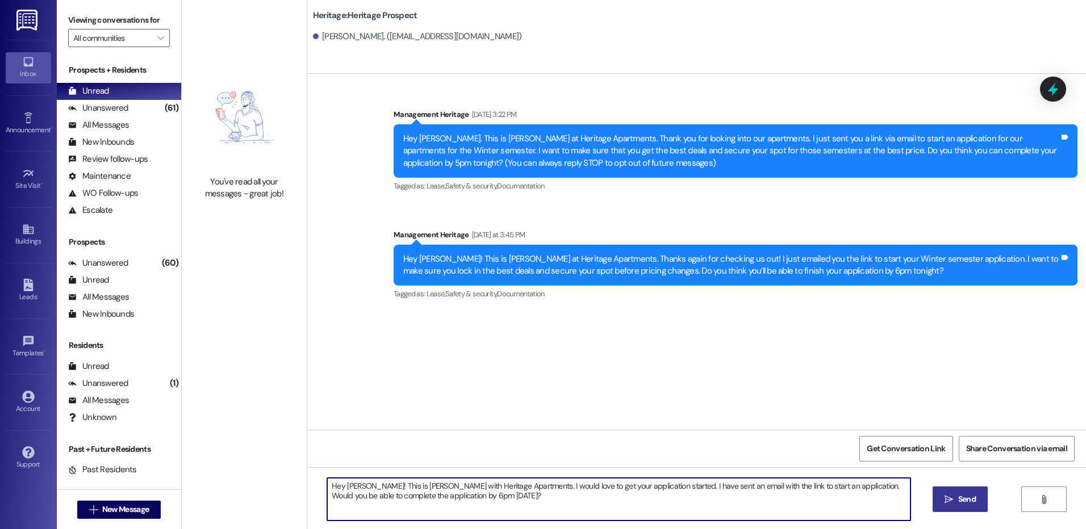
click at [973, 503] on span "Send" at bounding box center [967, 500] width 18 height 12
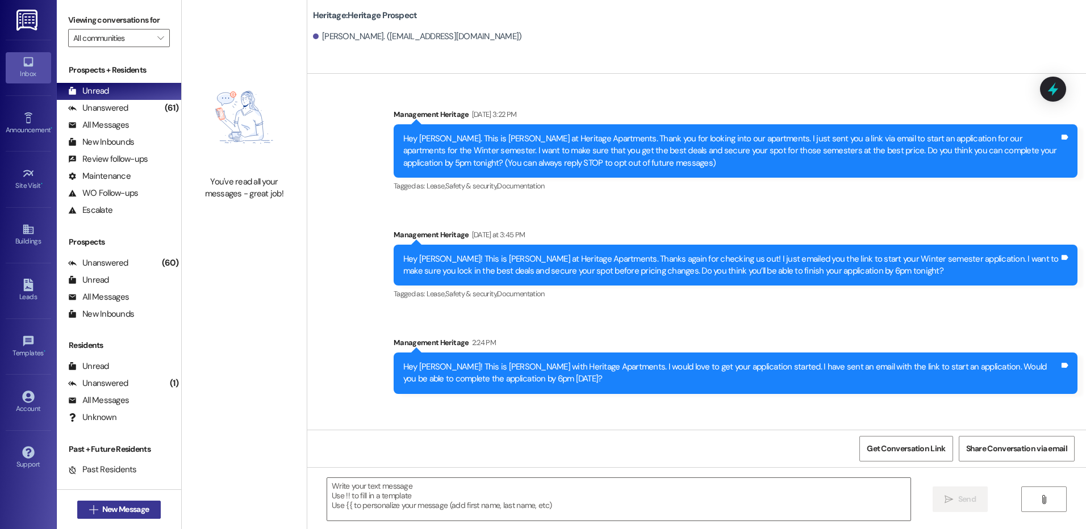
click at [107, 507] on span "New Message" at bounding box center [125, 510] width 47 height 12
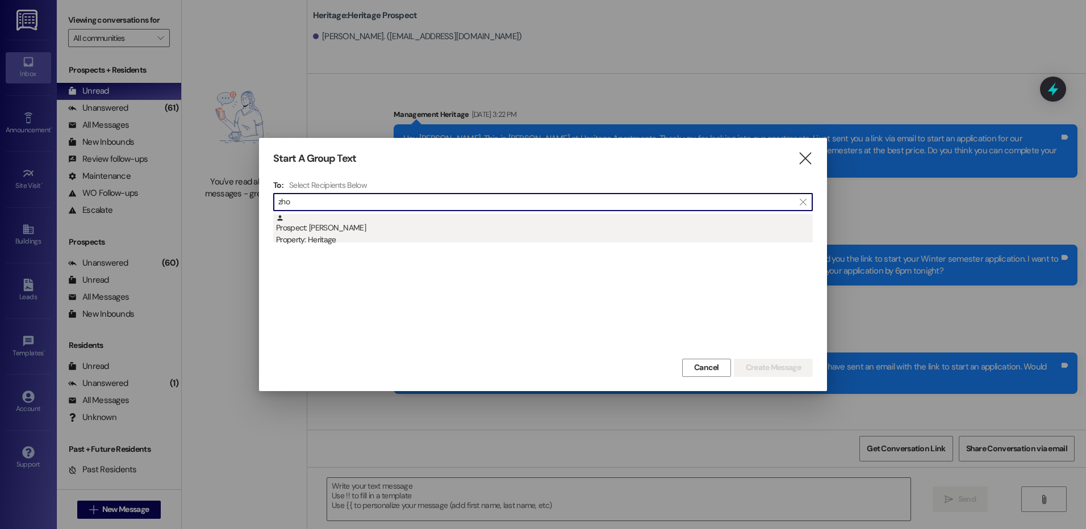
type input "zho"
click at [507, 232] on div "Prospect: Zhongye Zheng Property: Heritage" at bounding box center [544, 230] width 537 height 32
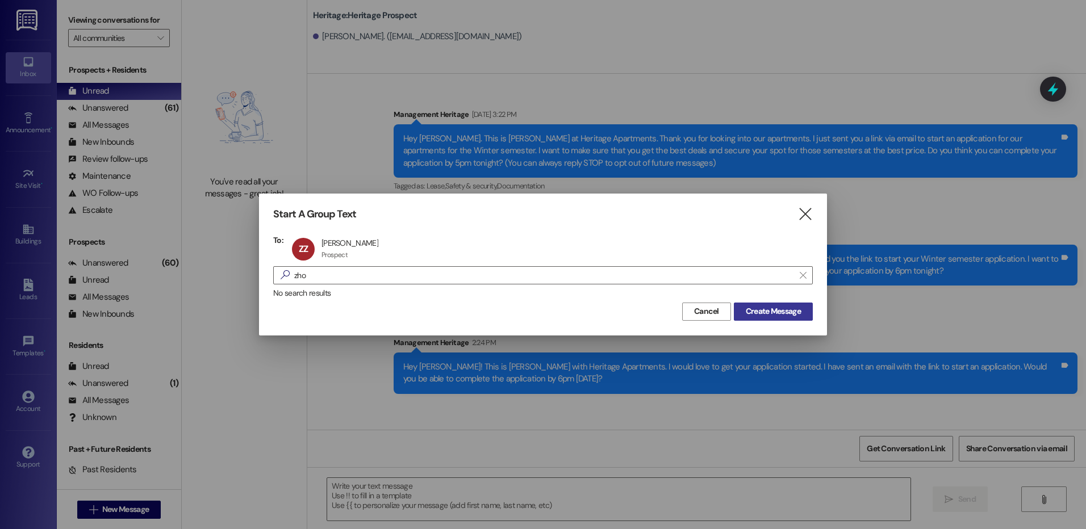
click at [782, 309] on span "Create Message" at bounding box center [773, 312] width 55 height 12
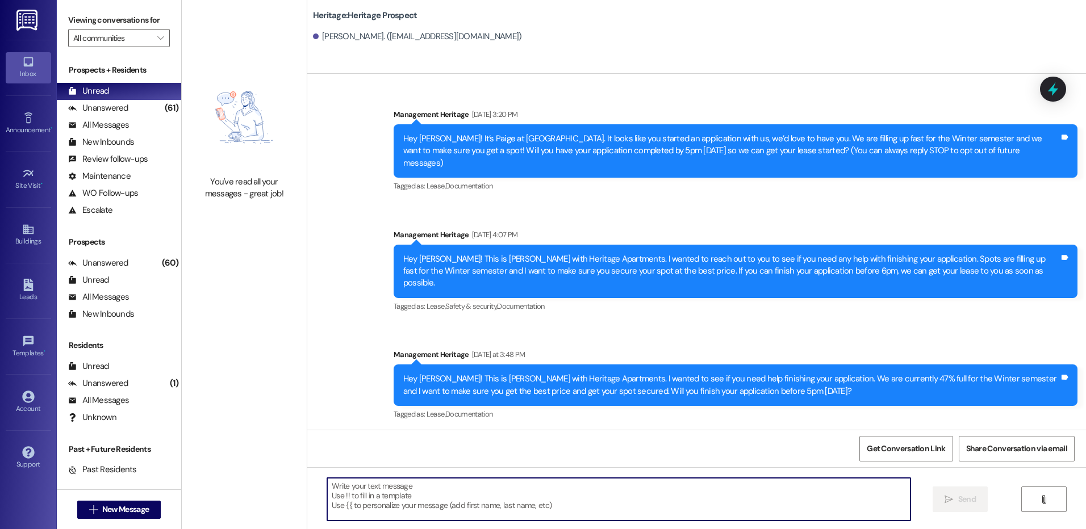
drag, startPoint x: 367, startPoint y: 501, endPoint x: 362, endPoint y: 505, distance: 6.0
click at [367, 502] on textarea at bounding box center [618, 499] width 583 height 43
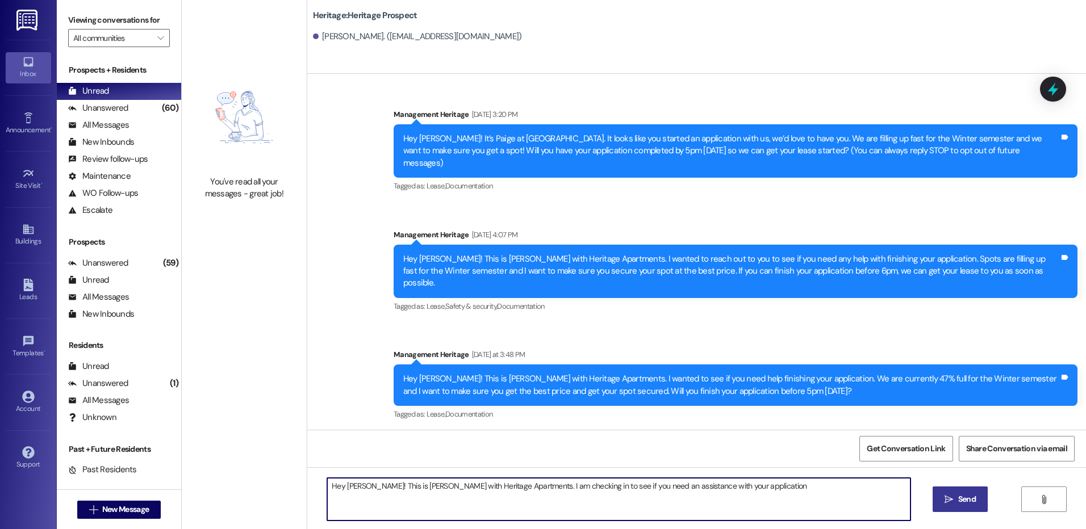
type textarea "Hey Zhongye! This is Paige with Heritage Apartments. I am checking in to see if…"
drag, startPoint x: 608, startPoint y: 500, endPoint x: 618, endPoint y: 490, distance: 14.1
click at [610, 500] on textarea "Hey Zhongye! This is Paige with Heritage Apartments. I am checking in to see if…" at bounding box center [618, 499] width 583 height 43
click at [761, 474] on div "Hey Zhongye! This is Paige with Heritage Apartments. I am checking in to see if…" at bounding box center [696, 510] width 779 height 85
click at [774, 489] on textarea "Hey Zhongye! This is Paige with Heritage Apartments. I am checking in to see if…" at bounding box center [618, 499] width 583 height 43
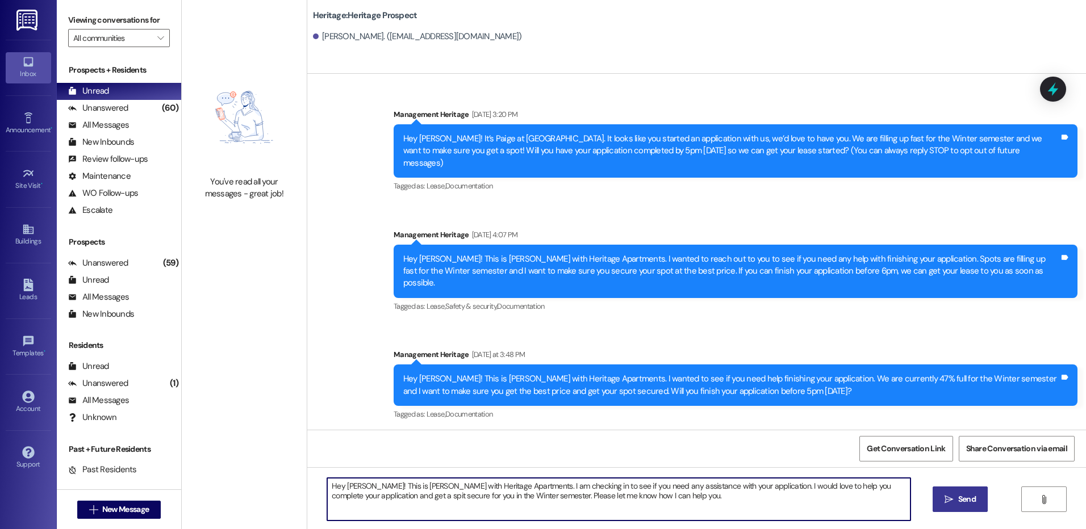
click at [560, 504] on textarea "Hey Zhongye! This is Paige with Heritage Apartments. I am checking in to see if…" at bounding box center [618, 499] width 583 height 43
type textarea "Hey Zhongye! This is Paige with Heritage Apartments. I am checking in to see if…"
click at [954, 506] on span " Send" at bounding box center [960, 500] width 36 height 12
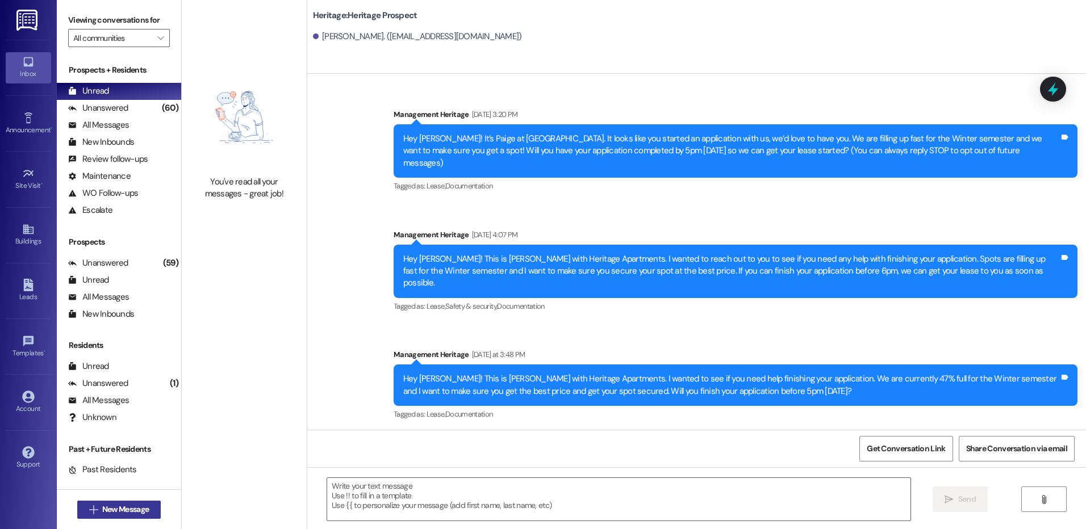
click at [100, 503] on button " New Message" at bounding box center [119, 510] width 84 height 18
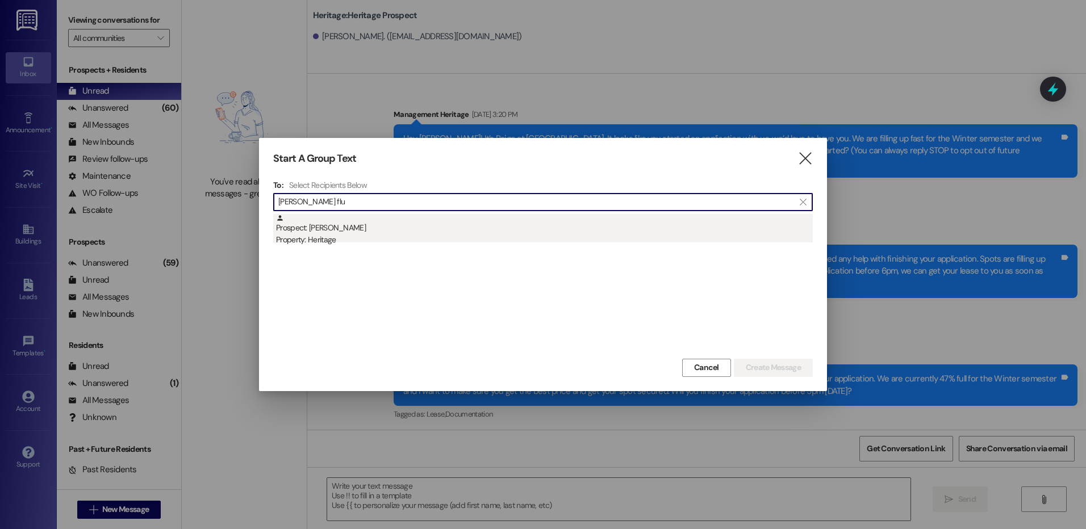
type input "Tanner flu"
click at [422, 230] on div "Prospect: Tanner Fluckiger Property: Heritage" at bounding box center [544, 230] width 537 height 32
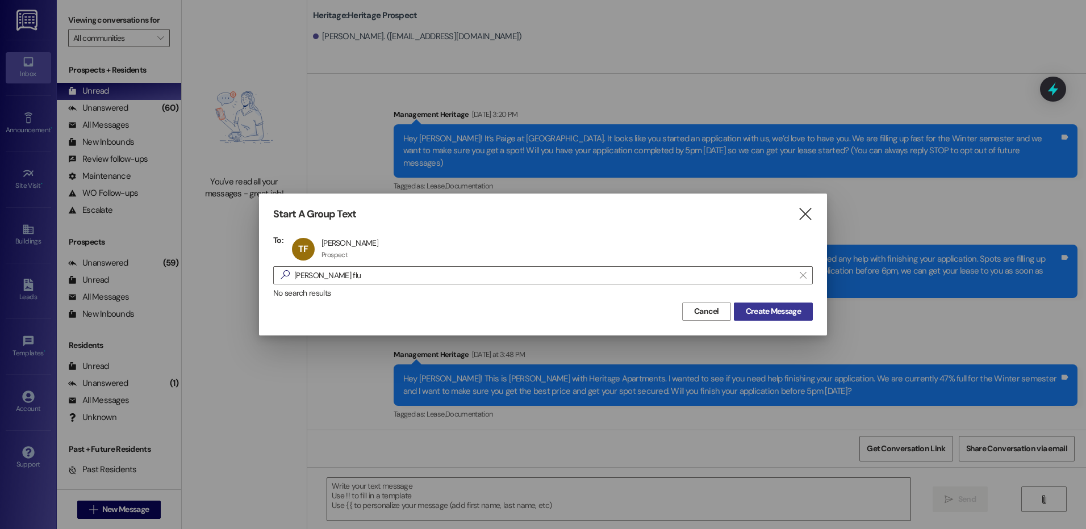
click at [740, 318] on button "Create Message" at bounding box center [773, 312] width 79 height 18
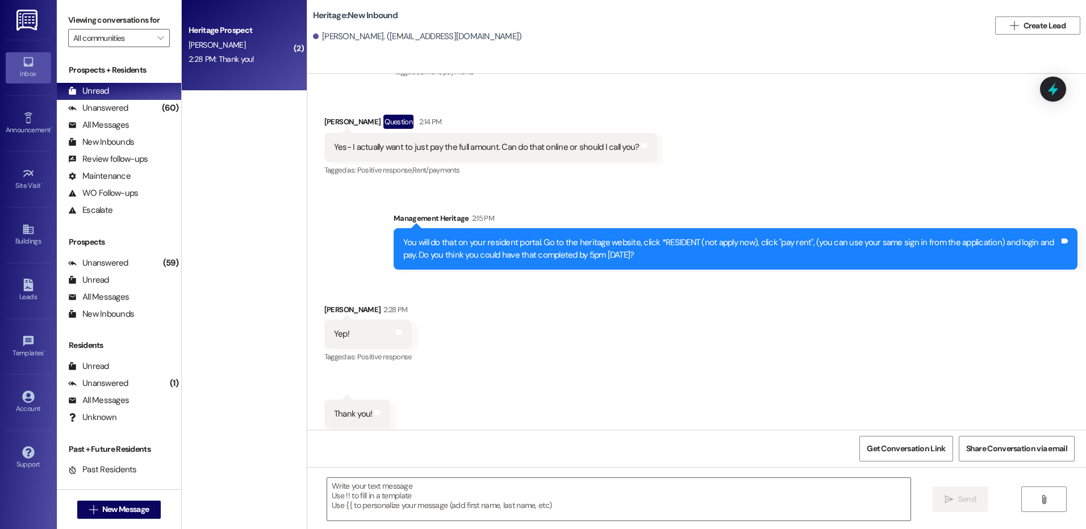
scroll to position [451, 0]
click at [117, 513] on span "New Message" at bounding box center [125, 510] width 47 height 12
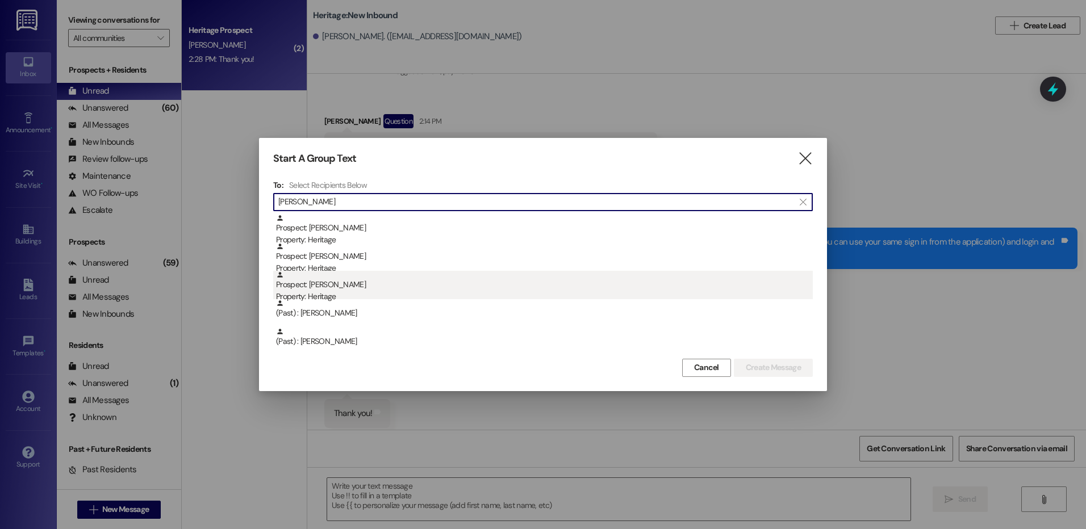
type input "jenna"
click at [360, 298] on div "Property: Heritage" at bounding box center [544, 297] width 537 height 12
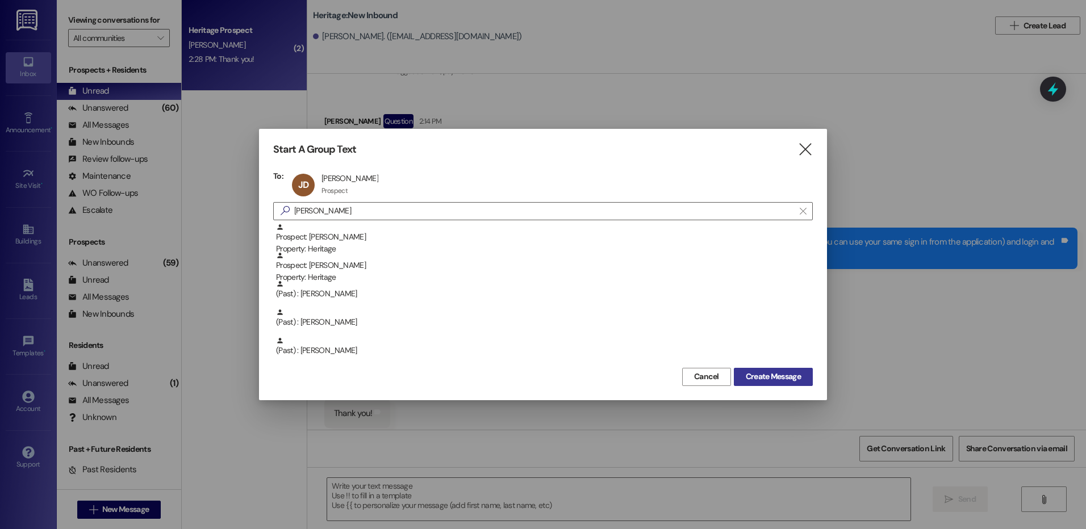
click at [748, 382] on span "Create Message" at bounding box center [773, 377] width 55 height 12
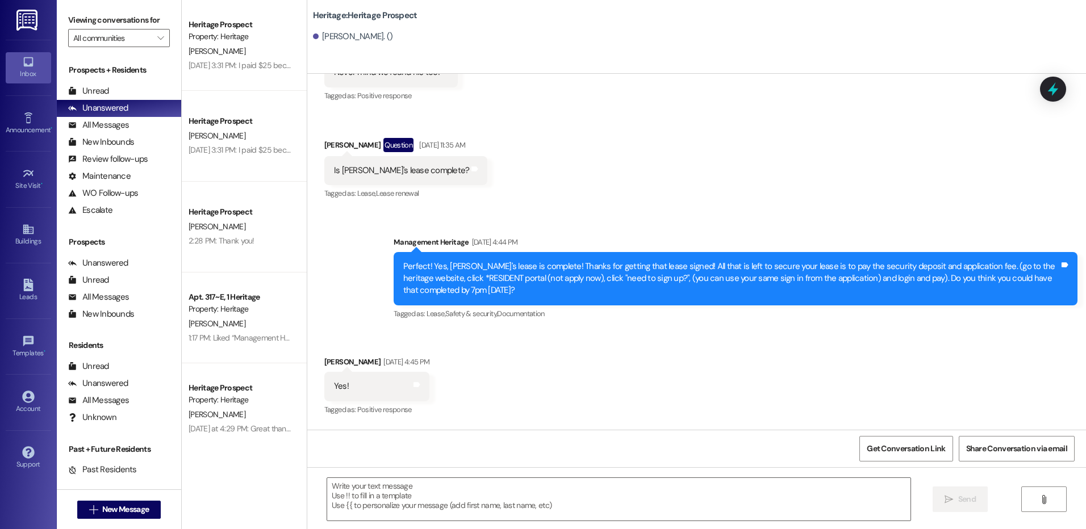
scroll to position [1113, 0]
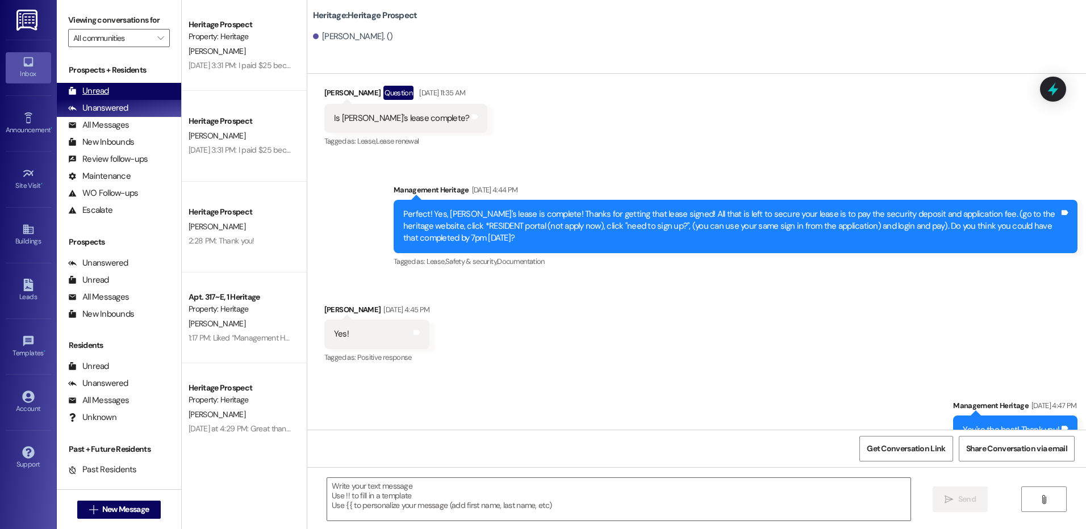
click at [124, 87] on div "Unread (0)" at bounding box center [119, 91] width 124 height 17
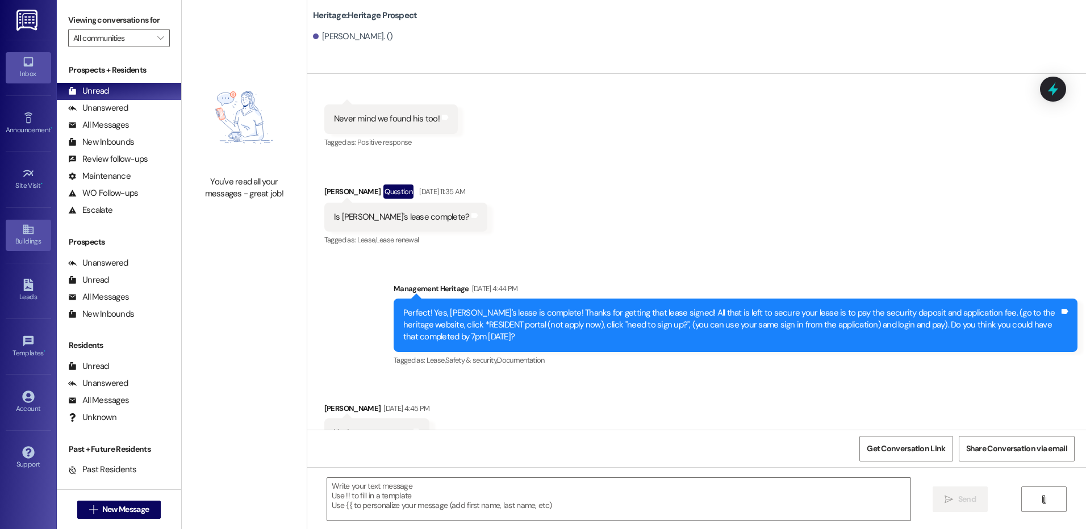
scroll to position [1033, 0]
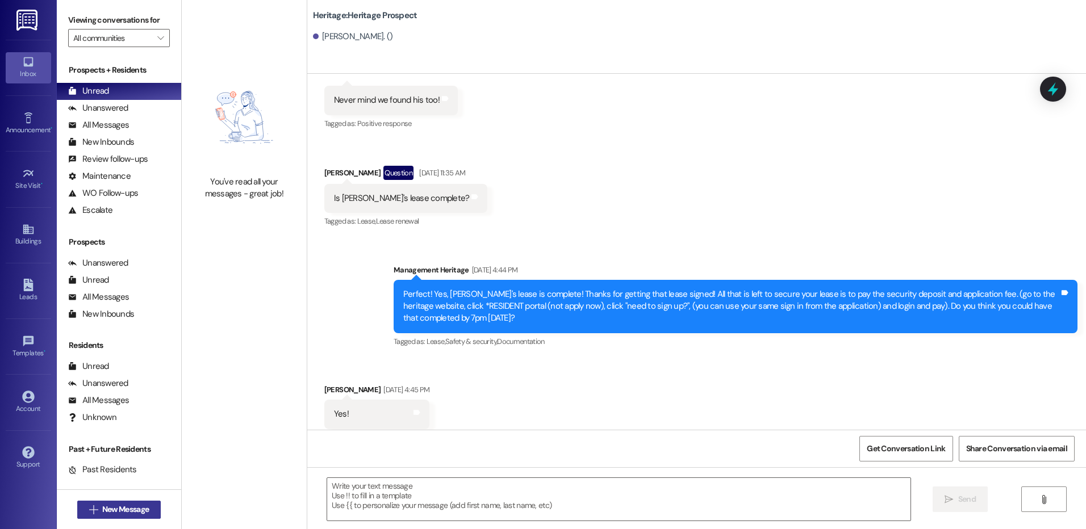
click at [125, 506] on span "New Message" at bounding box center [125, 510] width 47 height 12
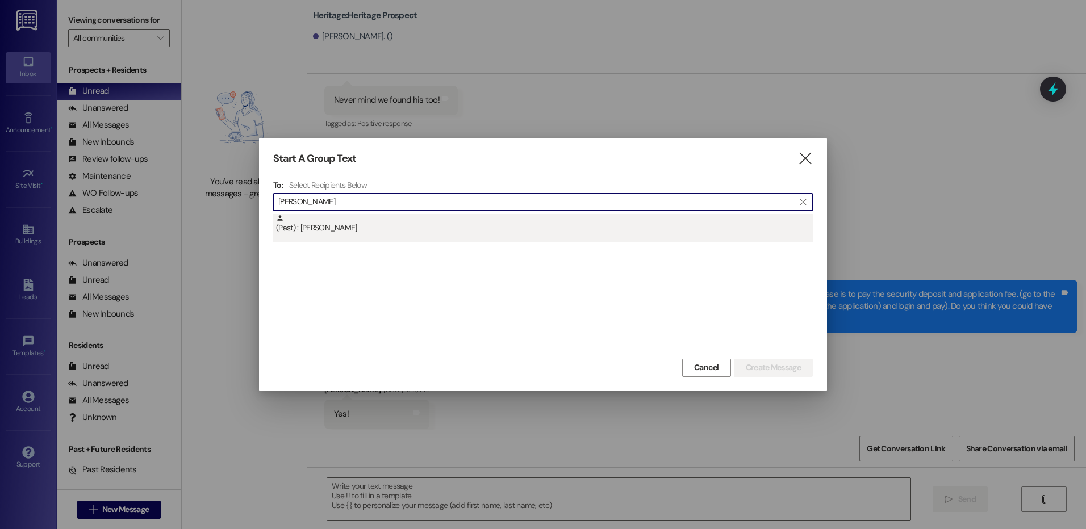
type input "[PERSON_NAME]"
click at [490, 226] on div "(Past) : [PERSON_NAME]" at bounding box center [544, 224] width 537 height 20
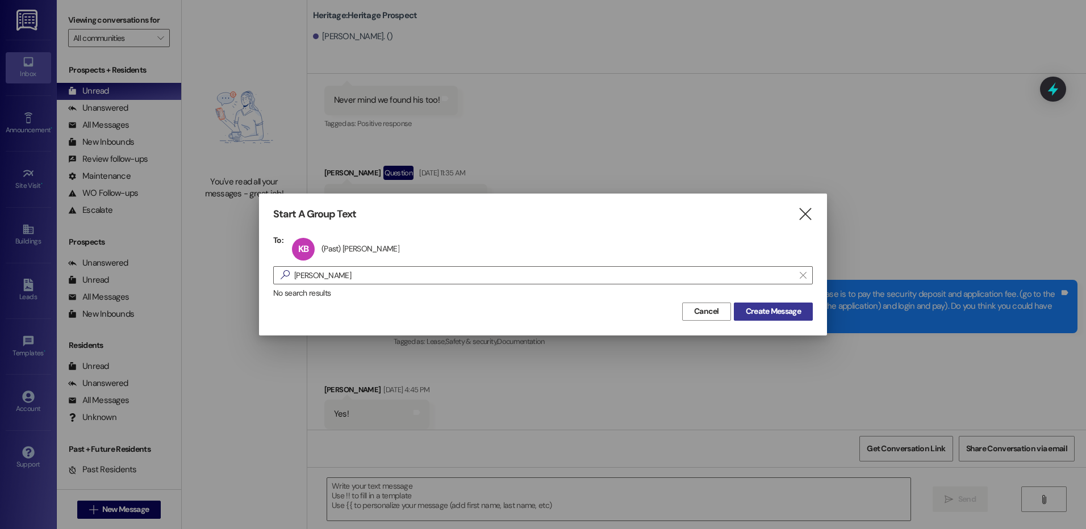
click at [775, 313] on span "Create Message" at bounding box center [773, 312] width 55 height 12
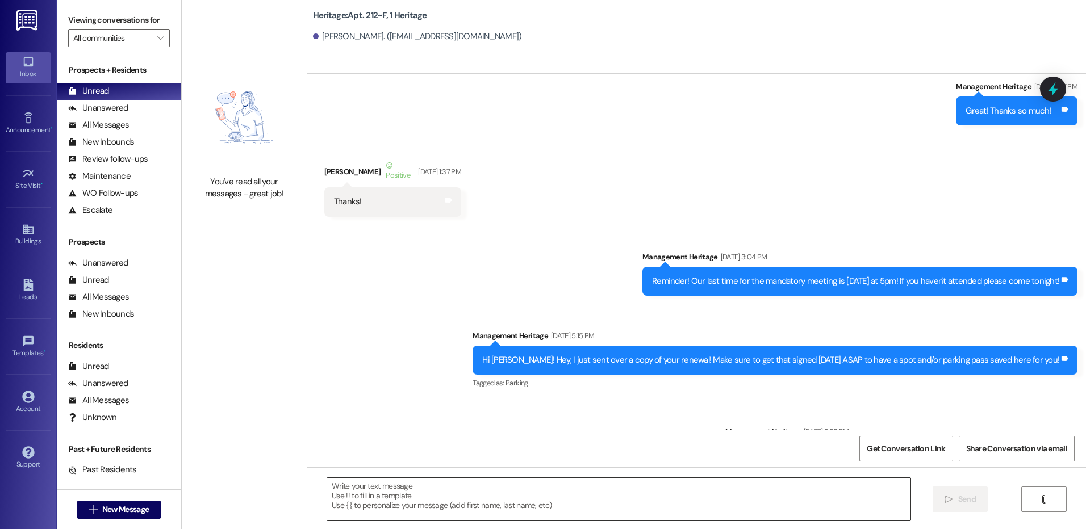
click at [435, 499] on textarea at bounding box center [618, 499] width 583 height 43
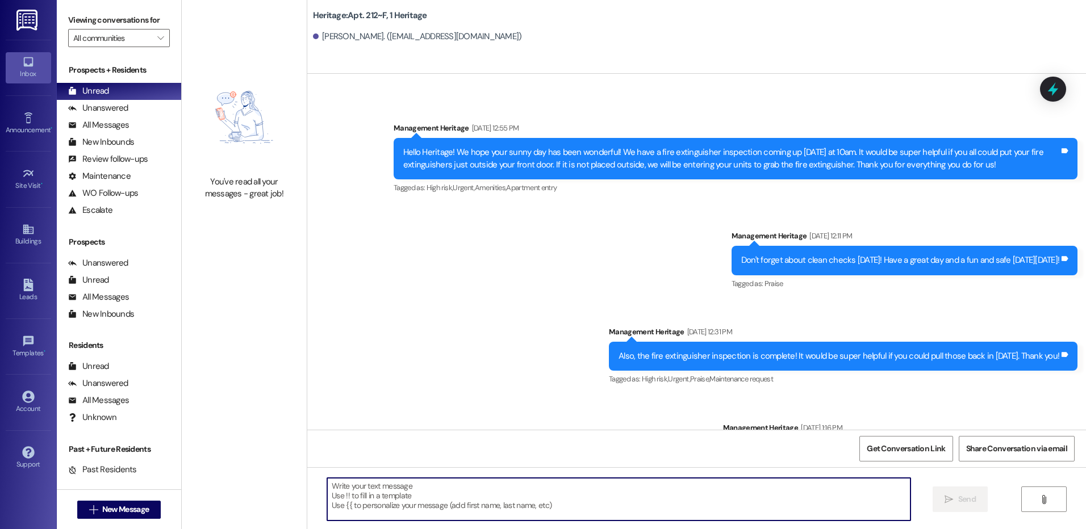
scroll to position [19823, 0]
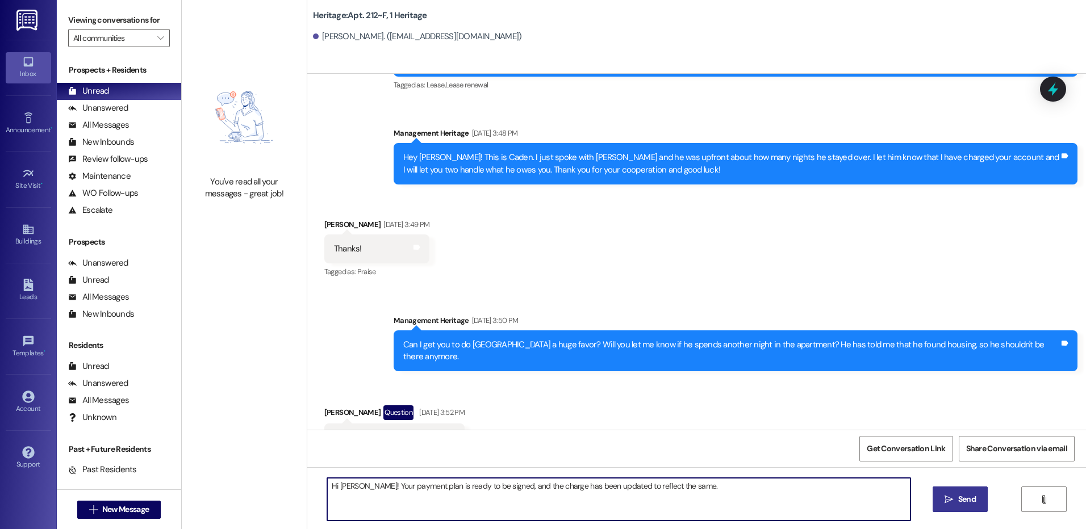
type textarea "Hi [PERSON_NAME]! Your payment plan is ready to be signed, and the charge has b…"
click at [940, 495] on button " Send" at bounding box center [960, 500] width 55 height 26
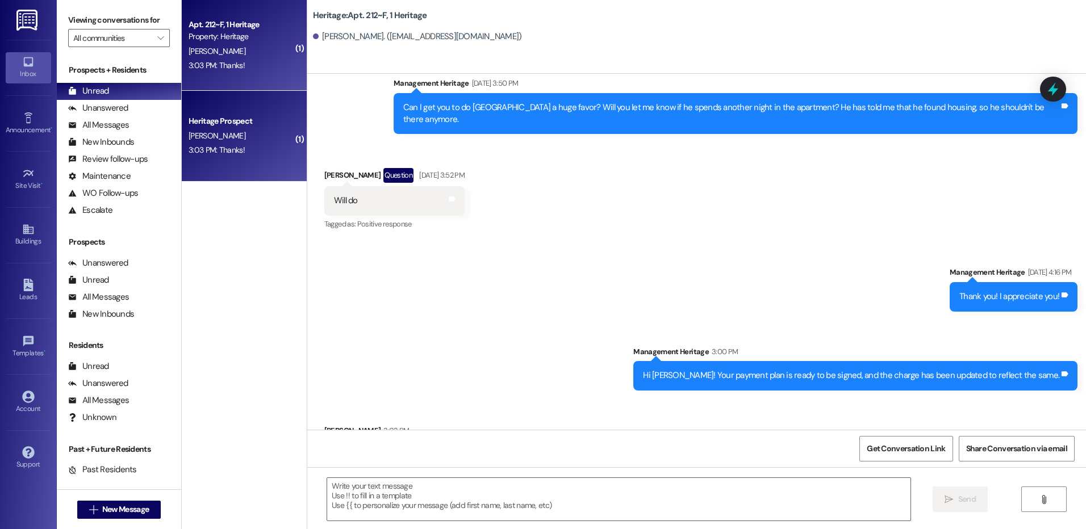
scroll to position [20061, 0]
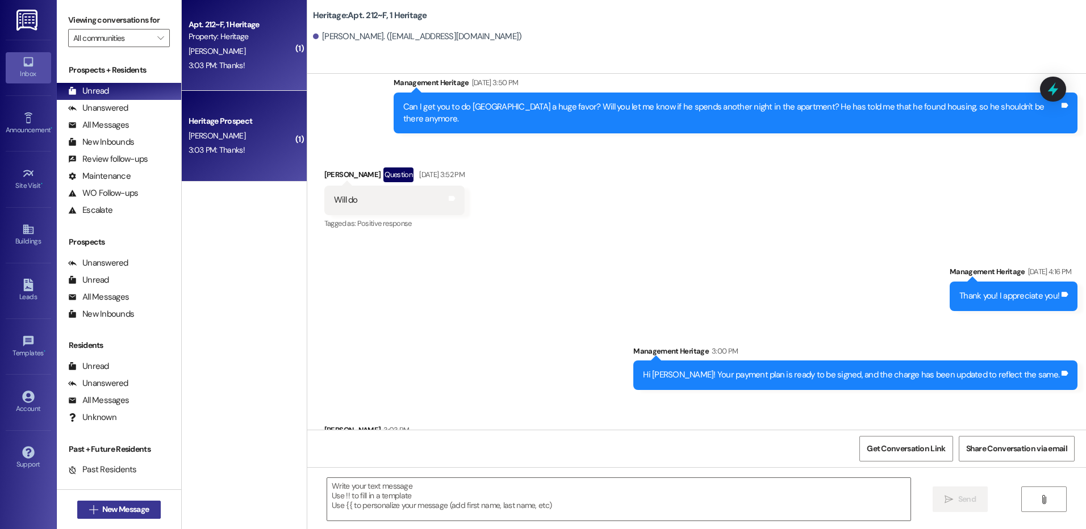
click at [90, 507] on icon "" at bounding box center [93, 510] width 9 height 9
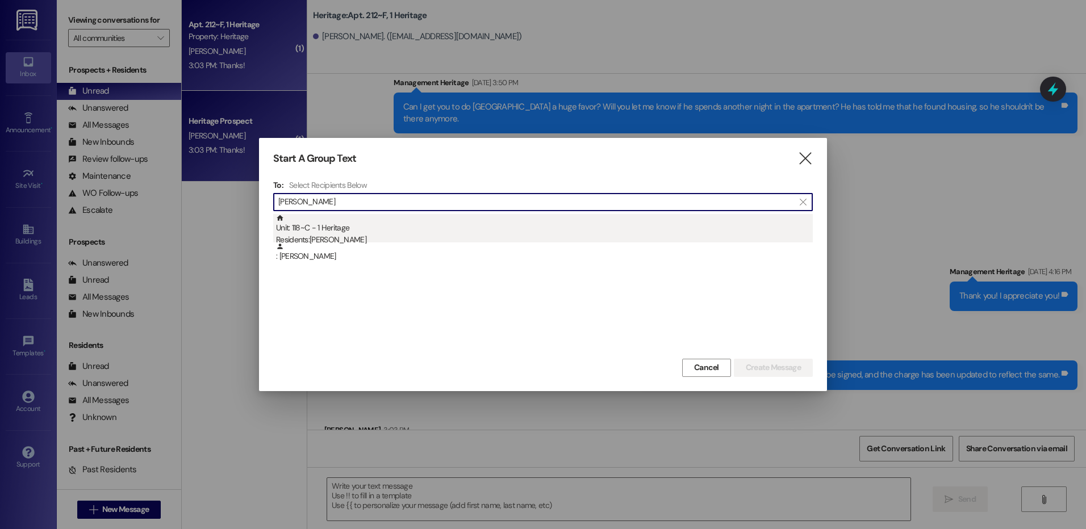
type input "[PERSON_NAME]"
click at [594, 222] on div "Unit: 118~C - 1 Heritage Residents: [PERSON_NAME]" at bounding box center [544, 230] width 537 height 32
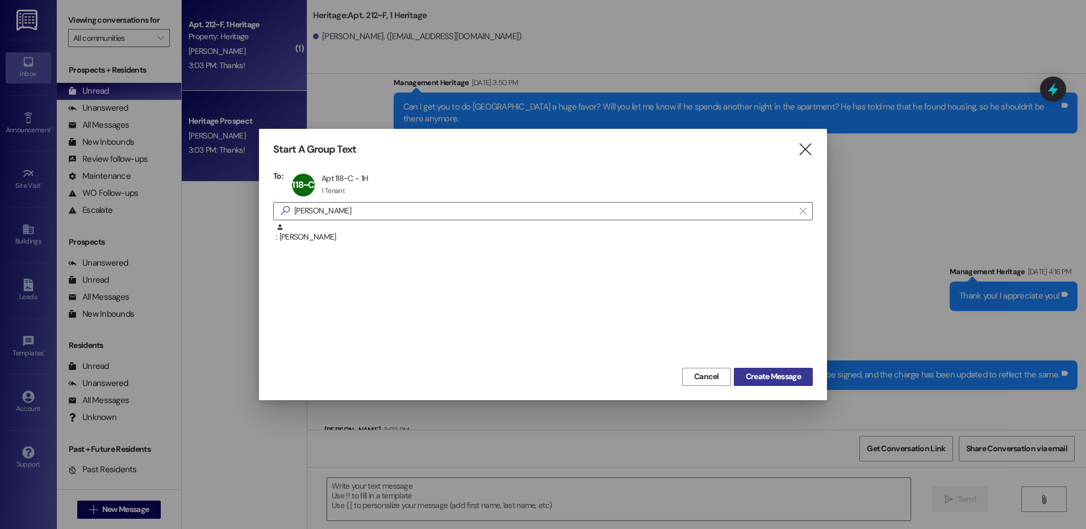
click at [762, 383] on button "Create Message" at bounding box center [773, 377] width 79 height 18
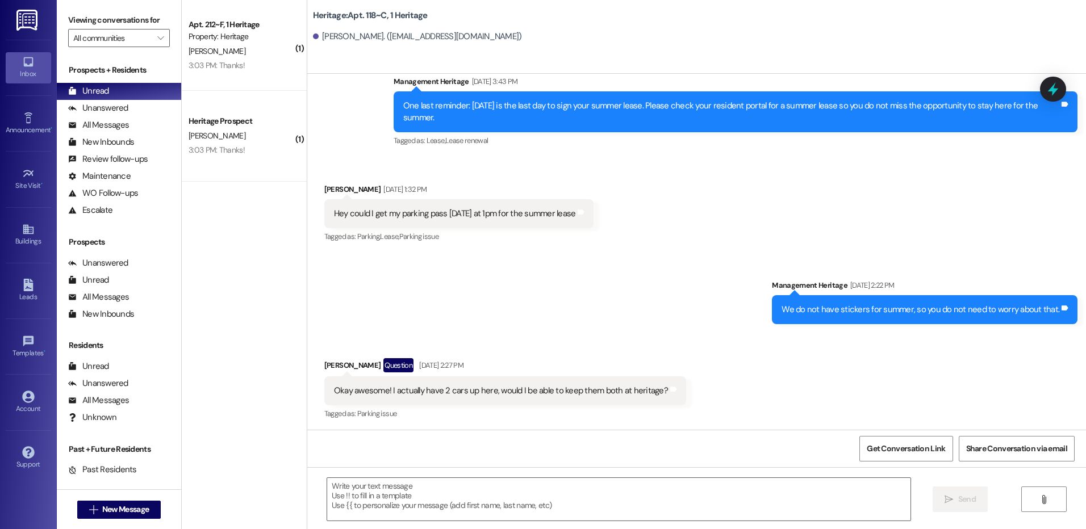
click at [462, 500] on textarea at bounding box center [618, 499] width 583 height 43
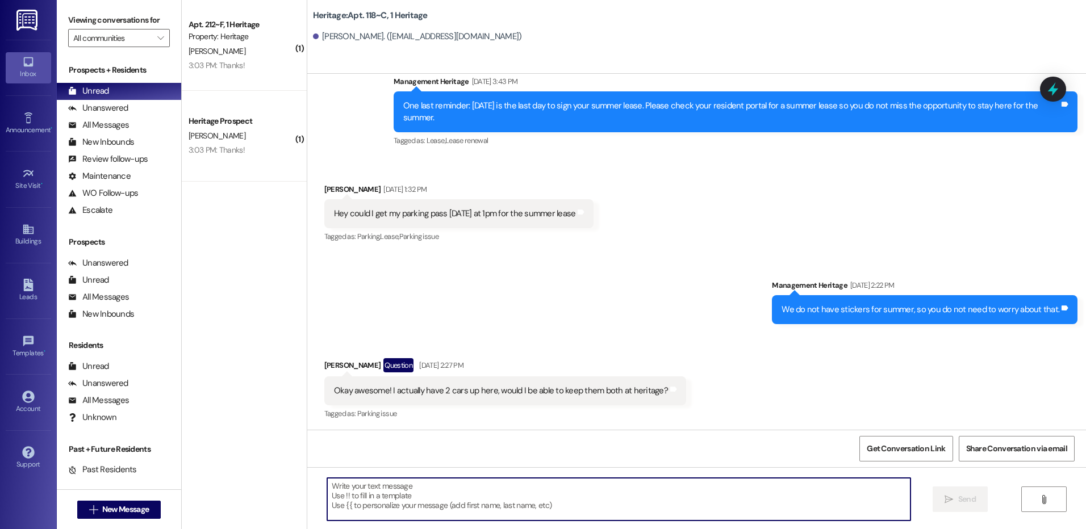
scroll to position [25107, 0]
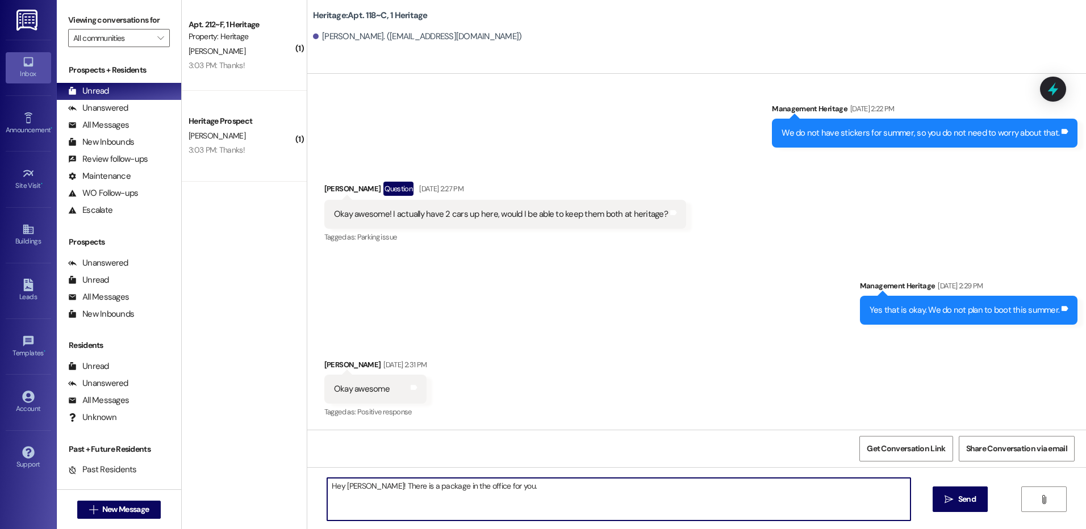
type textarea "Hey [PERSON_NAME]! There is a package in the office for you."
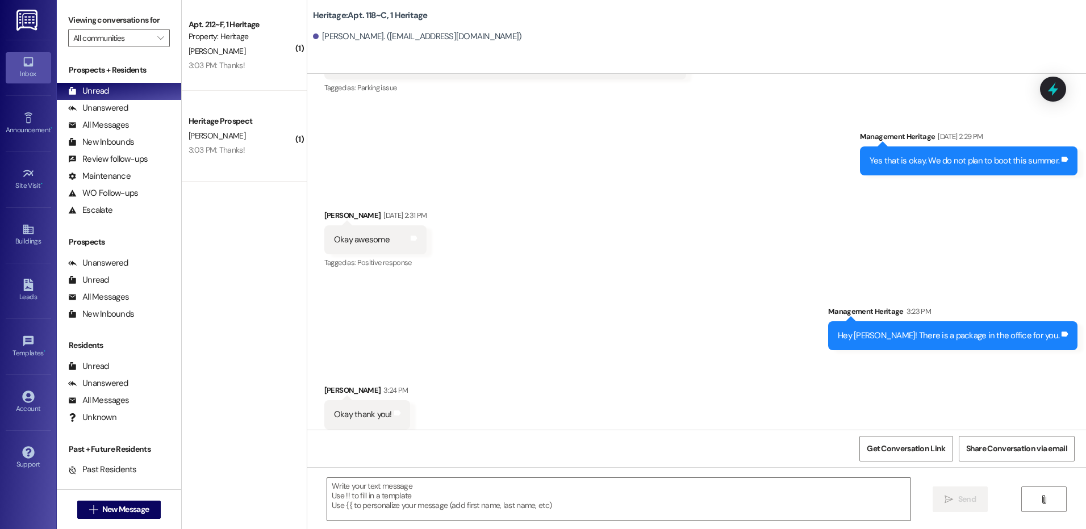
scroll to position [25264, 0]
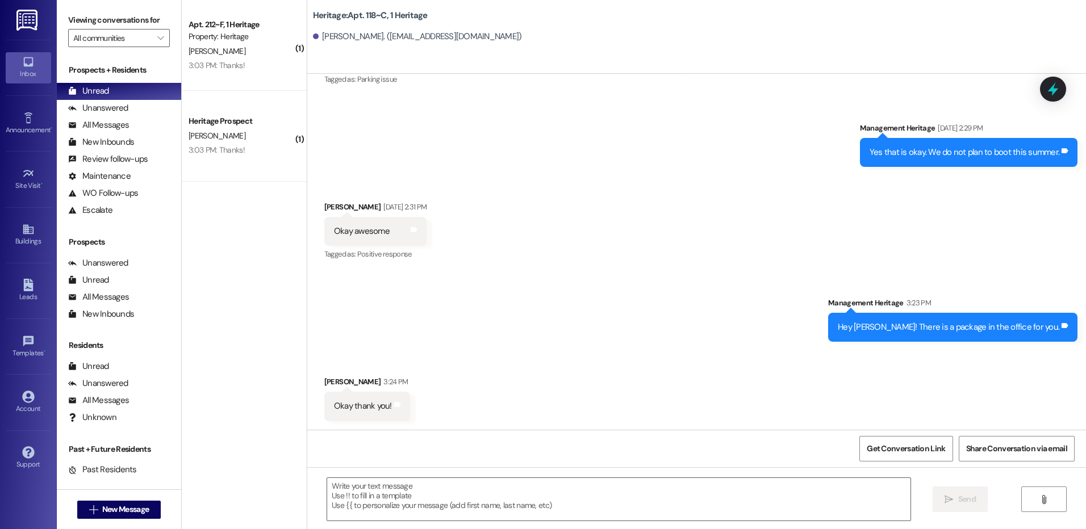
click at [189, 89] on div "Apt. 212~F, 1 Heritage Property: Heritage [PERSON_NAME] 3:03 PM: Thanks! 3:03 P…" at bounding box center [244, 45] width 125 height 91
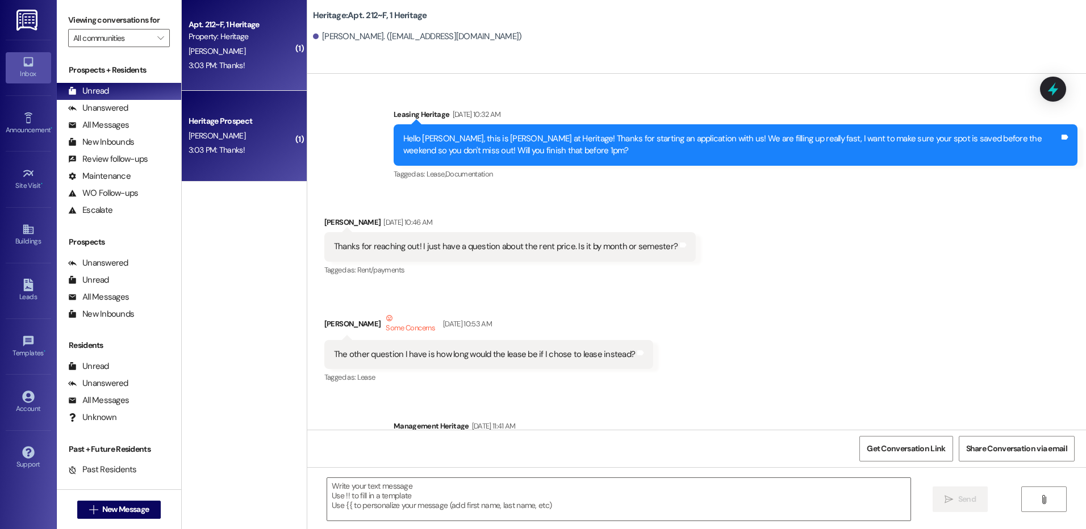
scroll to position [20094, 0]
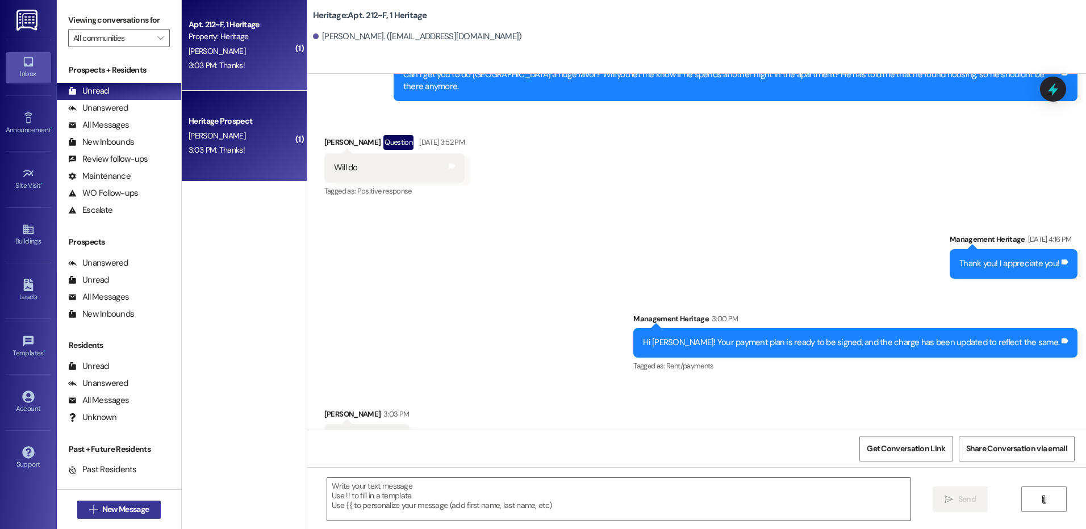
click at [140, 511] on span "New Message" at bounding box center [125, 510] width 47 height 12
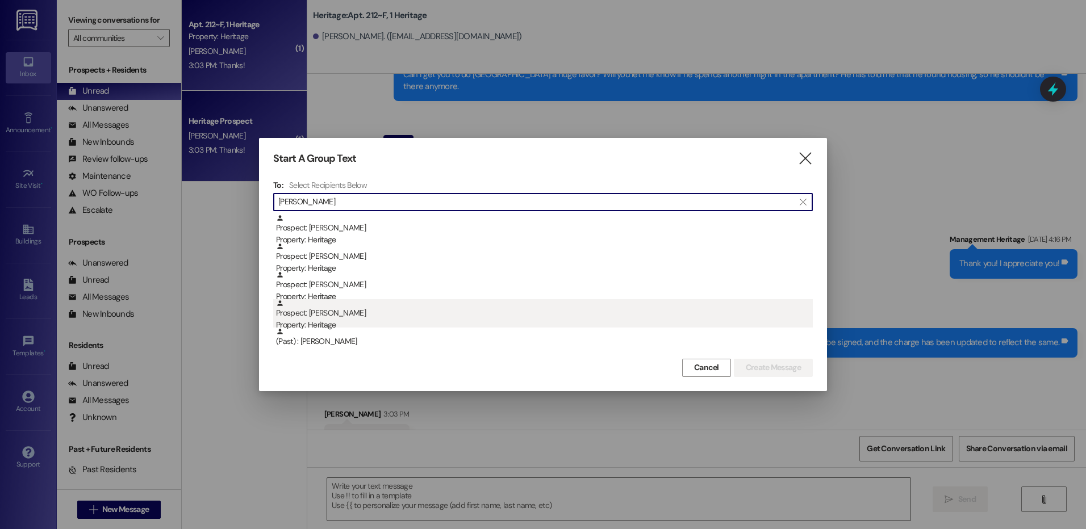
type input "[PERSON_NAME]"
click at [356, 320] on div "Property: Heritage" at bounding box center [544, 325] width 537 height 12
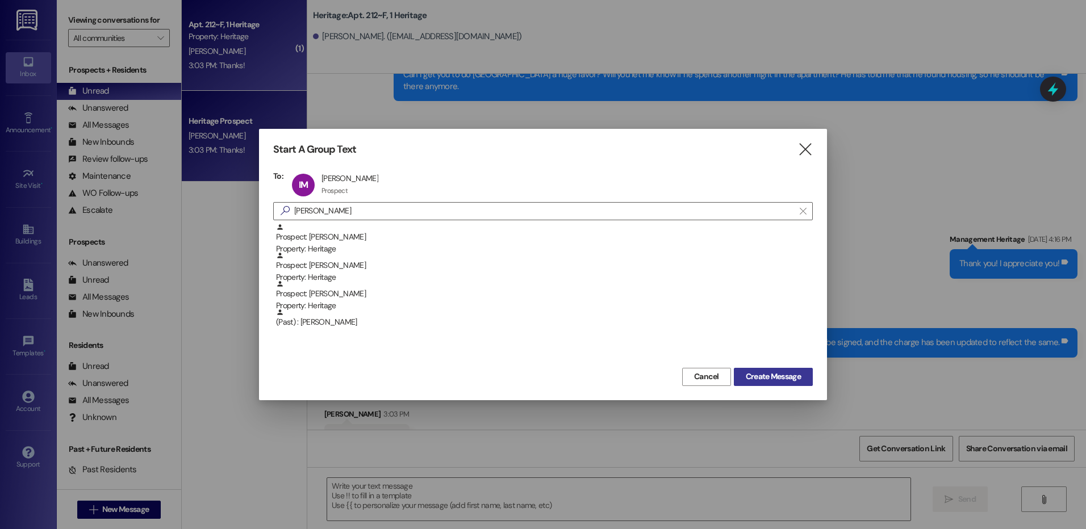
click at [776, 374] on span "Create Message" at bounding box center [773, 377] width 55 height 12
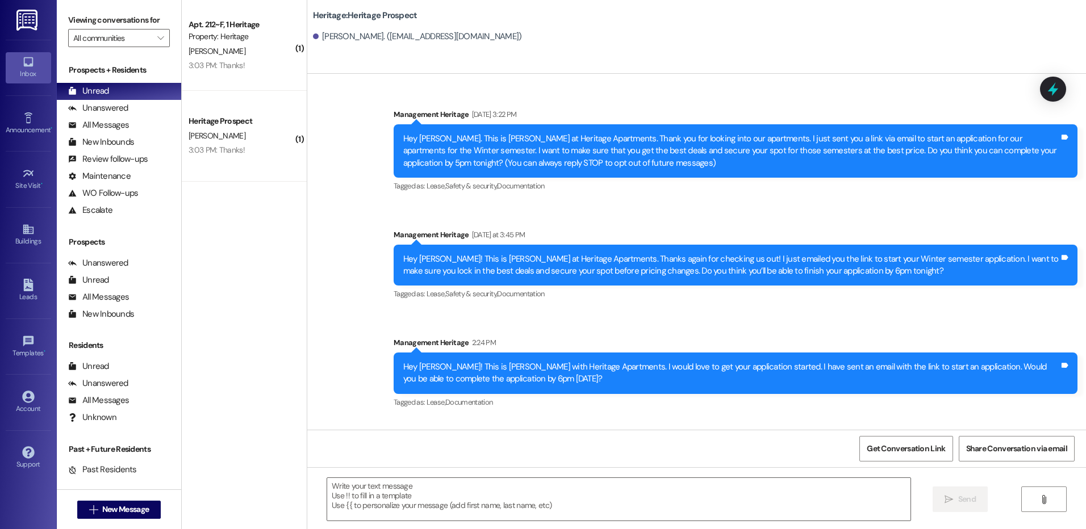
scroll to position [0, 0]
